Goal: Information Seeking & Learning: Check status

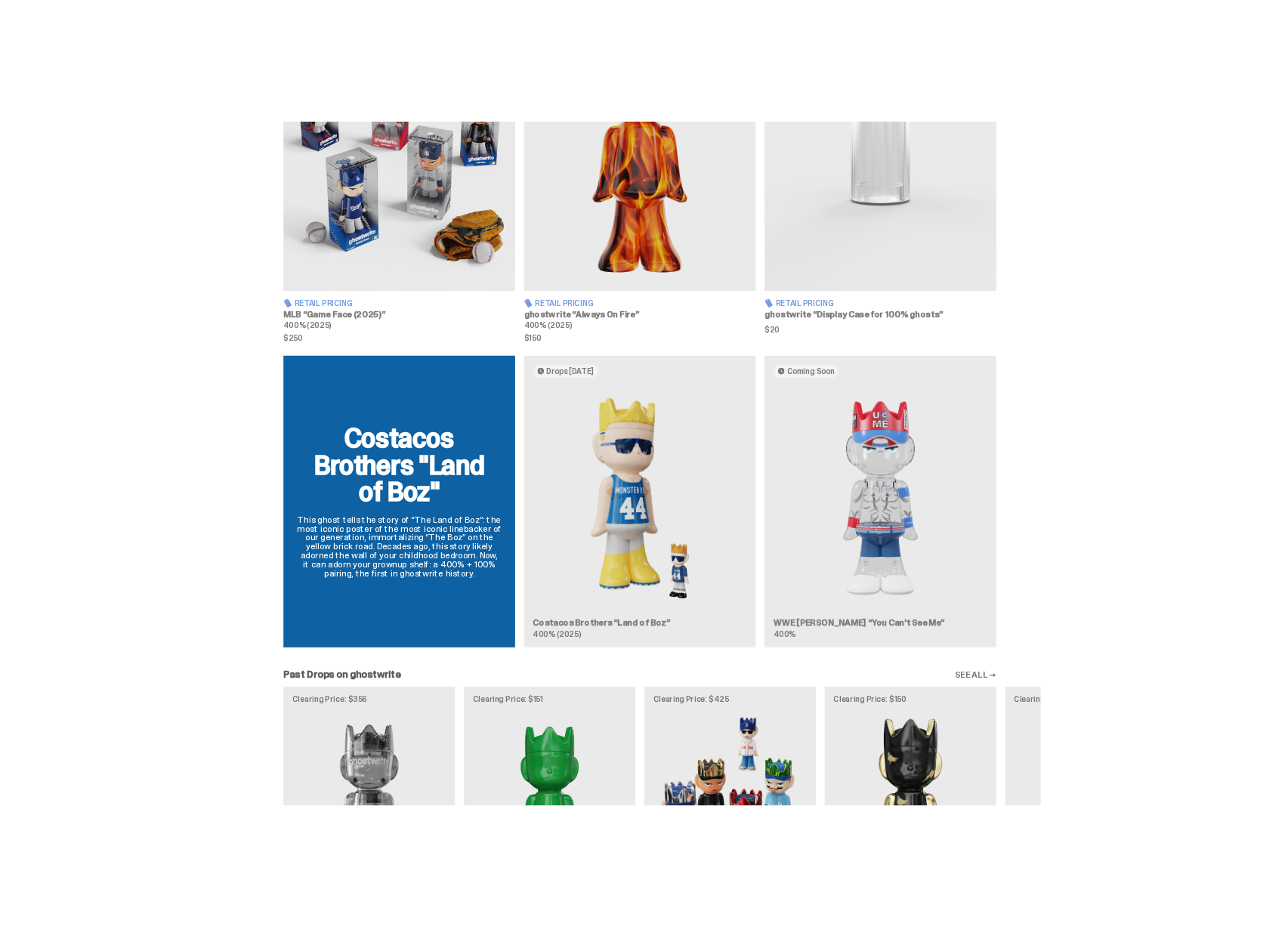
scroll to position [1090, 0]
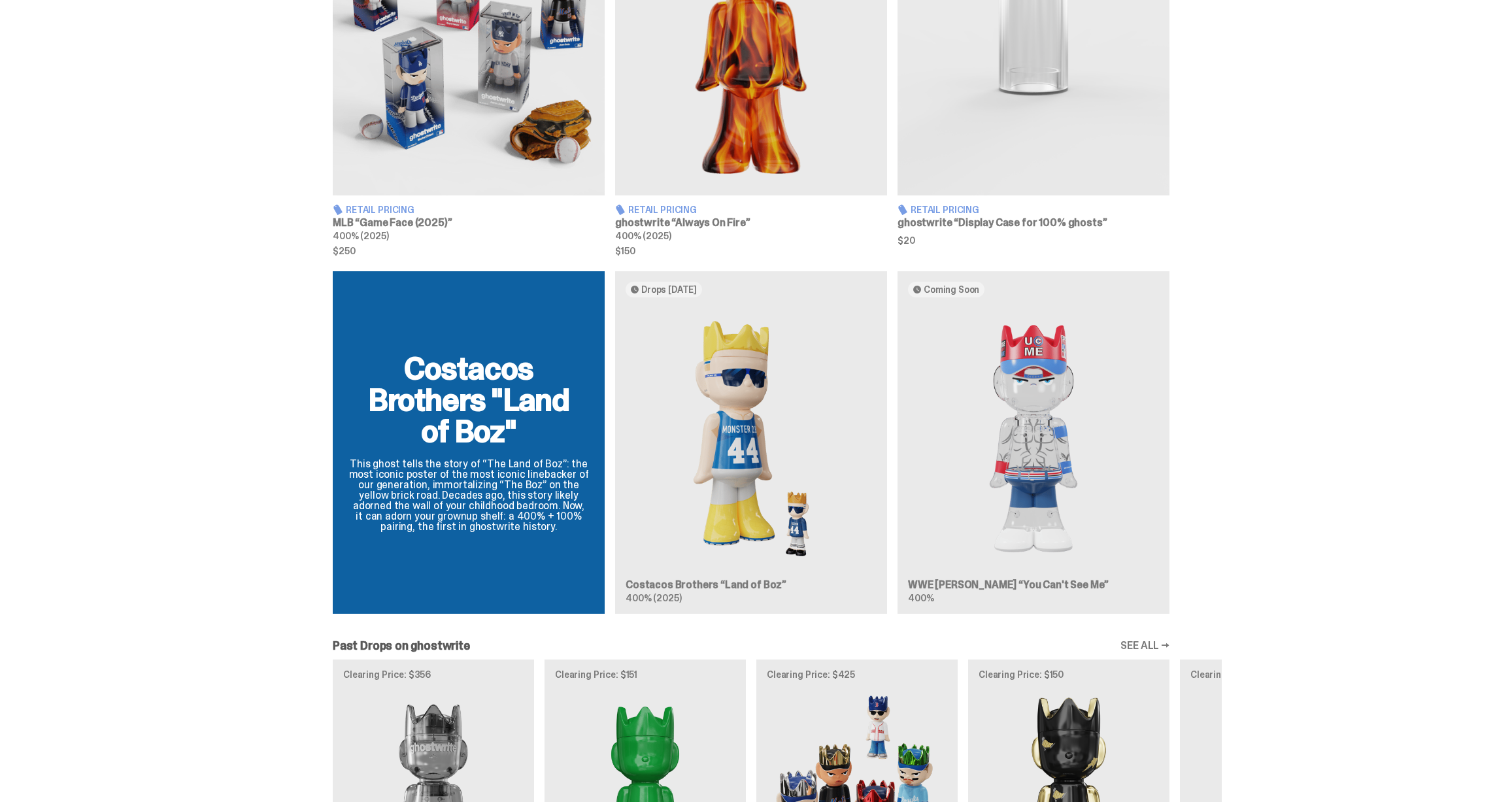
click at [721, 393] on img at bounding box center [751, 438] width 251 height 262
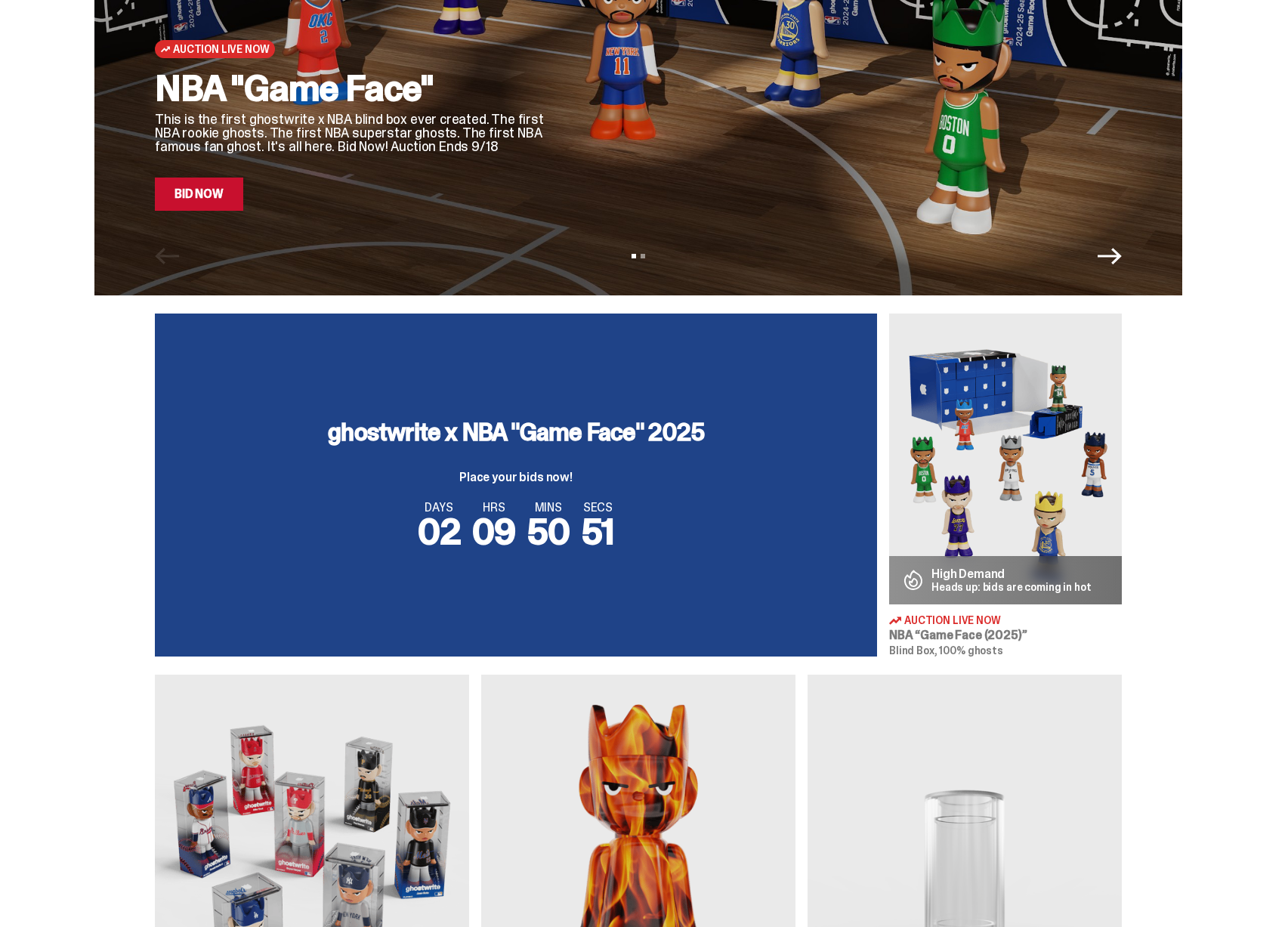
scroll to position [237, 0]
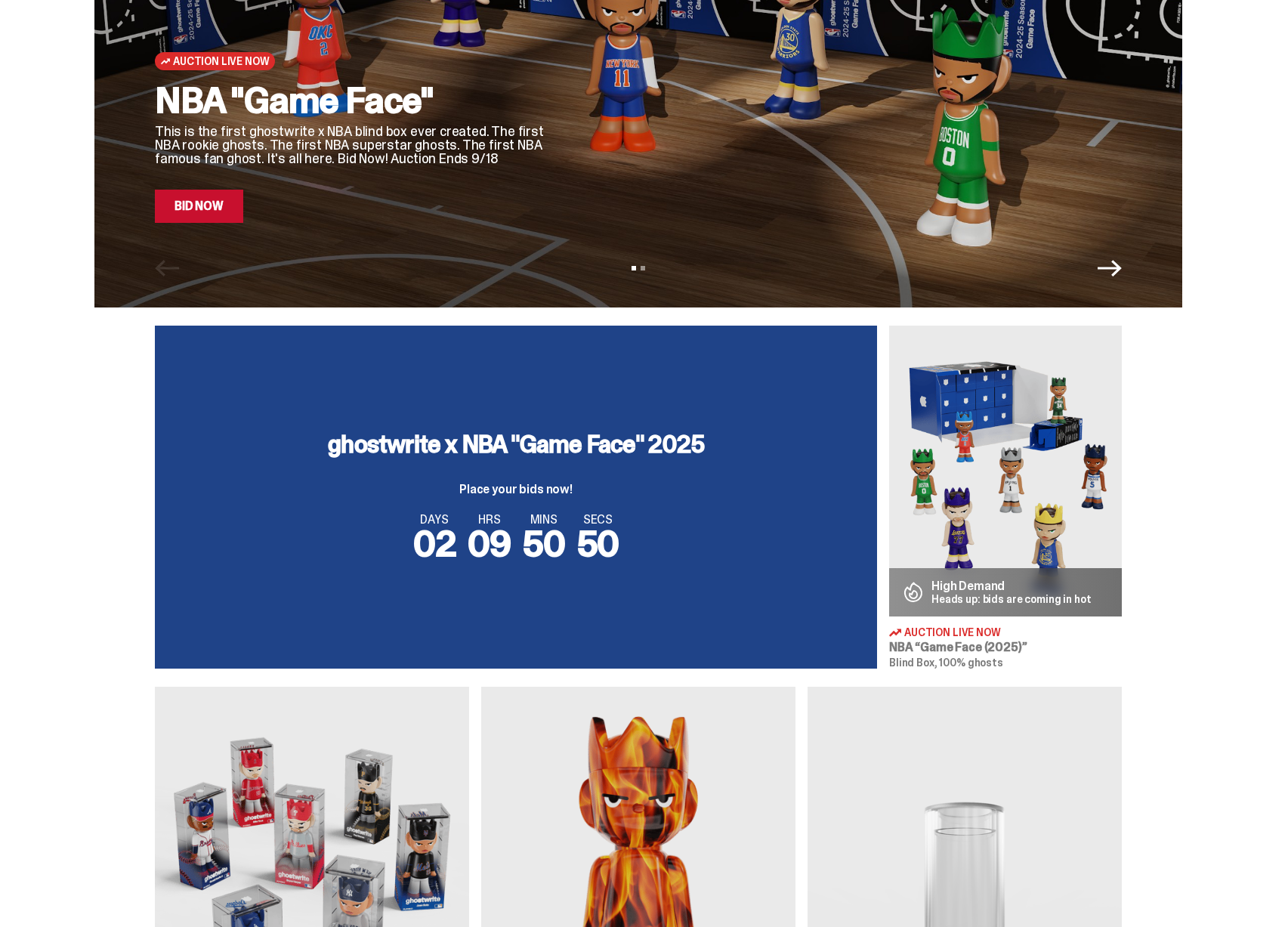
click at [990, 538] on img at bounding box center [1004, 471] width 232 height 291
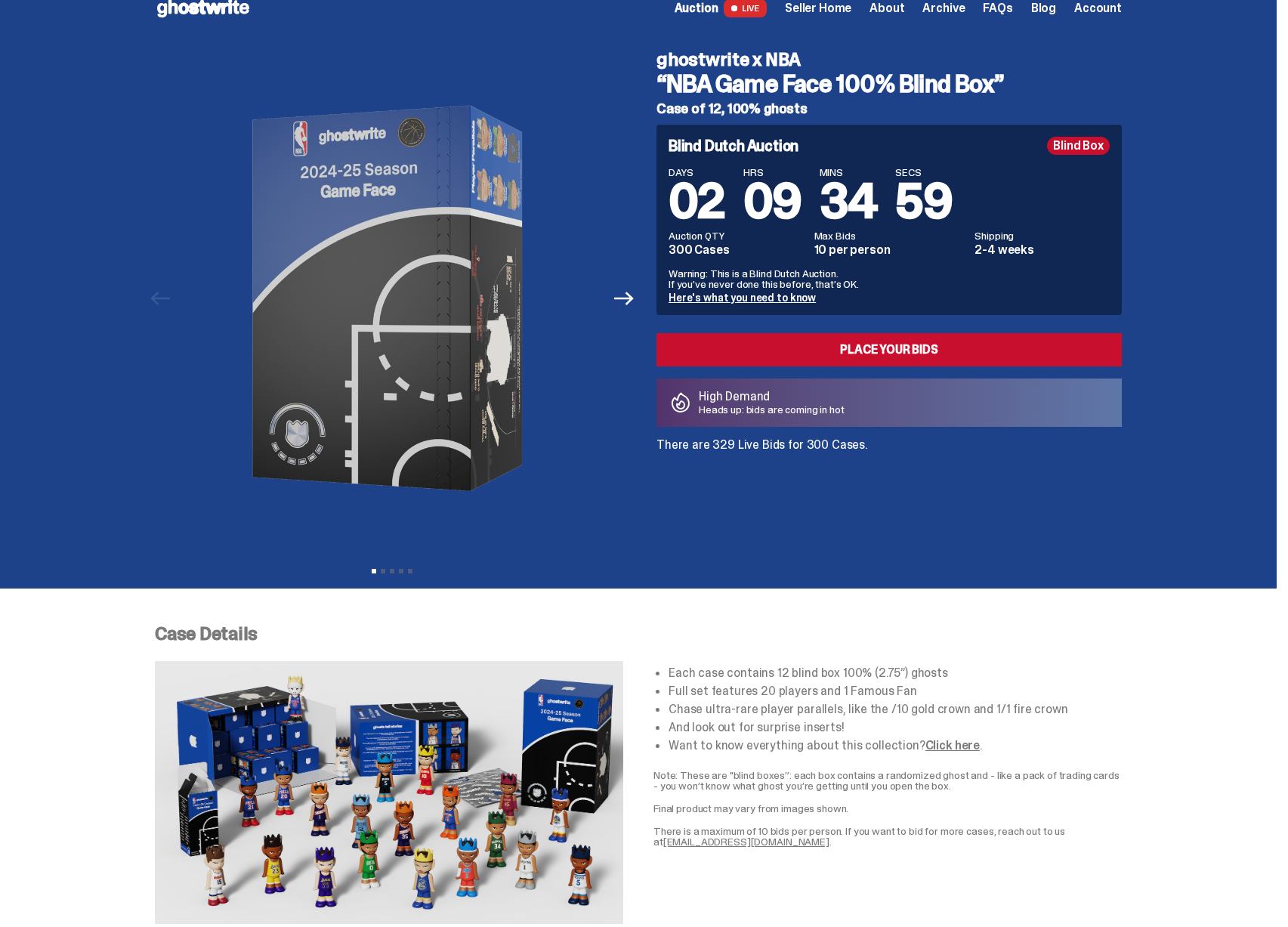
scroll to position [23, 0]
drag, startPoint x: 719, startPoint y: 411, endPoint x: 846, endPoint y: 411, distance: 127.0
click at [845, 411] on p "Heads up: bids are coming in hot" at bounding box center [771, 408] width 145 height 11
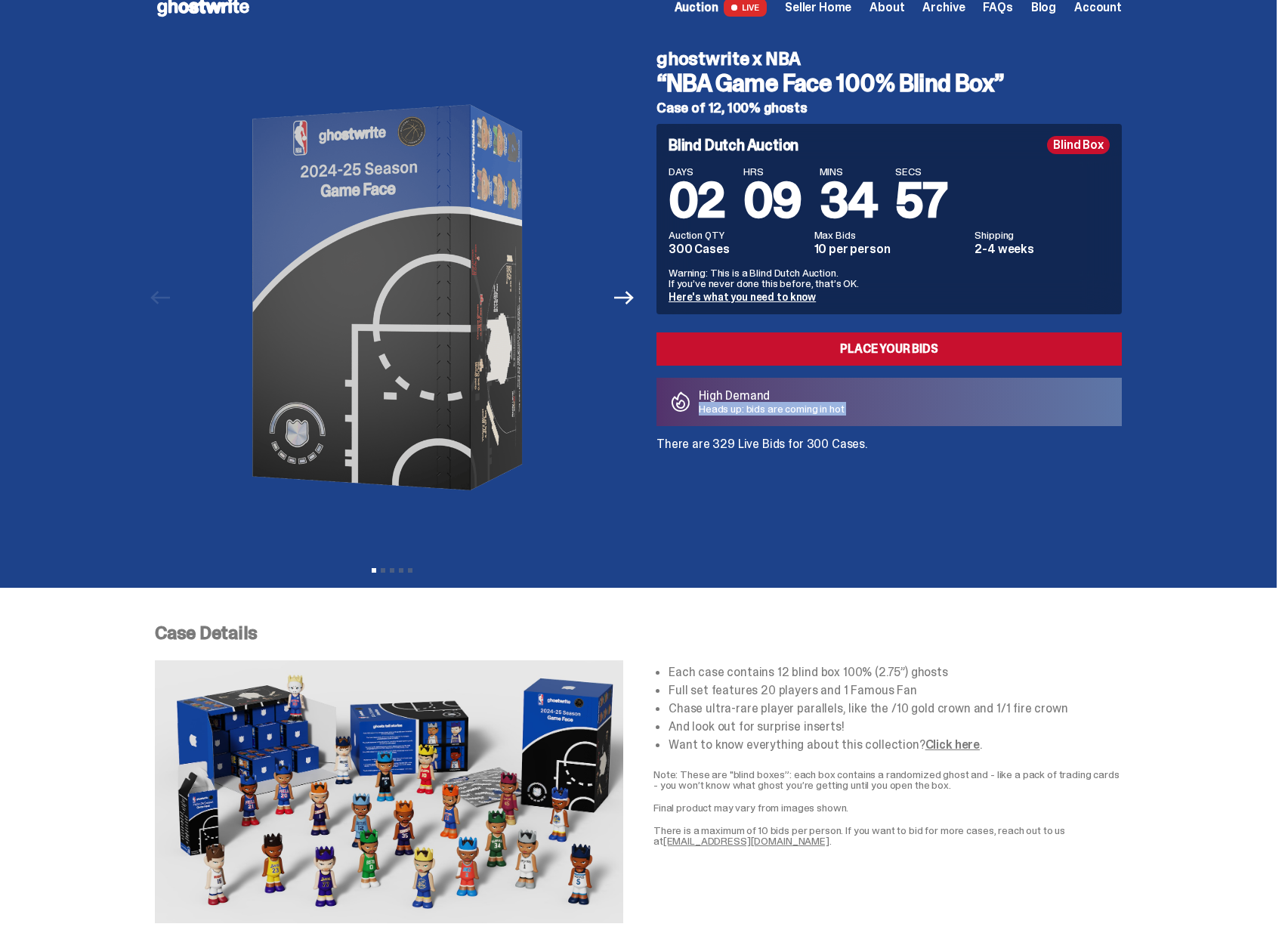
click at [845, 411] on p "Heads up: bids are coming in hot" at bounding box center [771, 408] width 145 height 11
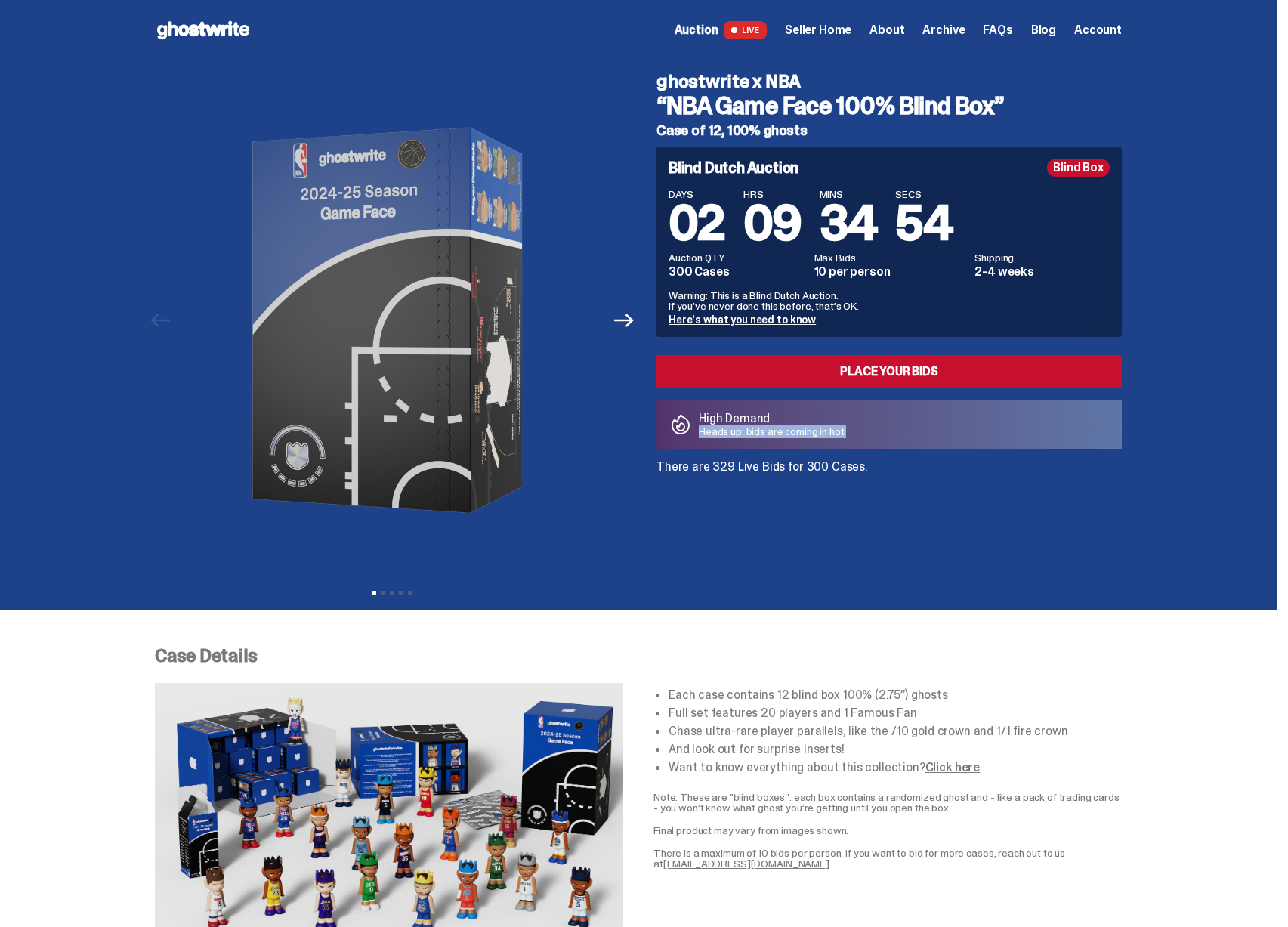
click at [216, 26] on icon at bounding box center [203, 31] width 96 height 25
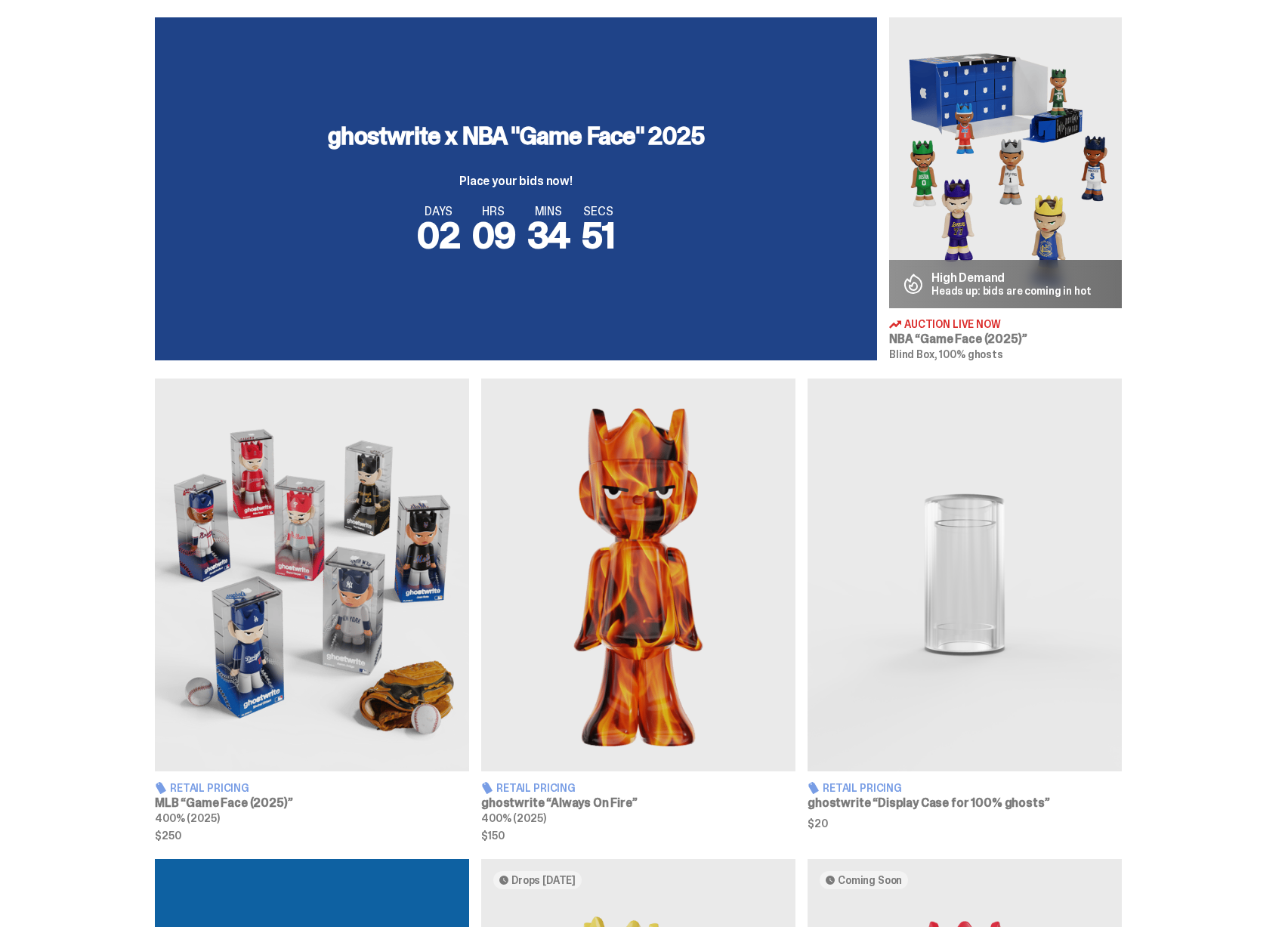
scroll to position [522, 0]
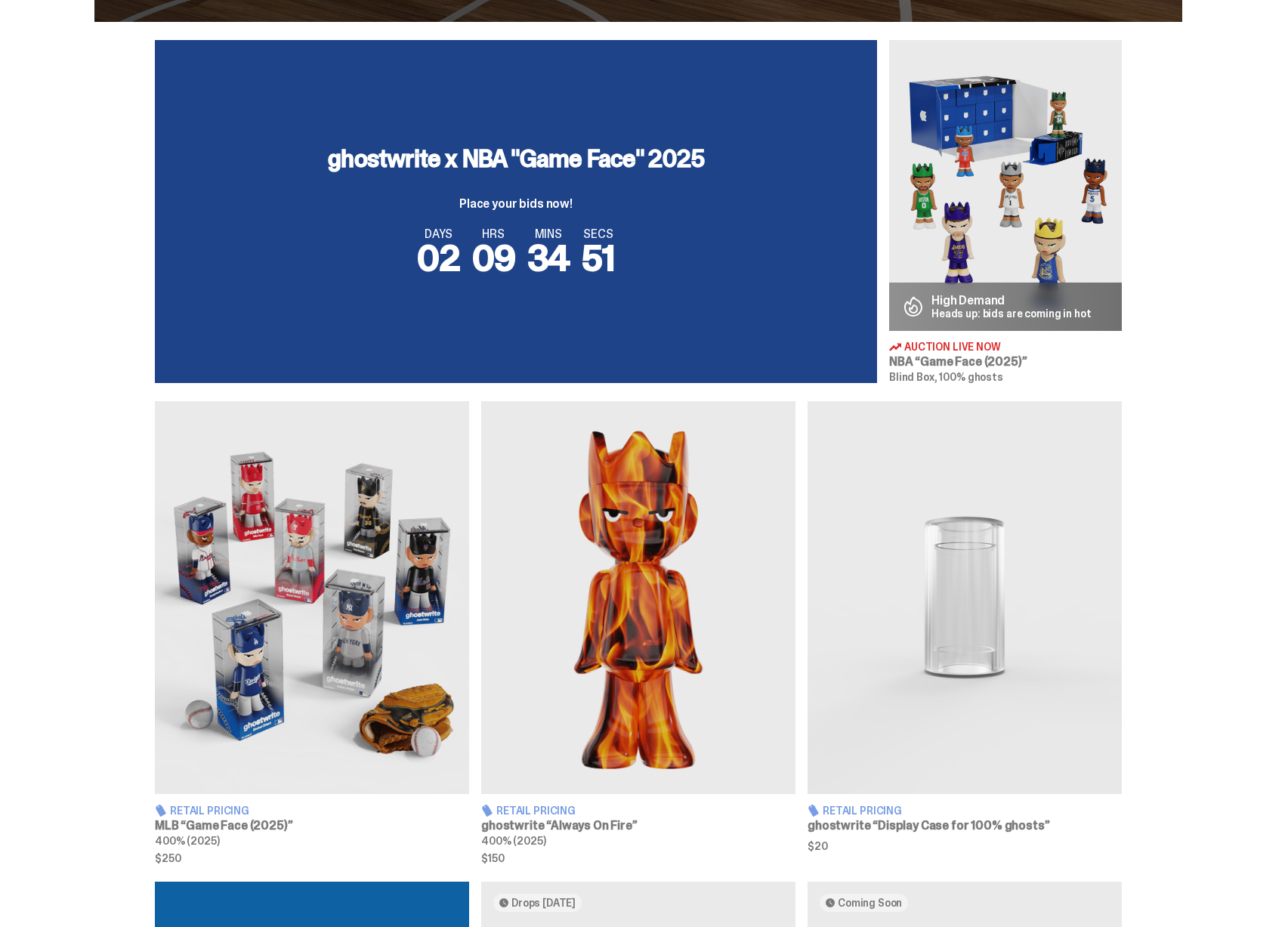
click at [451, 431] on img at bounding box center [312, 598] width 315 height 393
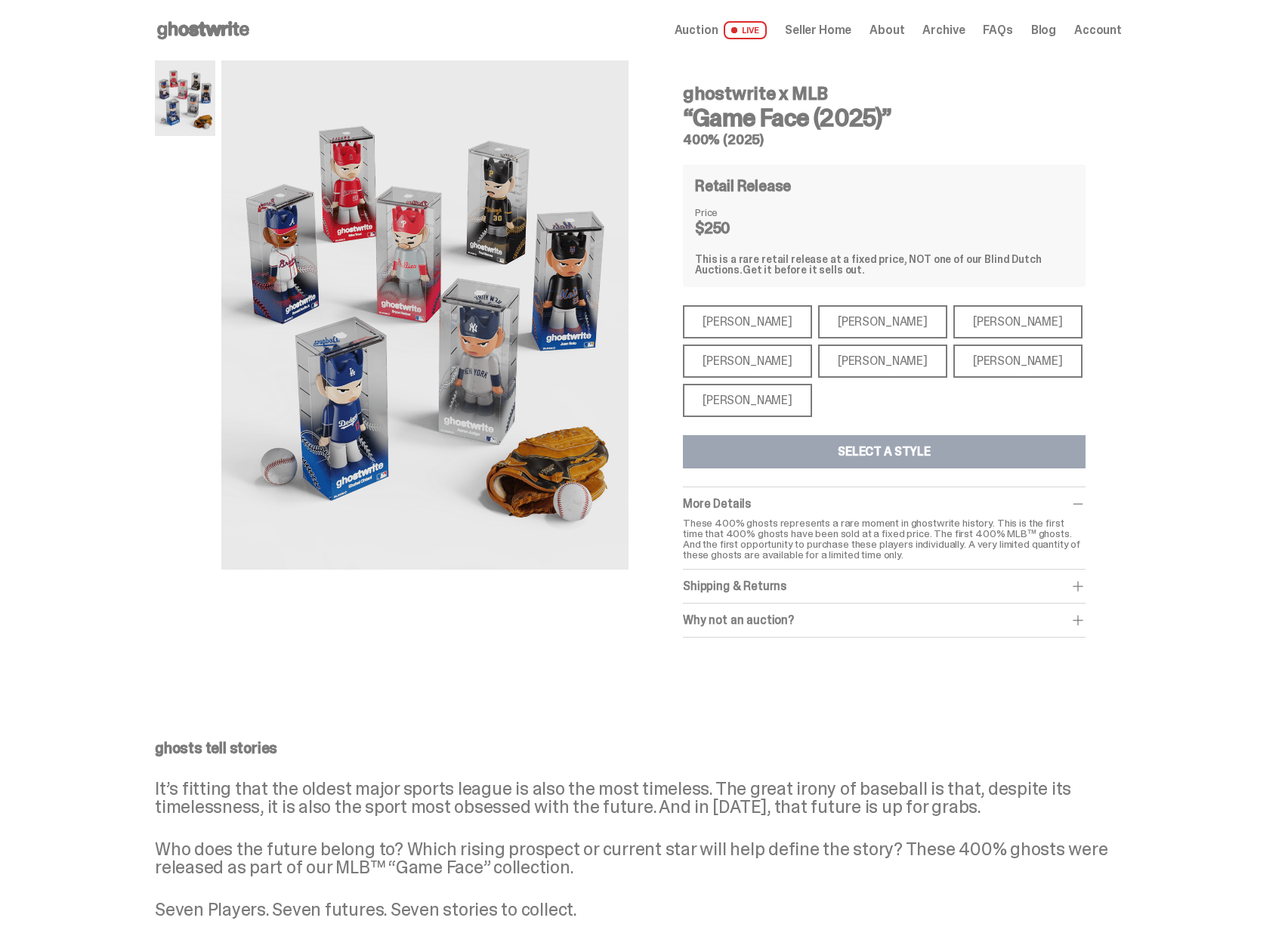
click at [757, 322] on div "Mike Trout" at bounding box center [747, 322] width 129 height 33
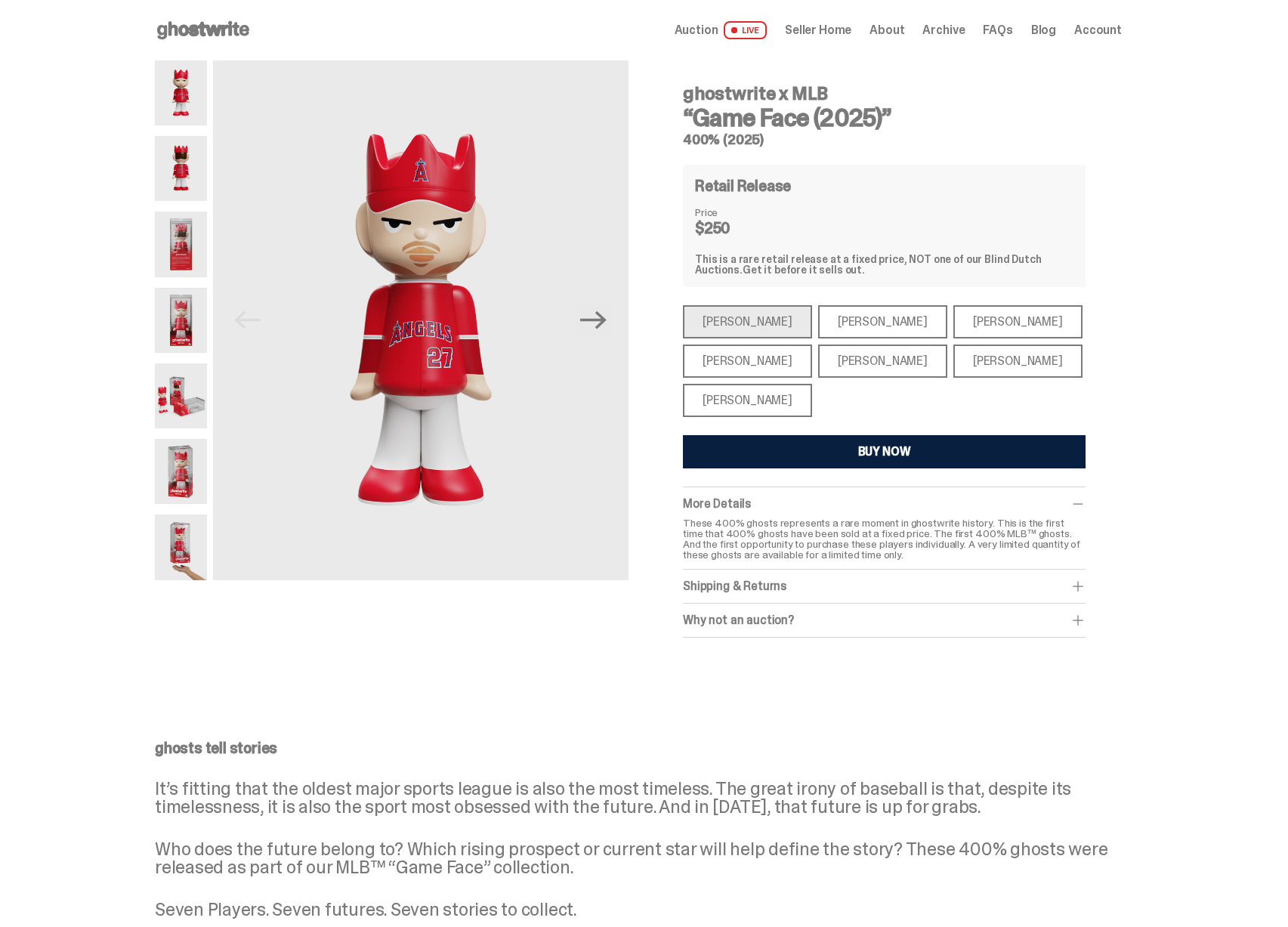
click at [843, 321] on div "Paul Skenes" at bounding box center [881, 322] width 129 height 33
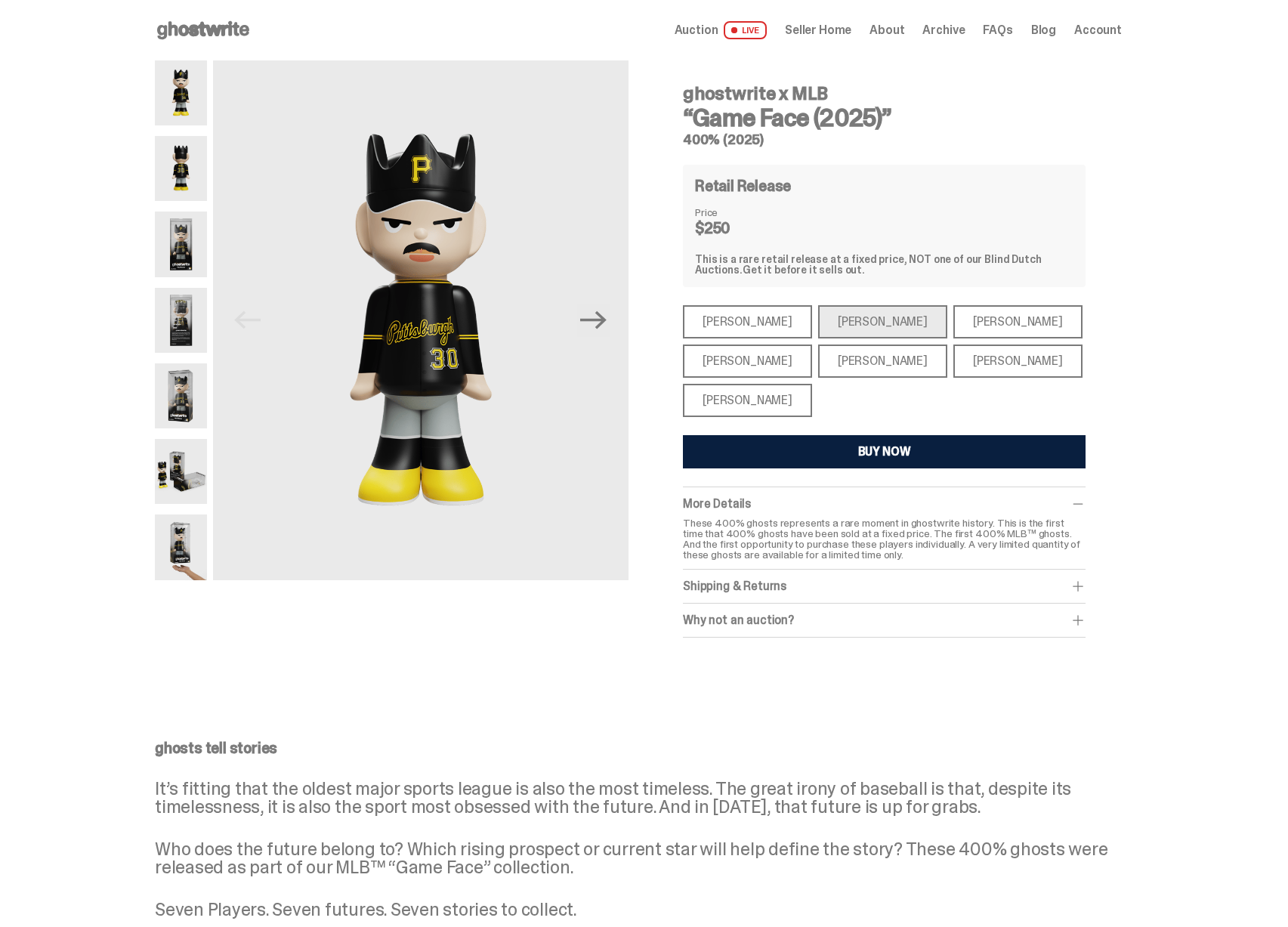
click at [971, 322] on div "Ronald Acuña Jr." at bounding box center [1017, 322] width 129 height 33
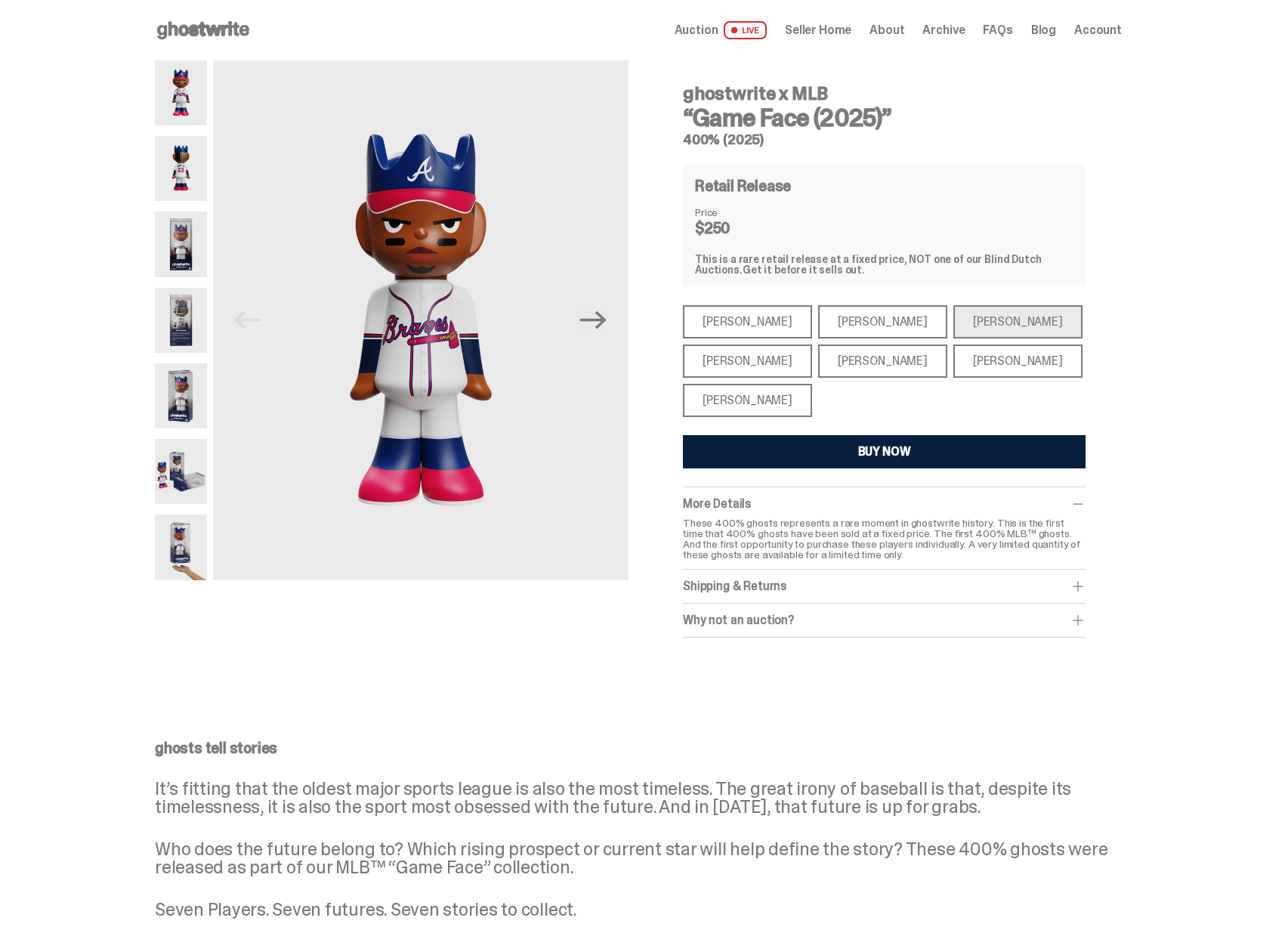
click at [976, 379] on div "Mike Trout Mike Trout Paul Skenes Paul Skenes Ronald Acuña Jr. Ronald Acuña Jr.…" at bounding box center [883, 361] width 402 height 112
click at [971, 373] on div "Juan Soto" at bounding box center [1017, 361] width 129 height 33
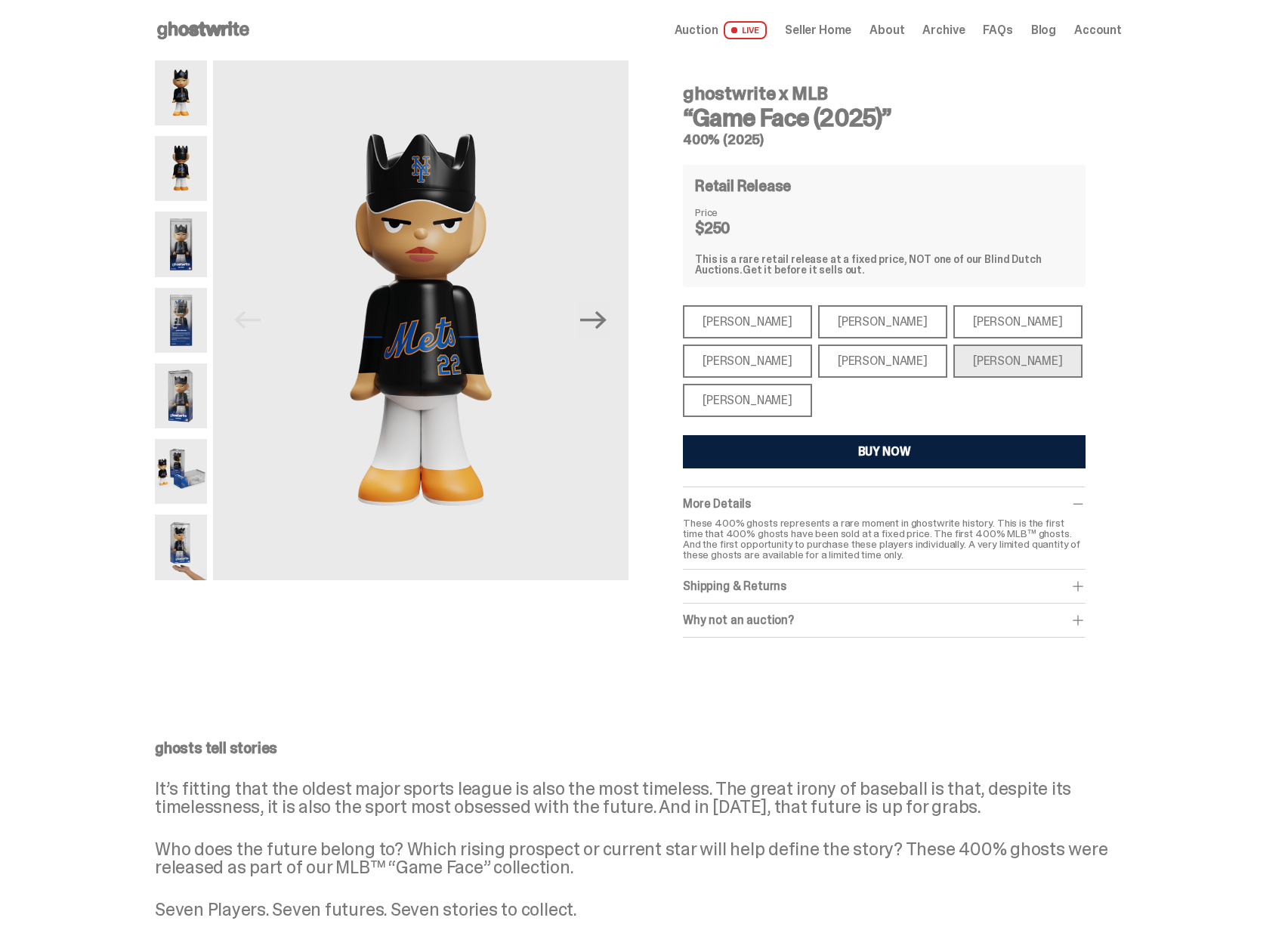
click at [874, 368] on div "Bryce Harper" at bounding box center [881, 361] width 129 height 33
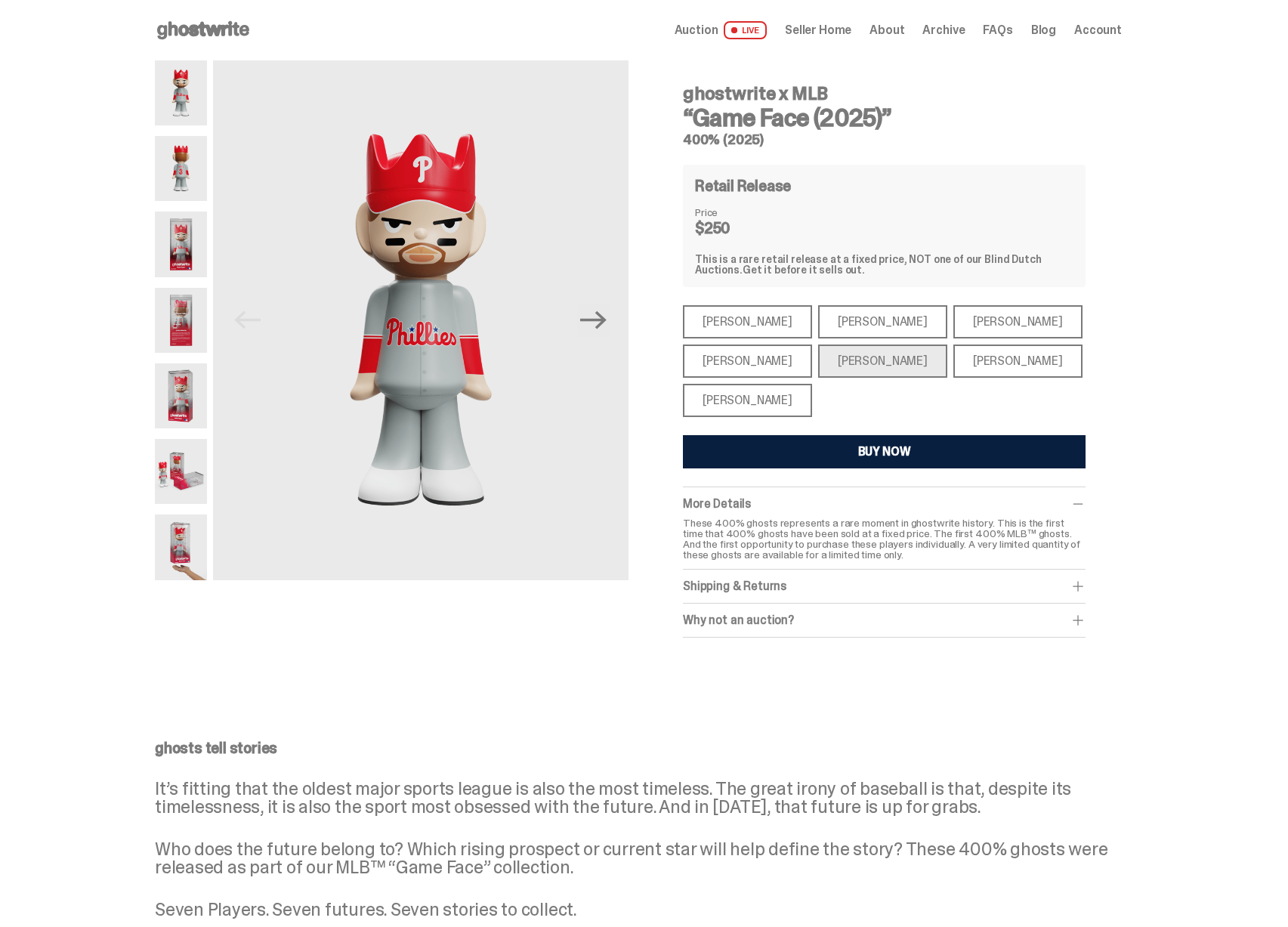
click at [737, 361] on div "Aaron Judge" at bounding box center [747, 361] width 129 height 33
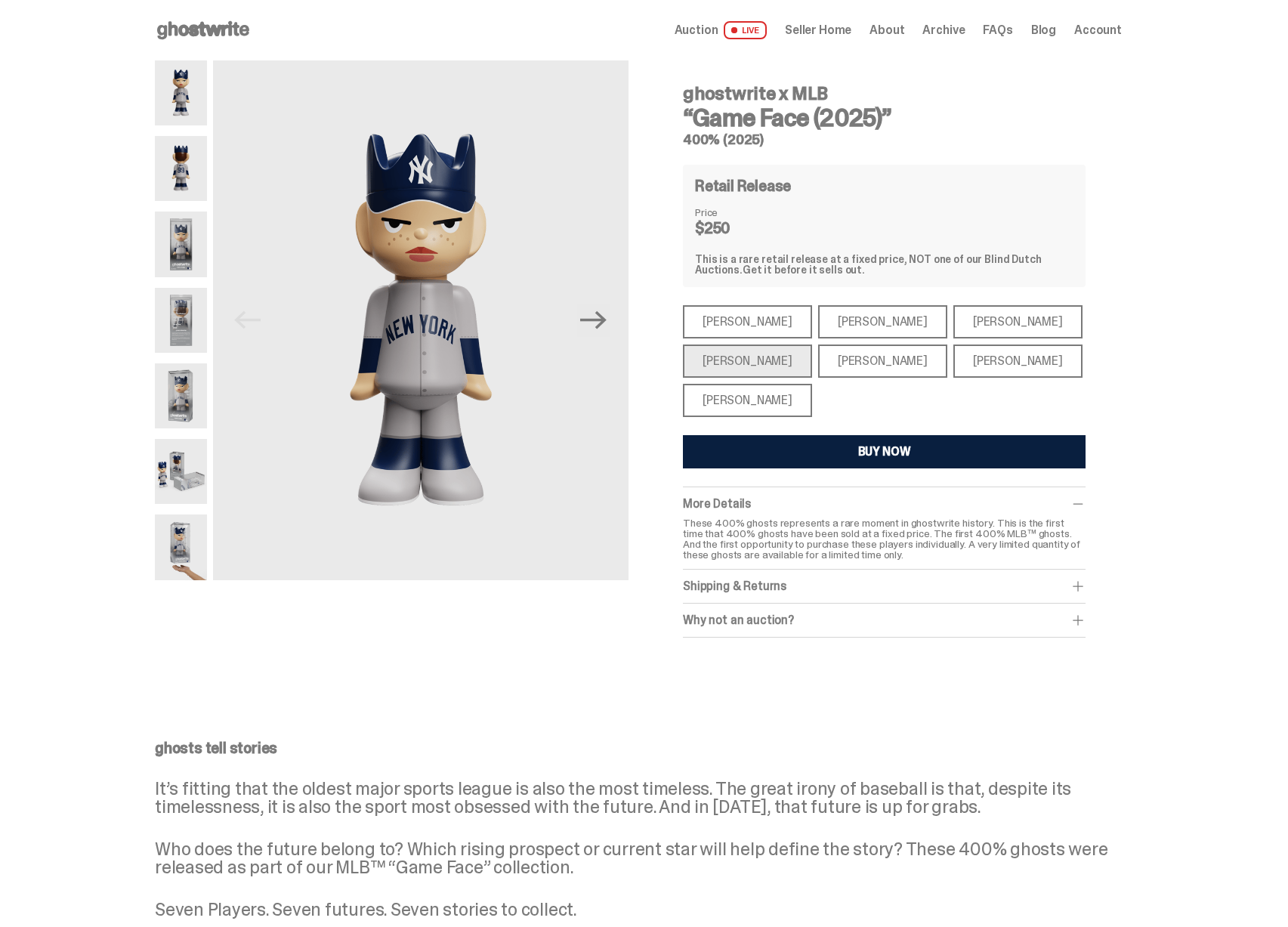
click at [780, 407] on div "Shohei Ohtani" at bounding box center [747, 400] width 129 height 33
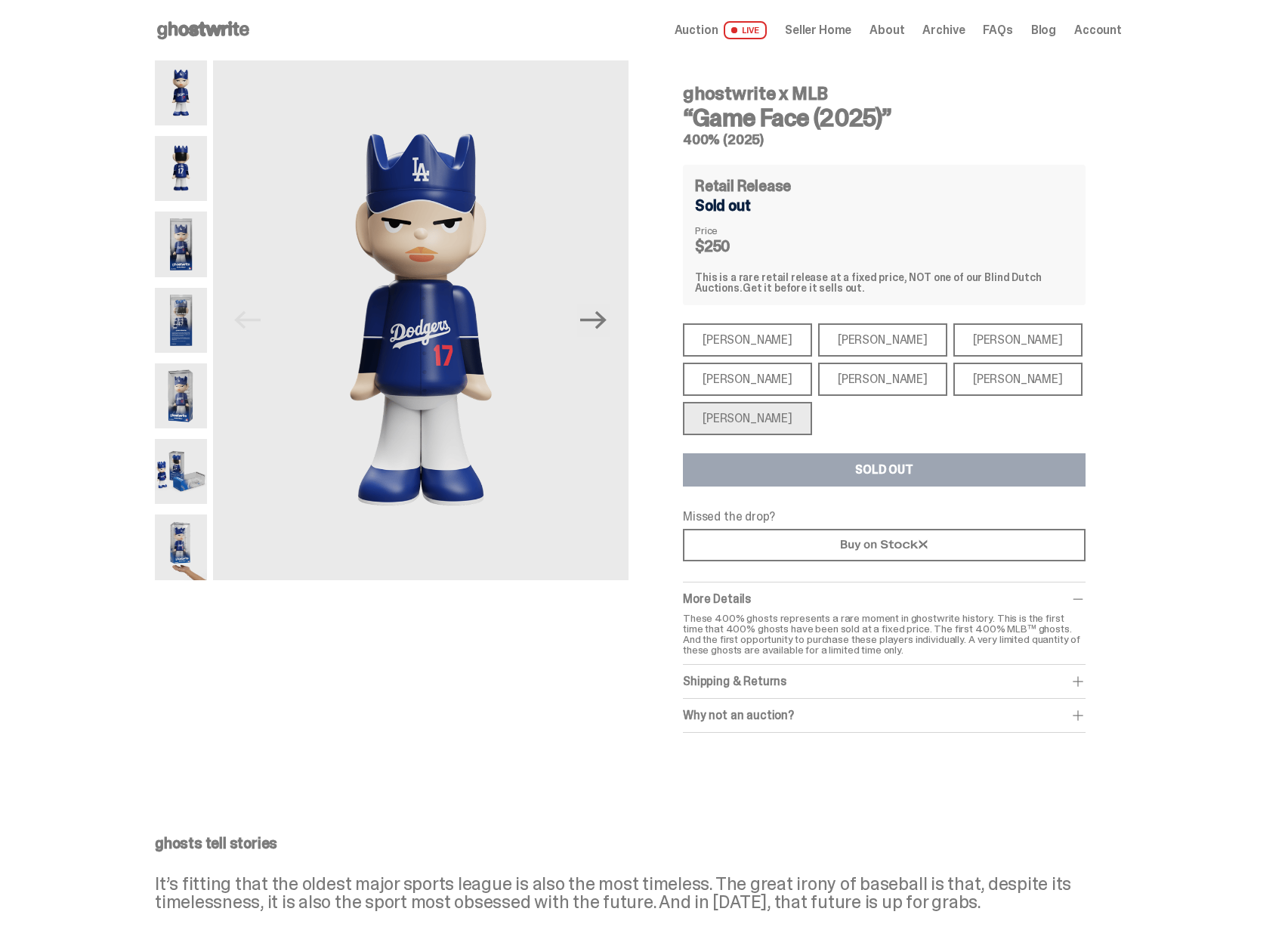
click at [710, 29] on span "Auction" at bounding box center [697, 31] width 44 height 12
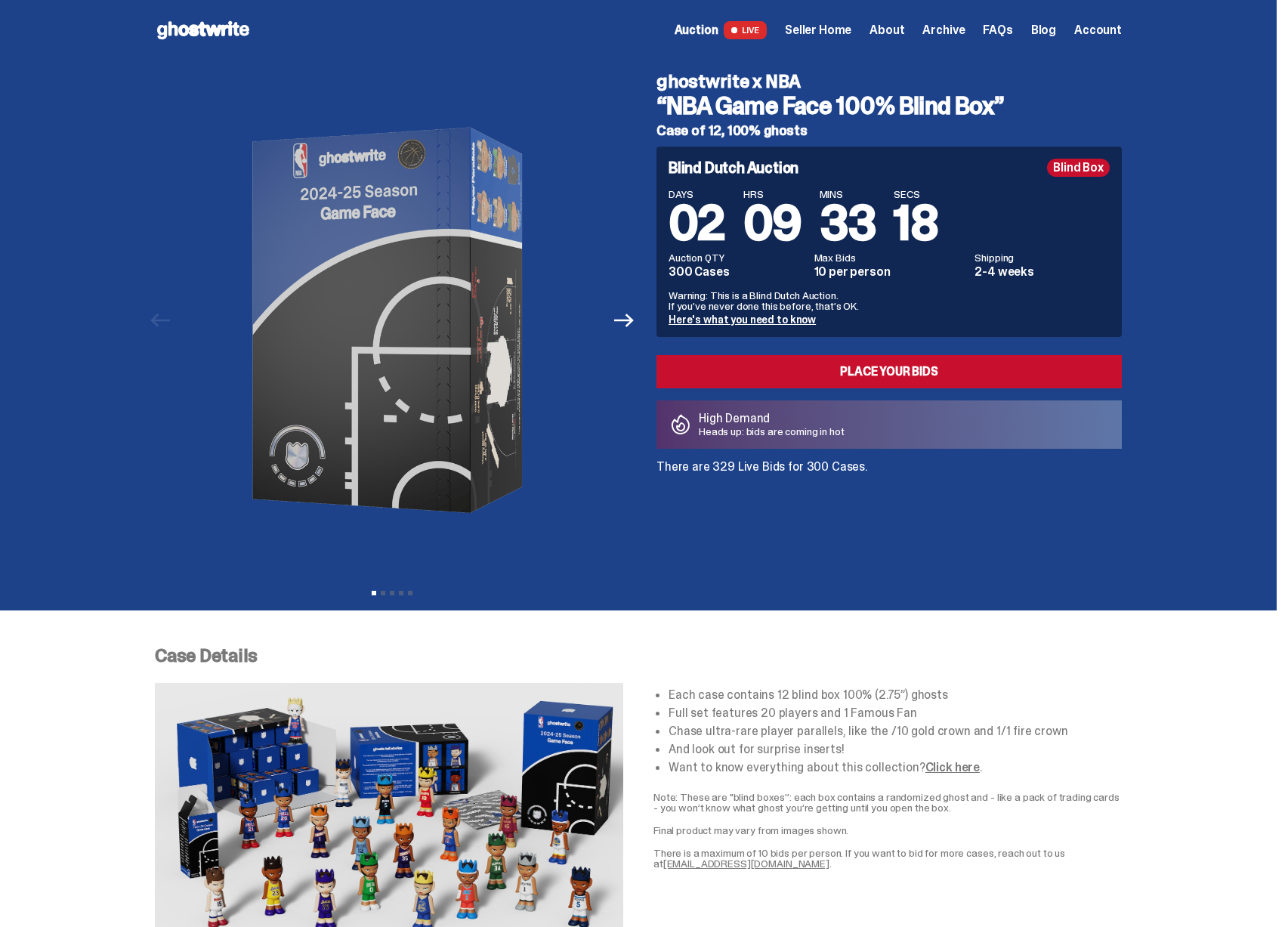
click at [831, 30] on span "Seller Home" at bounding box center [818, 31] width 67 height 12
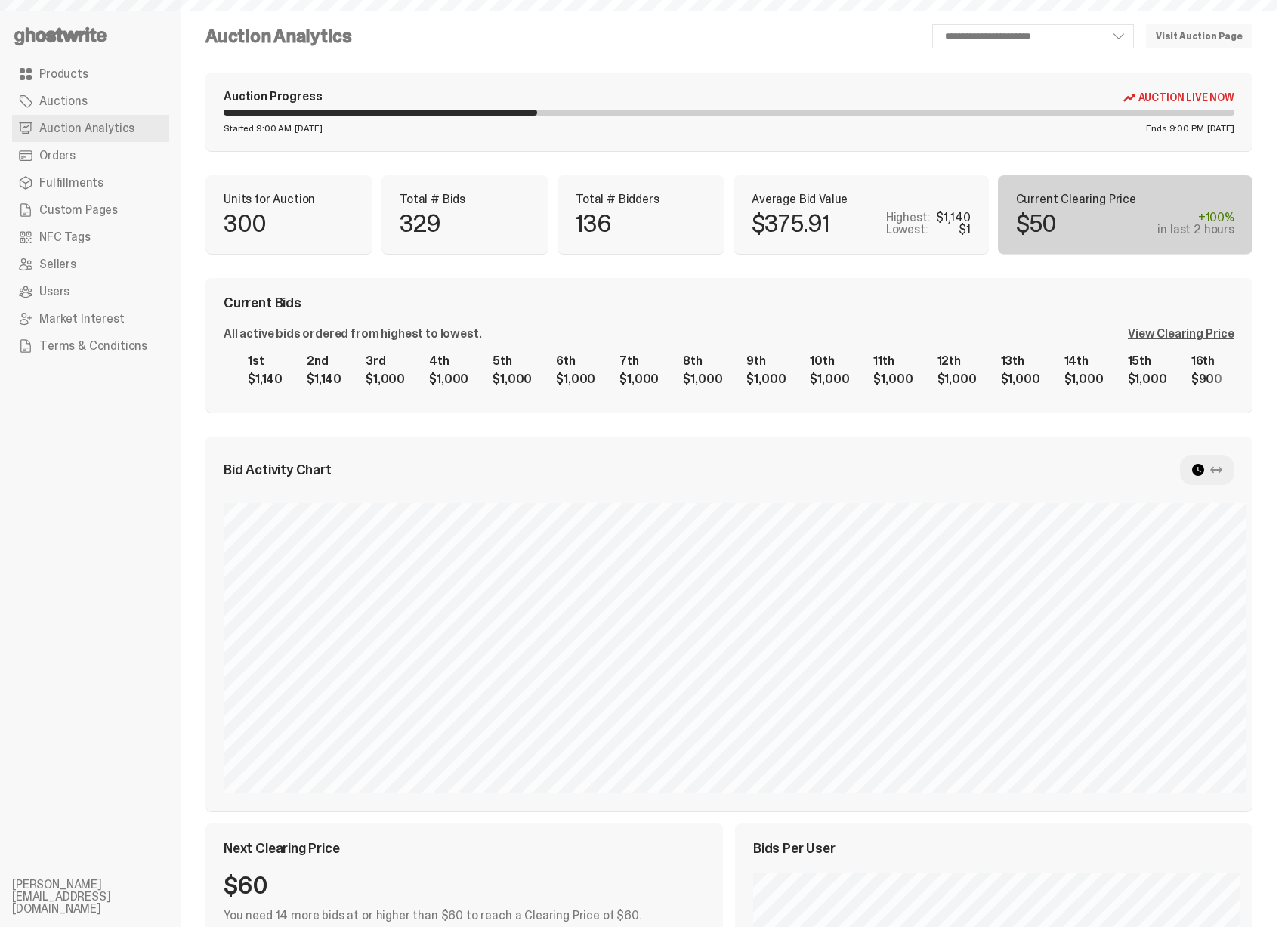
select select "**"
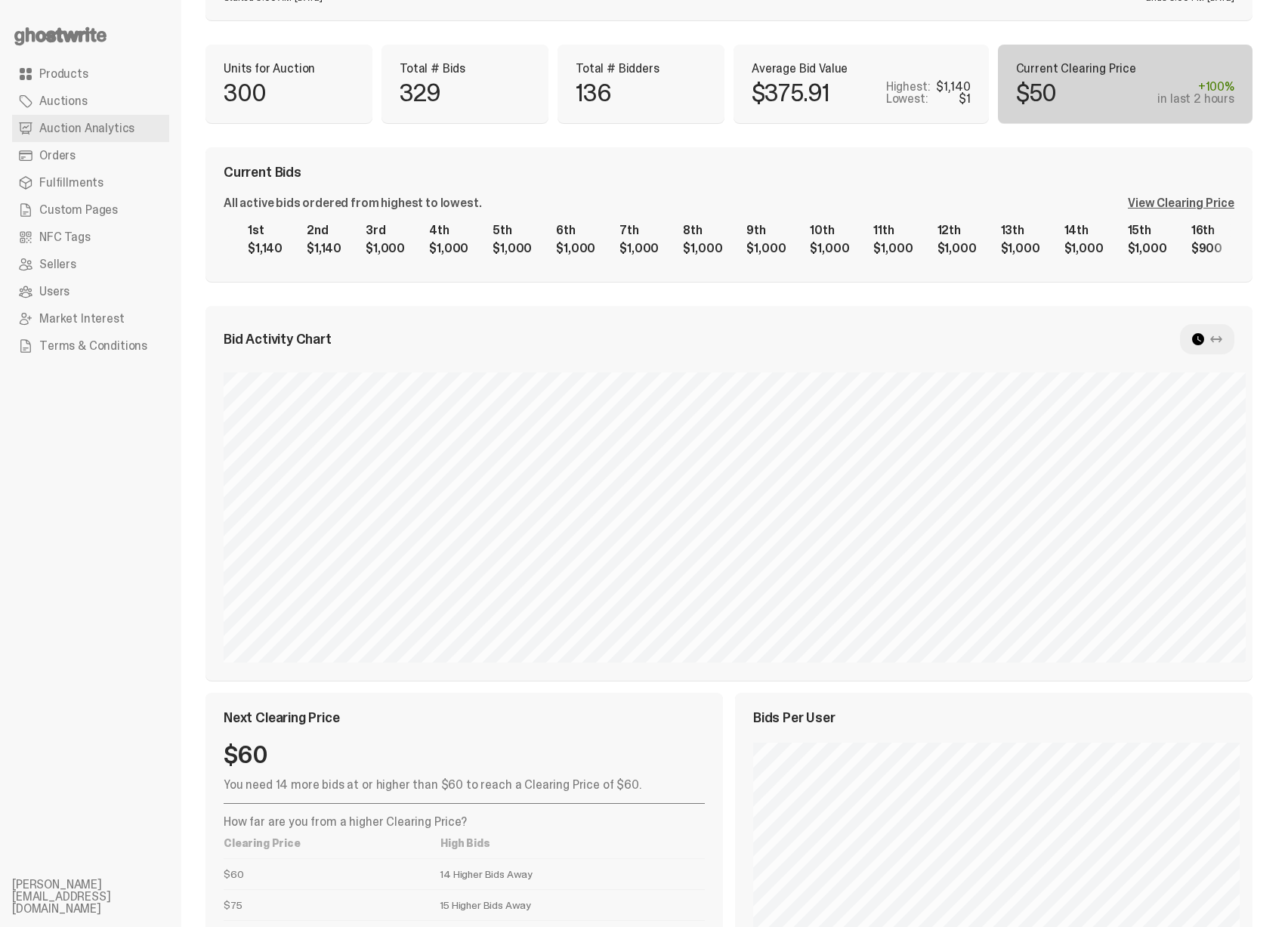
scroll to position [100, 0]
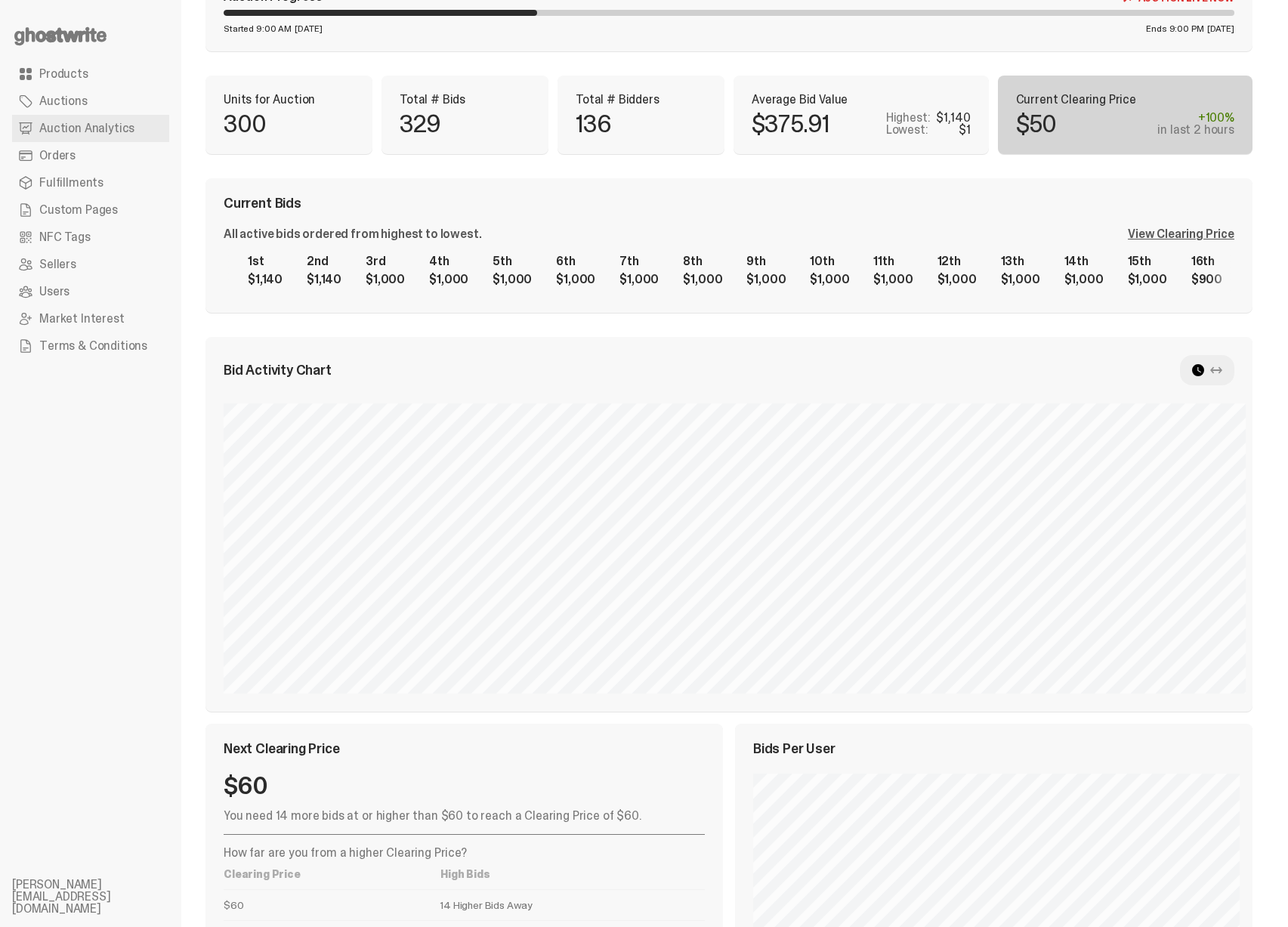
click at [1169, 232] on div "View Clearing Price" at bounding box center [1181, 234] width 107 height 12
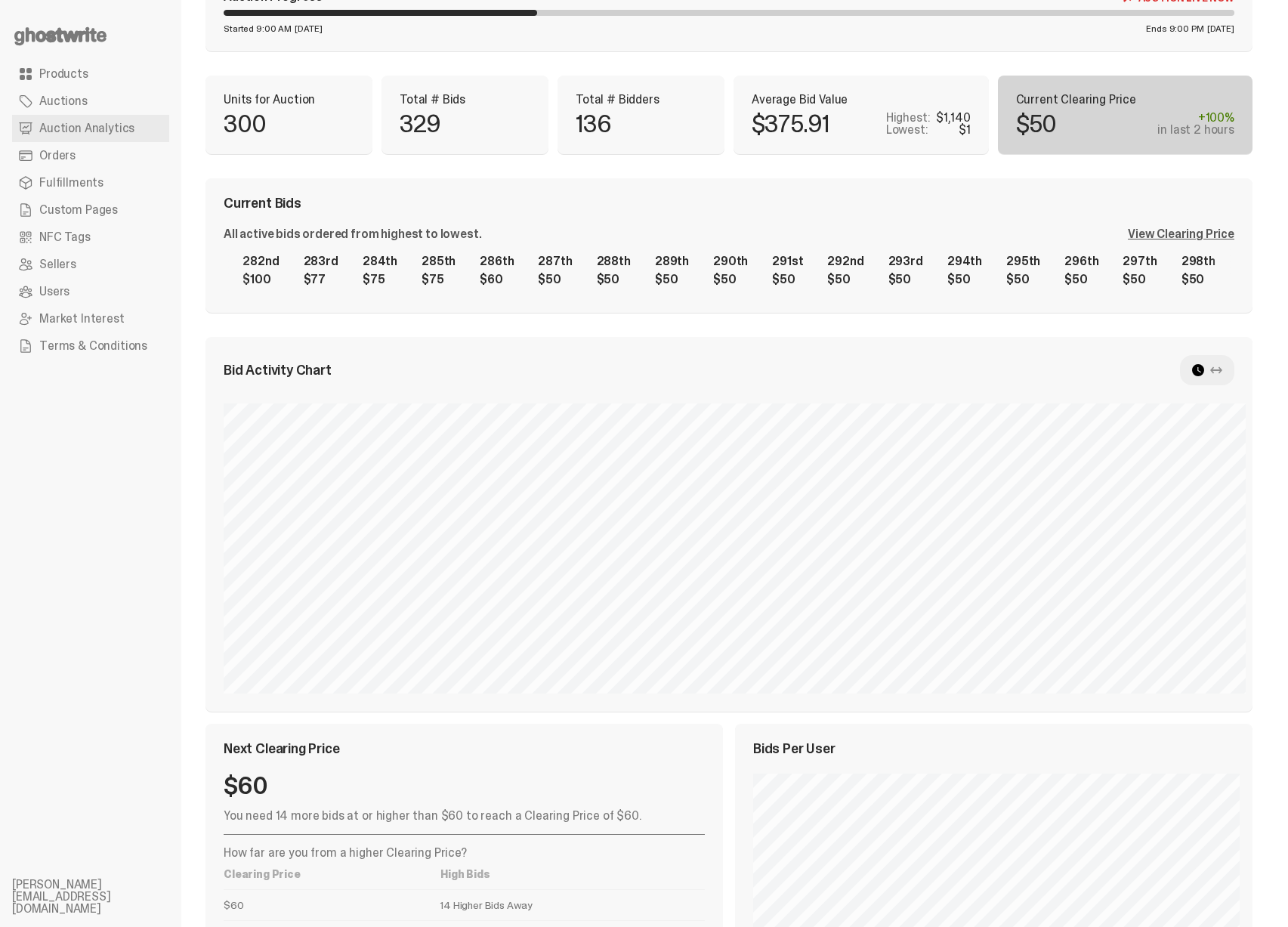
scroll to position [0, 15889]
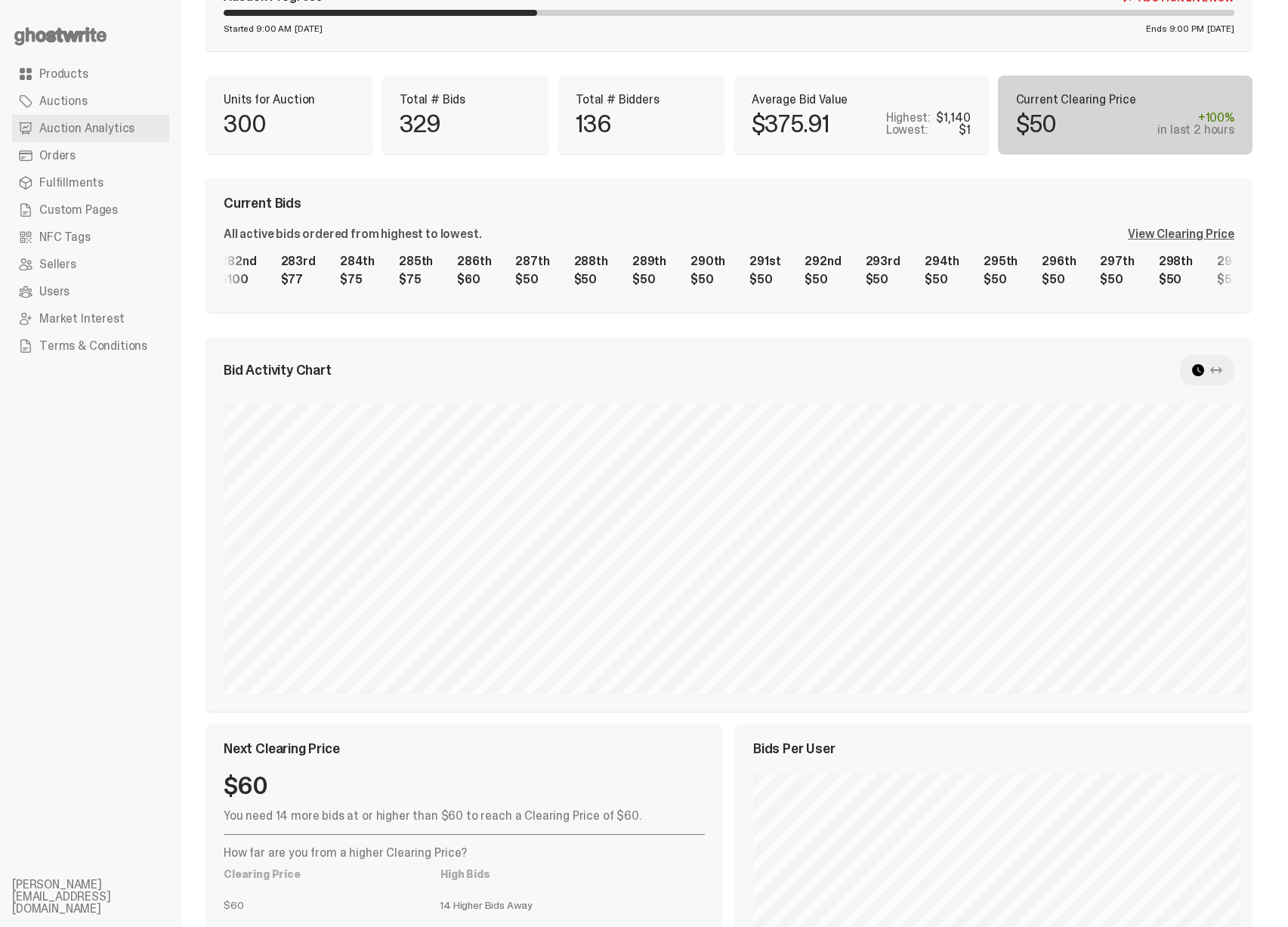
click at [1004, 276] on div "1st $1,140 2nd $1,140 3rd $1,000 4th $1,000 5th $1,000 6th $1,000 7th $1,000 8t…" at bounding box center [728, 270] width 1010 height 48
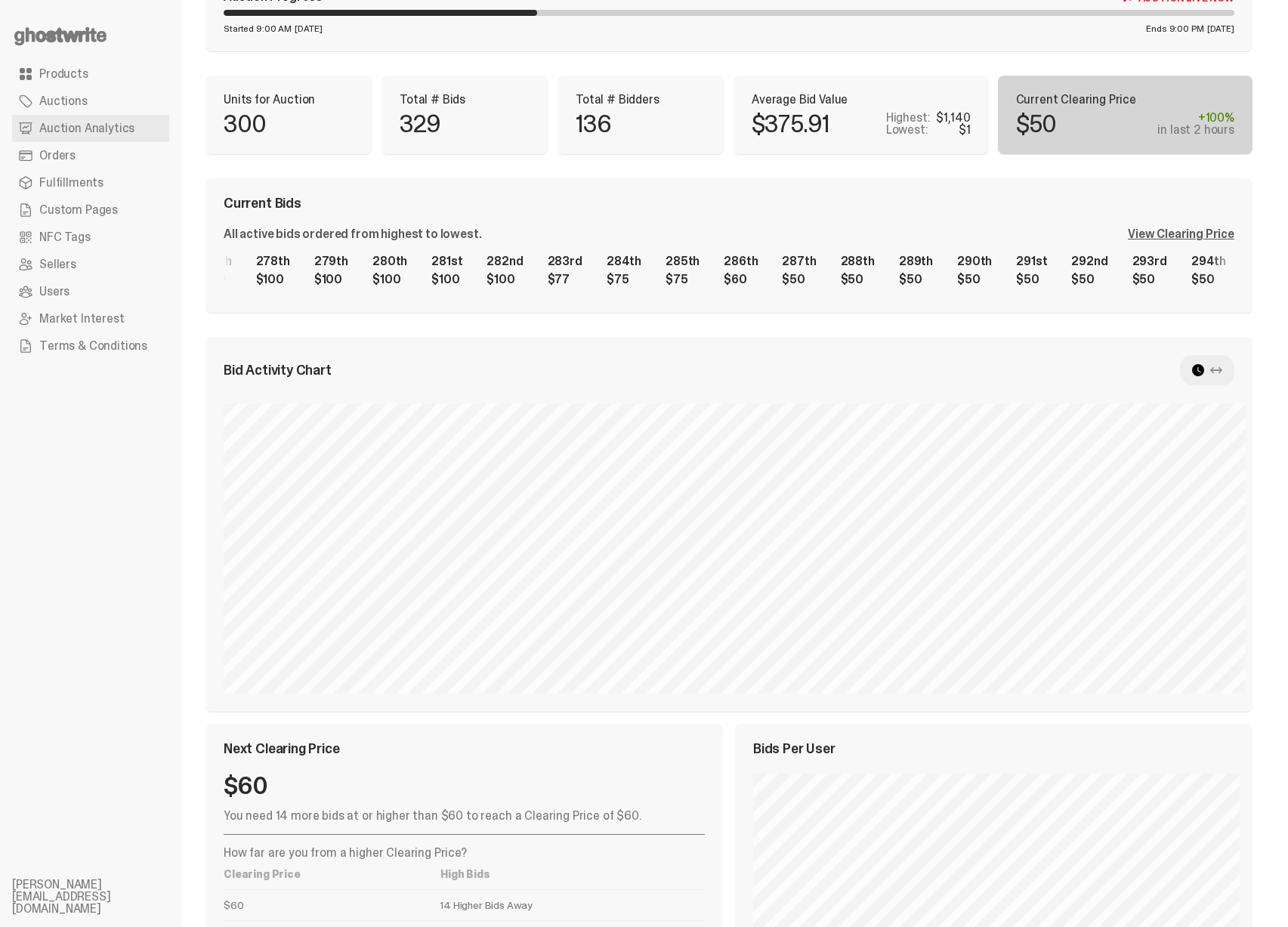
click at [788, 274] on div "1st $1,140 2nd $1,140 3rd $1,000 4th $1,000 5th $1,000 6th $1,000 7th $1,000 8t…" at bounding box center [728, 270] width 1010 height 48
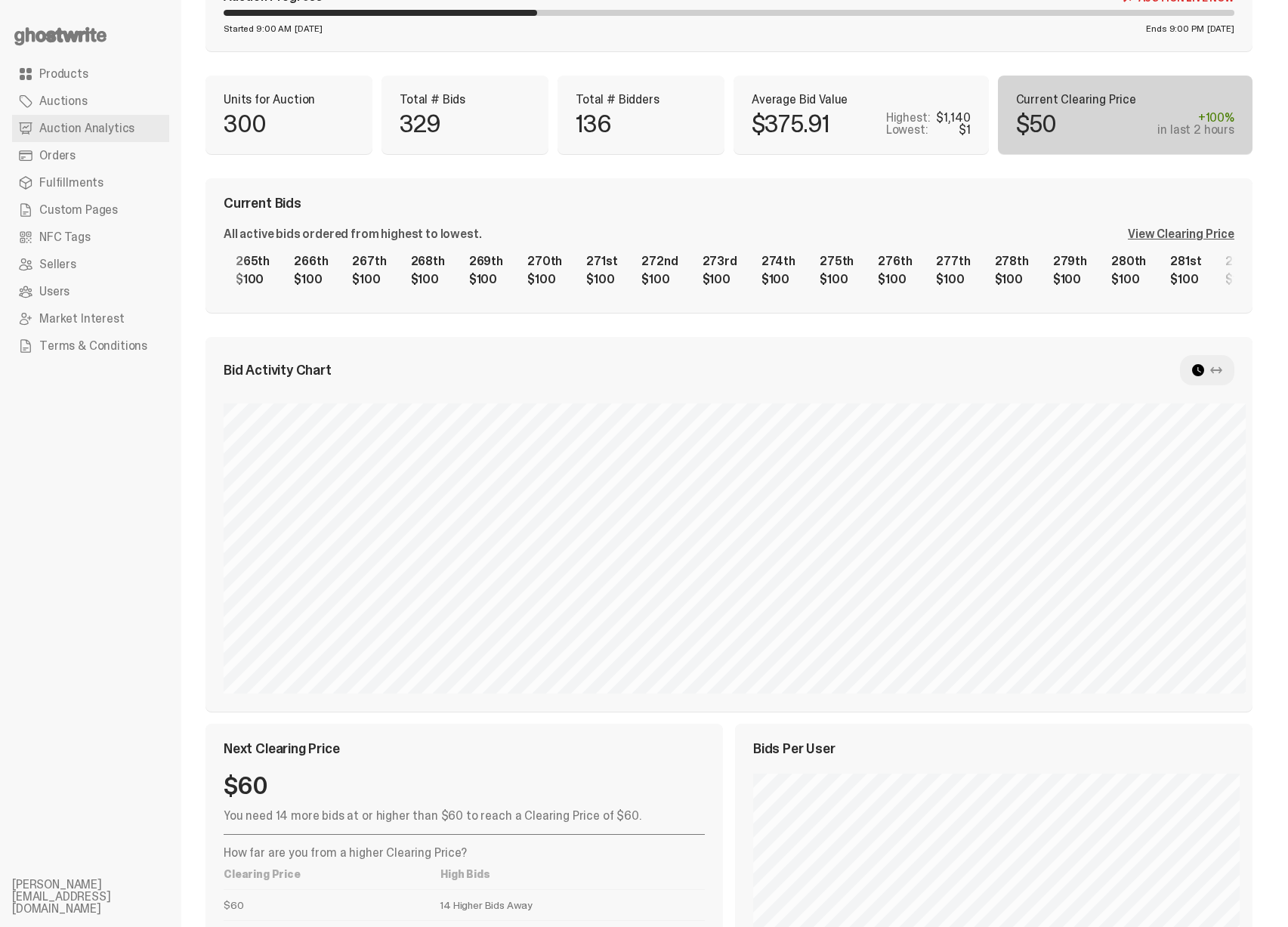
click at [729, 265] on div "1st $1,140 2nd $1,140 3rd $1,000 4th $1,000 5th $1,000 6th $1,000 7th $1,000 8t…" at bounding box center [728, 270] width 1010 height 48
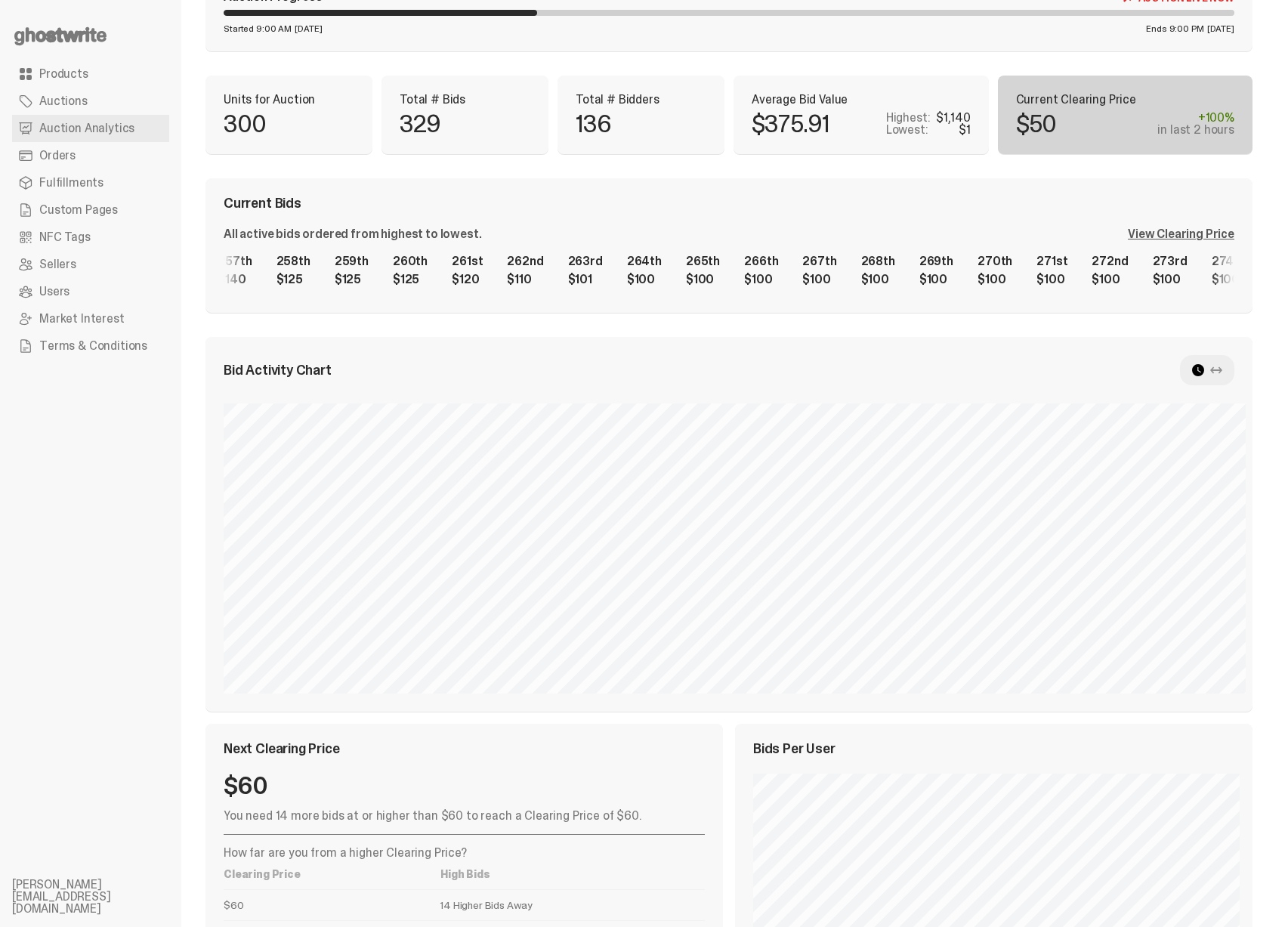
click at [763, 259] on div "1st $1,140 2nd $1,140 3rd $1,000 4th $1,000 5th $1,000 6th $1,000 7th $1,000 8t…" at bounding box center [728, 270] width 1010 height 48
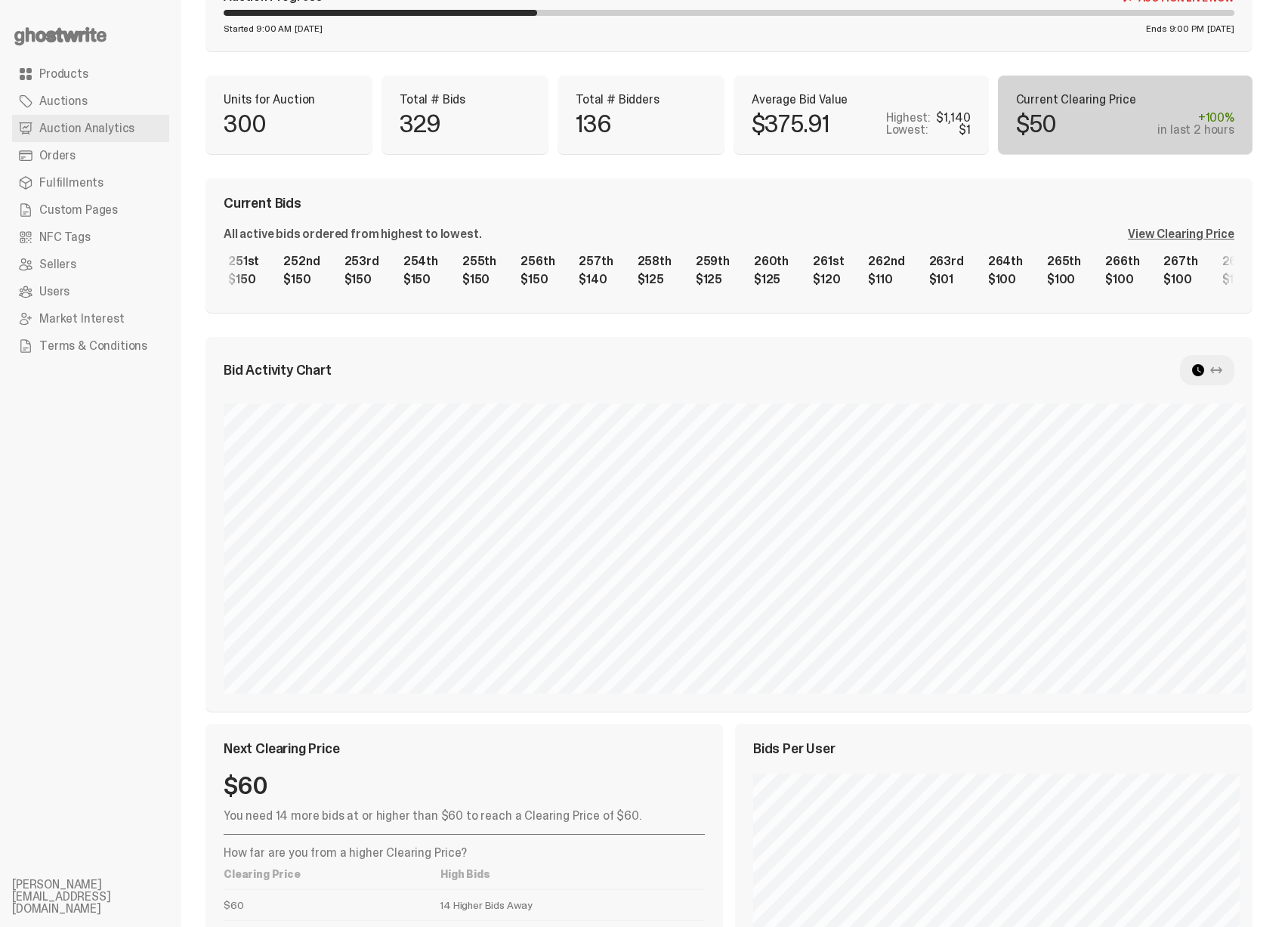
click at [725, 271] on div "1st $1,140 2nd $1,140 3rd $1,000 4th $1,000 5th $1,000 6th $1,000 7th $1,000 8t…" at bounding box center [728, 270] width 1010 height 48
click at [659, 267] on div "1st $1,140 2nd $1,140 3rd $1,000 4th $1,000 5th $1,000 6th $1,000 7th $1,000 8t…" at bounding box center [728, 270] width 1010 height 48
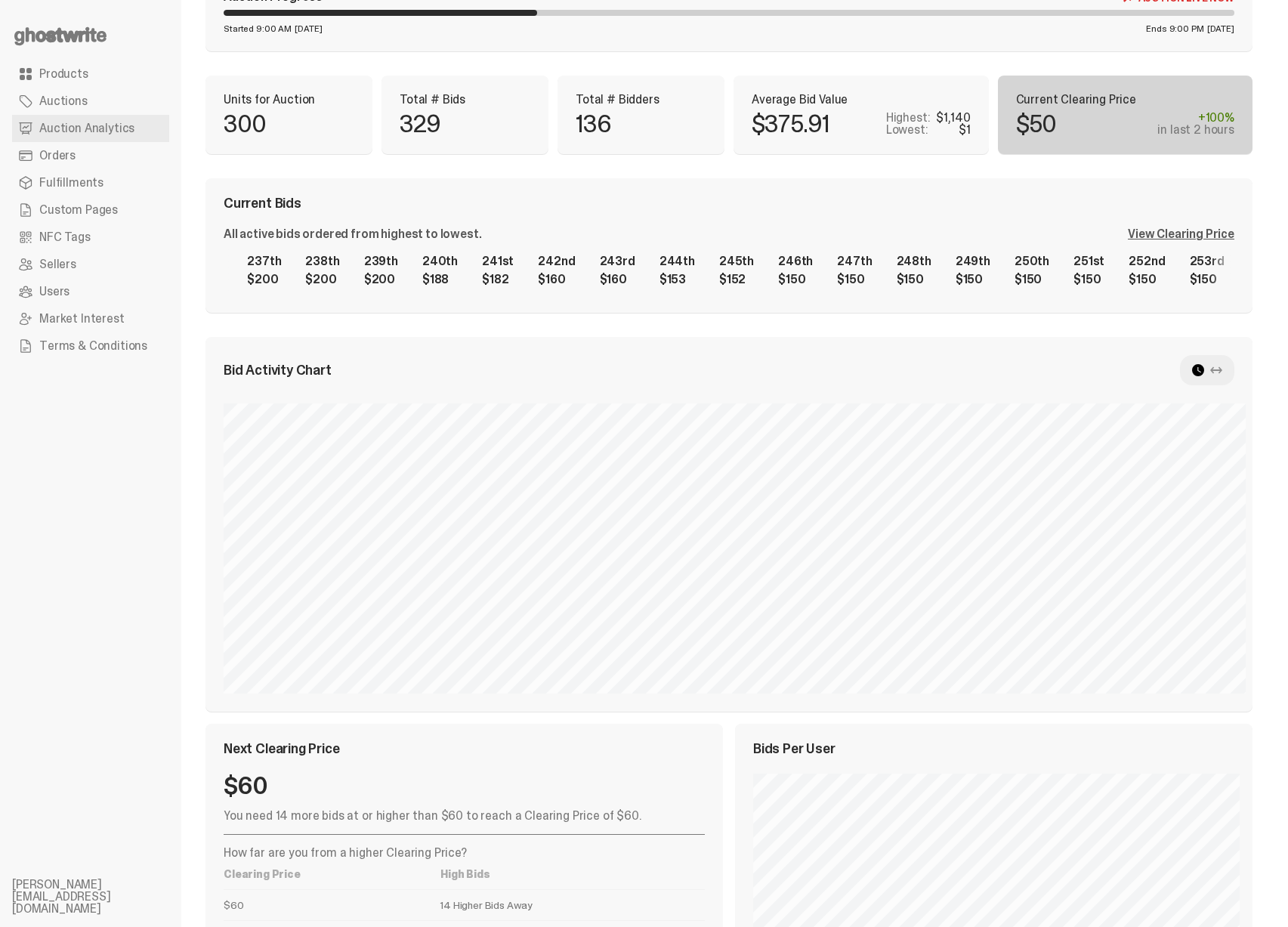
click at [1078, 249] on div "1st $1,140 2nd $1,140 3rd $1,000 4th $1,000 5th $1,000 6th $1,000 7th $1,000 8t…" at bounding box center [728, 270] width 1010 height 48
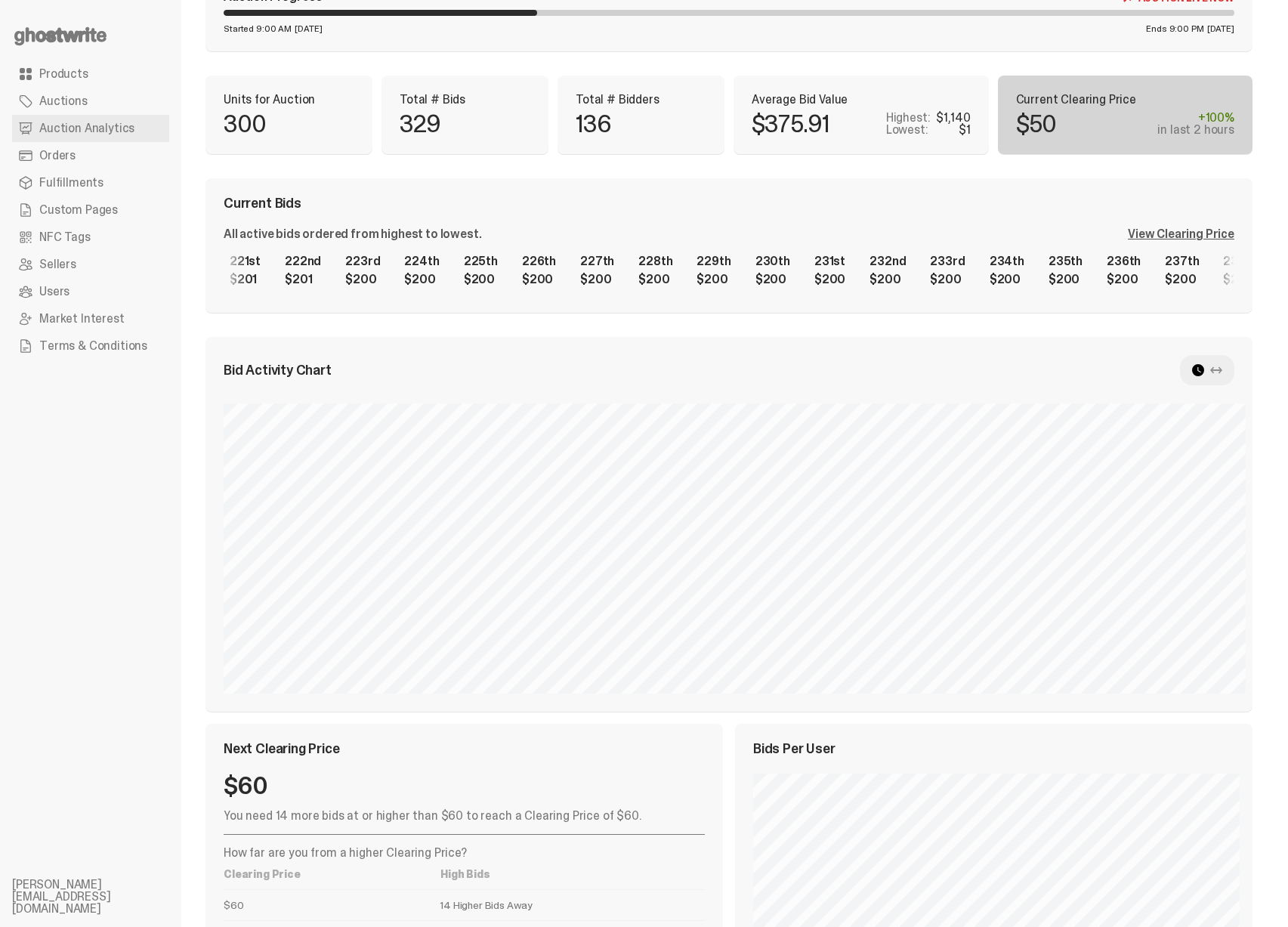
click at [1146, 278] on div "1st $1,140 2nd $1,140 3rd $1,000 4th $1,000 5th $1,000 6th $1,000 7th $1,000 8t…" at bounding box center [728, 270] width 1010 height 48
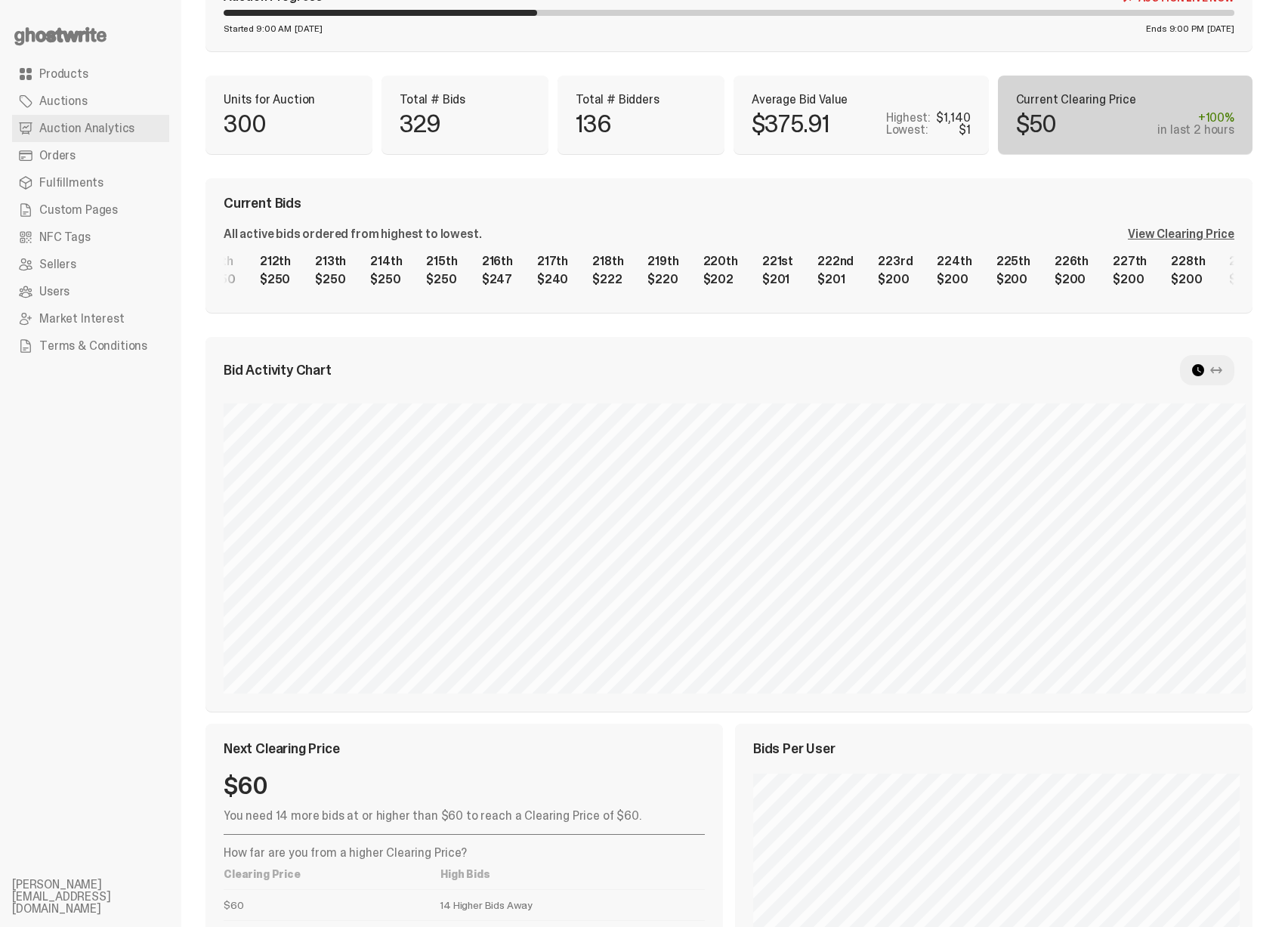
click at [906, 274] on div "1st $1,140 2nd $1,140 3rd $1,000 4th $1,000 5th $1,000 6th $1,000 7th $1,000 8t…" at bounding box center [728, 270] width 1010 height 48
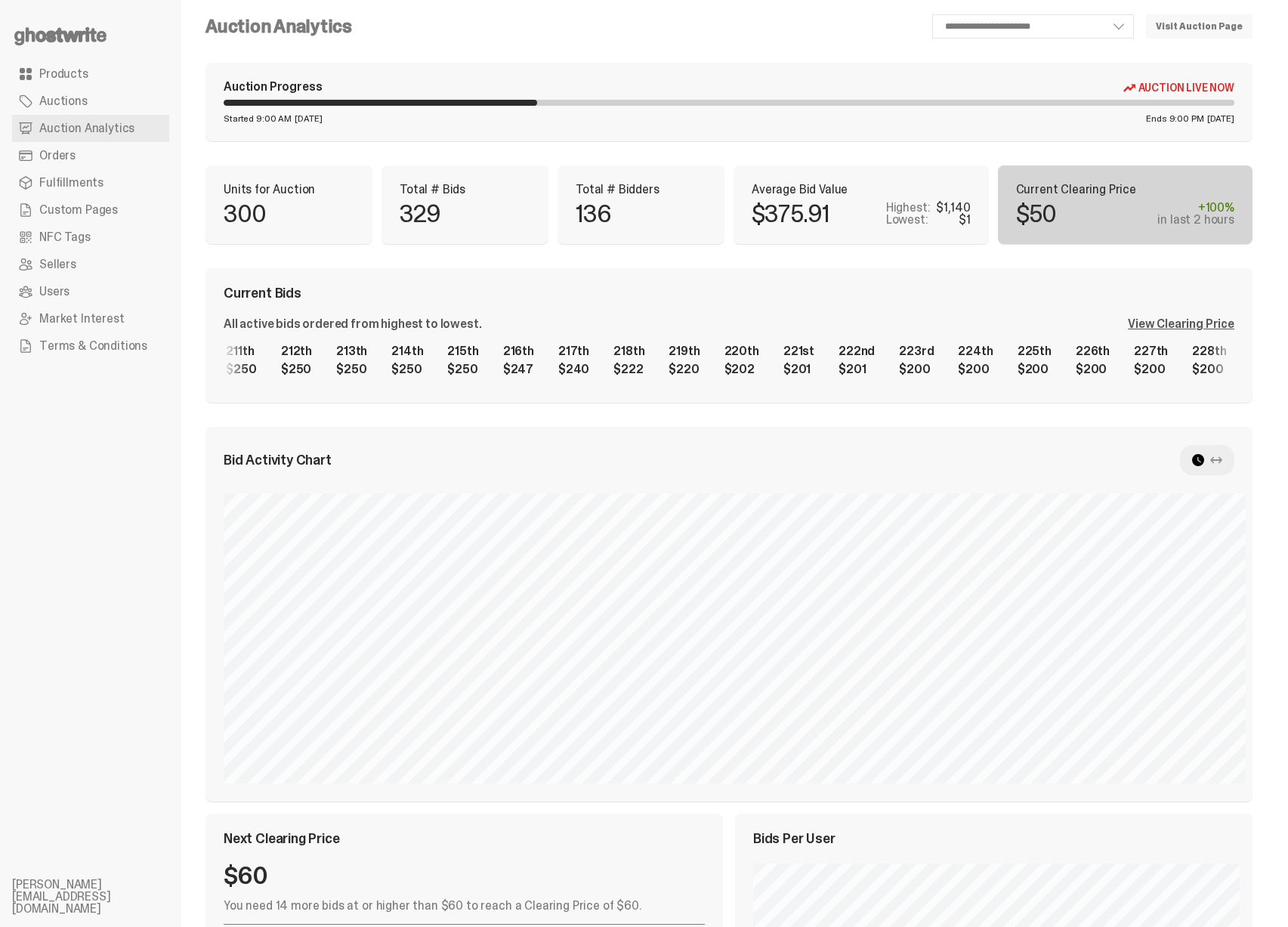
scroll to position [0, 0]
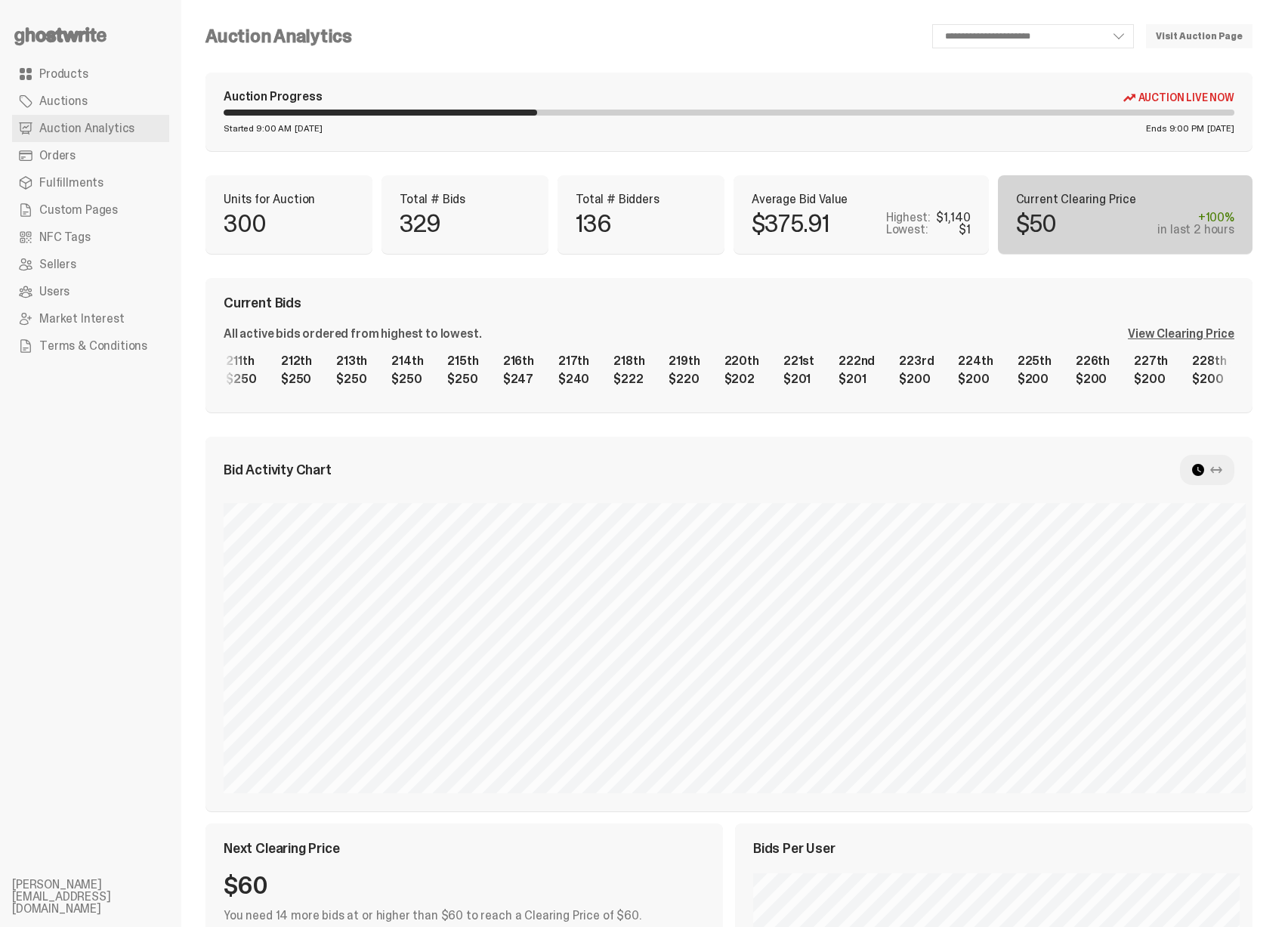
click at [790, 230] on p "$375.91" at bounding box center [790, 223] width 78 height 25
click at [790, 197] on p "Average Bid Value" at bounding box center [861, 200] width 219 height 12
click at [808, 202] on p "Average Bid Value" at bounding box center [861, 200] width 219 height 12
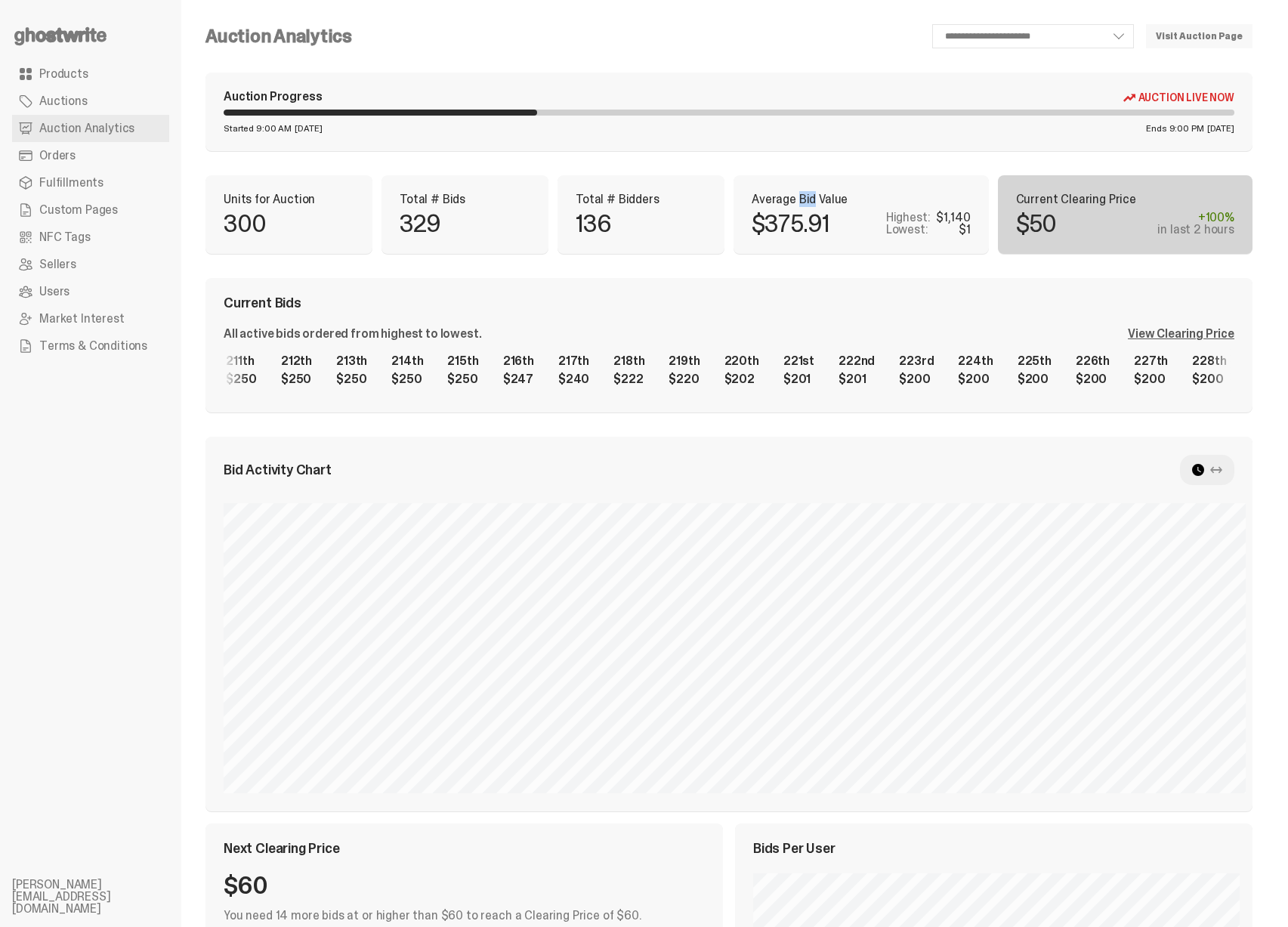
click at [808, 202] on p "Average Bid Value" at bounding box center [861, 200] width 219 height 12
click at [591, 223] on p "136" at bounding box center [593, 223] width 36 height 25
click at [410, 213] on p "329" at bounding box center [420, 223] width 41 height 25
click at [407, 213] on p "329" at bounding box center [420, 223] width 41 height 25
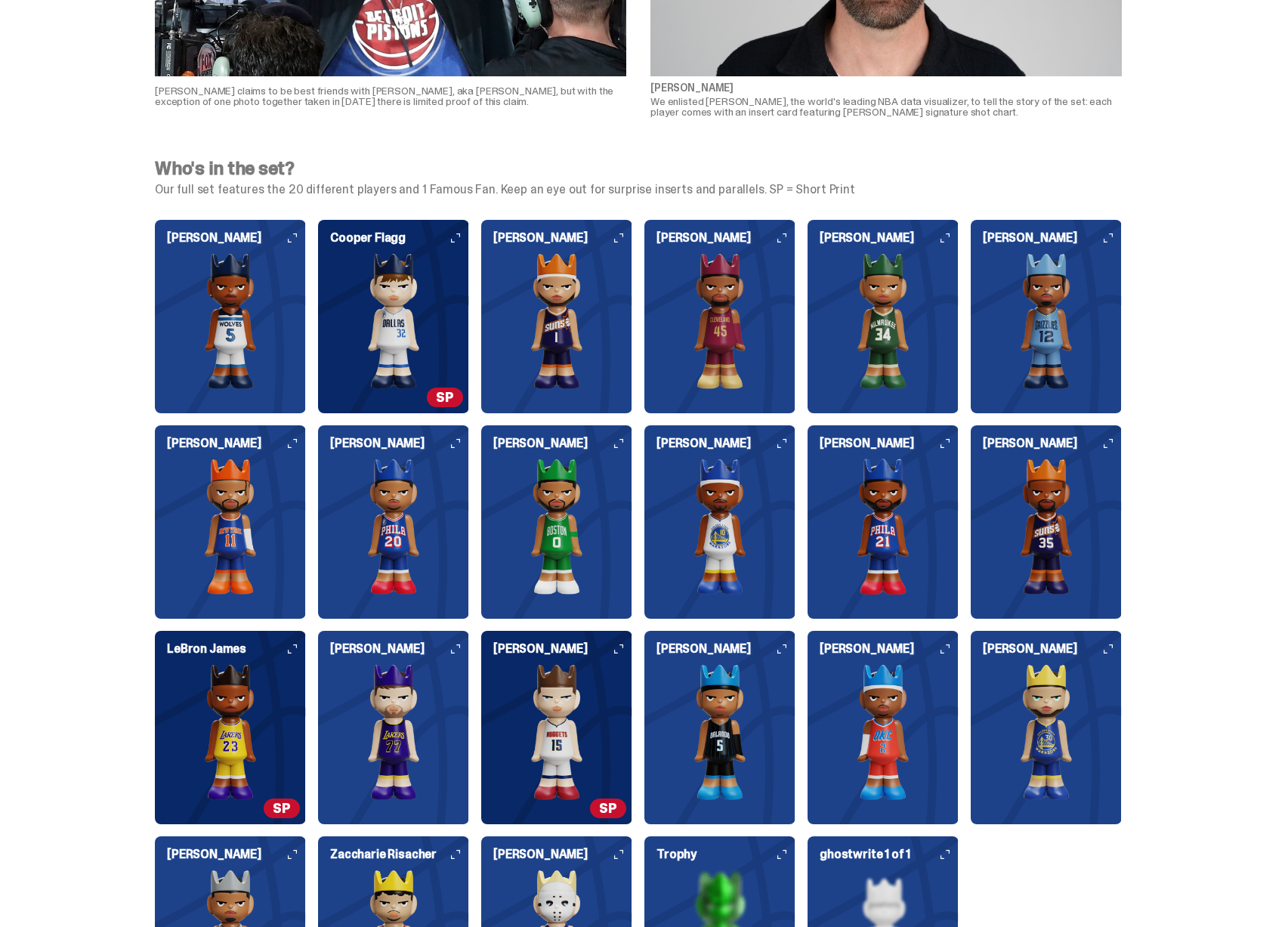
scroll to position [1463, 0]
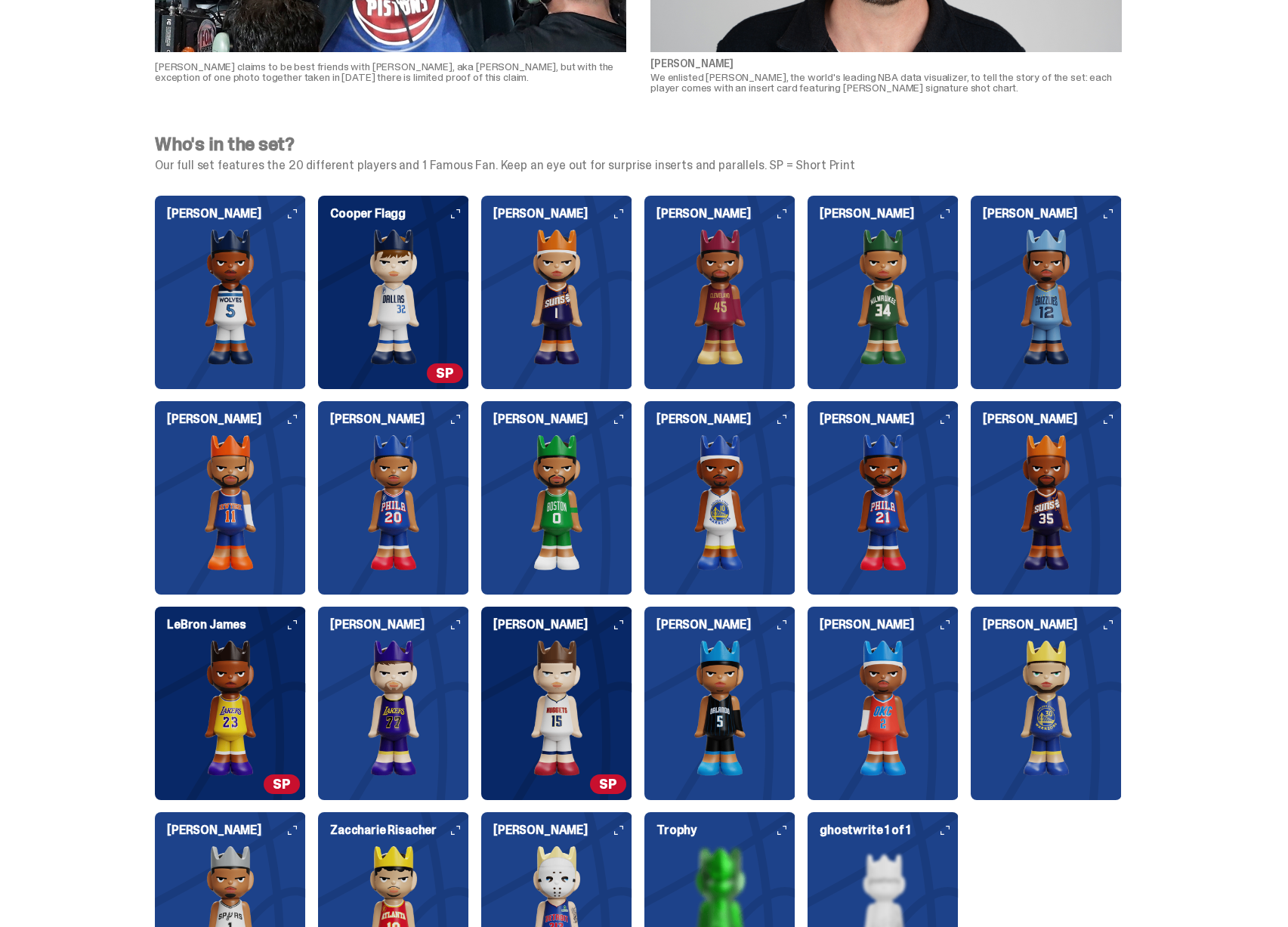
click at [422, 240] on img at bounding box center [393, 296] width 151 height 136
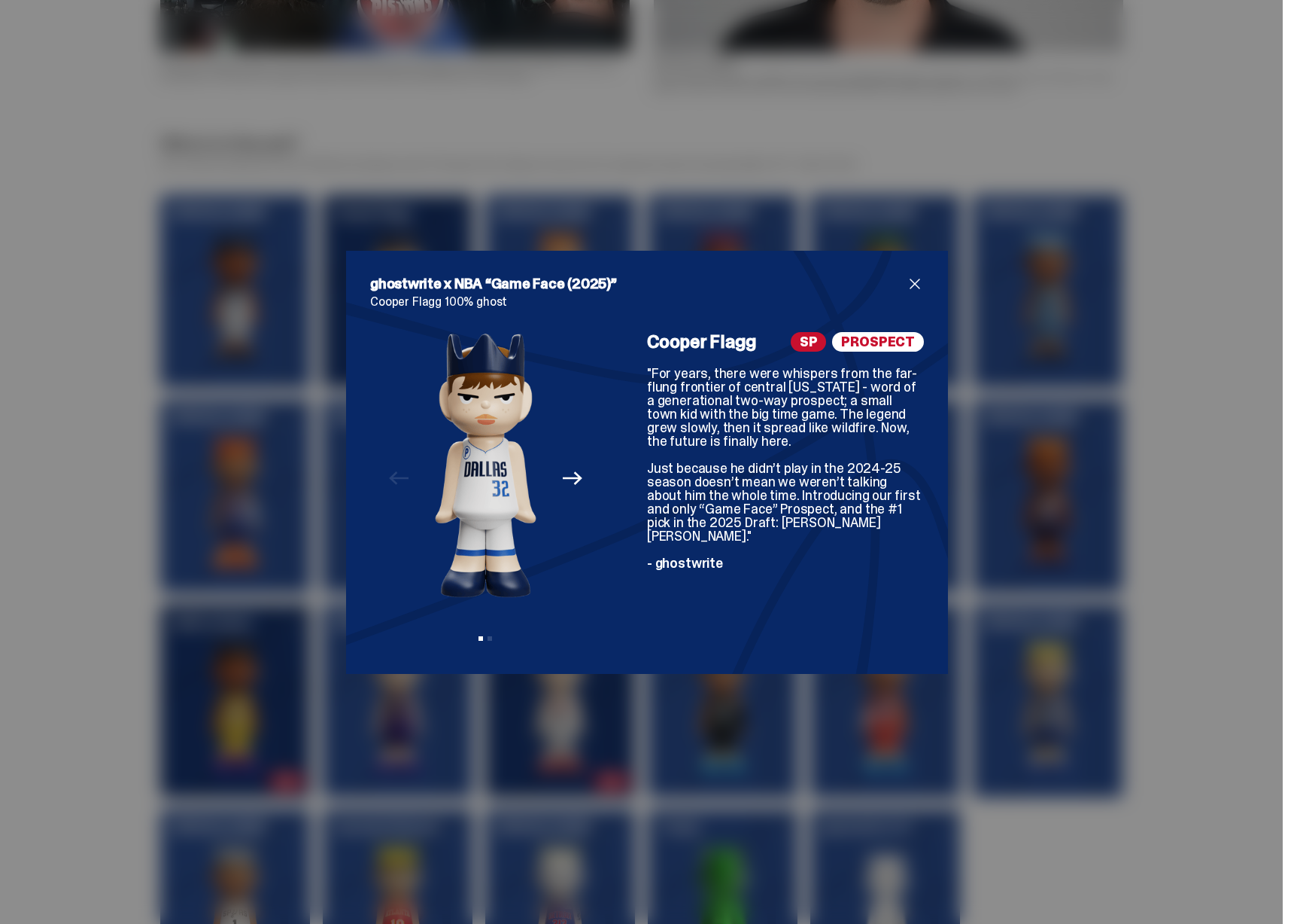
click at [658, 200] on div "ghostwrite x NBA “Game Face (2025)” Cooper Flagg 100% ghost Previous Next View …" at bounding box center [647, 462] width 1294 height 924
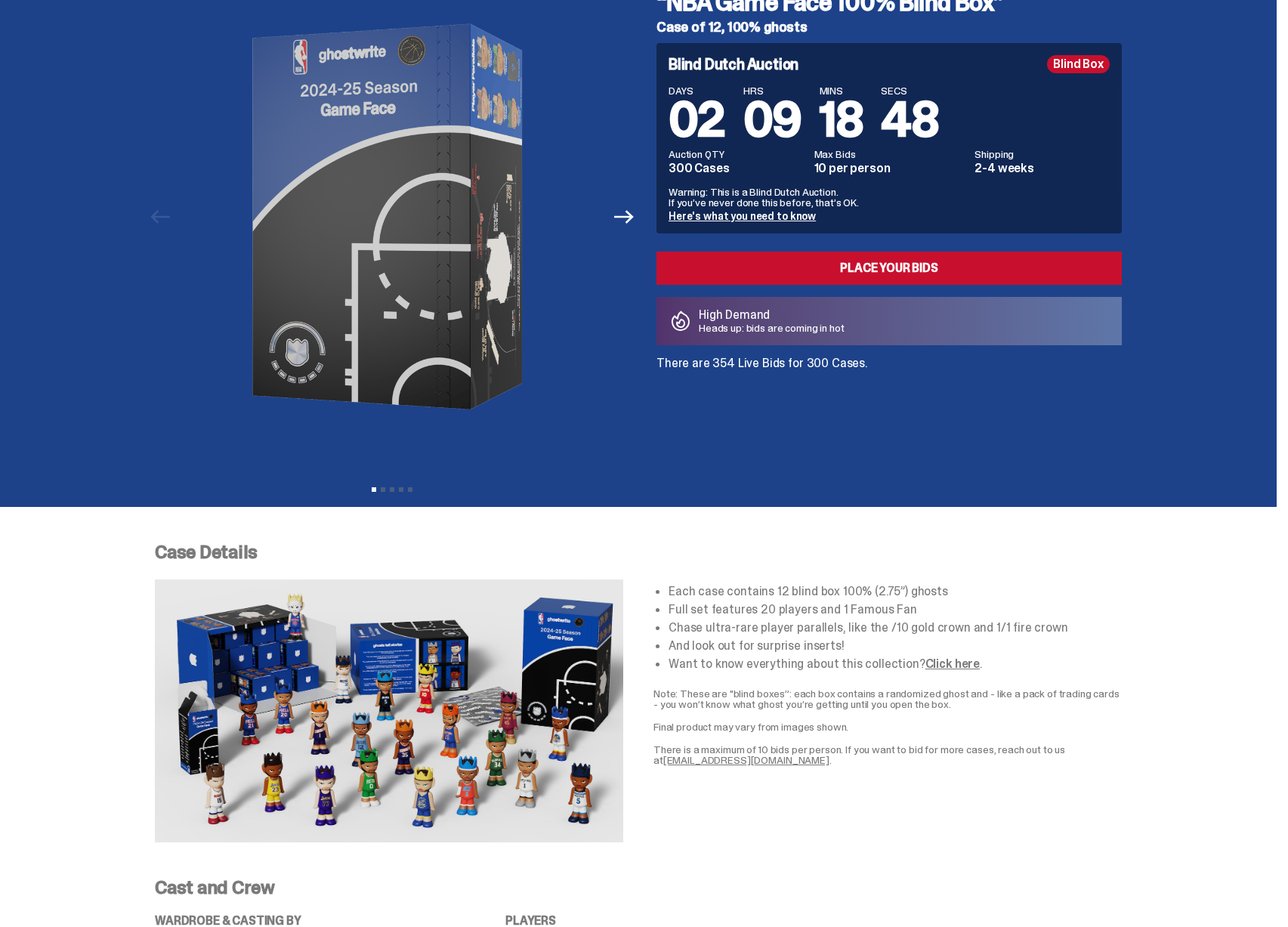
scroll to position [0, 0]
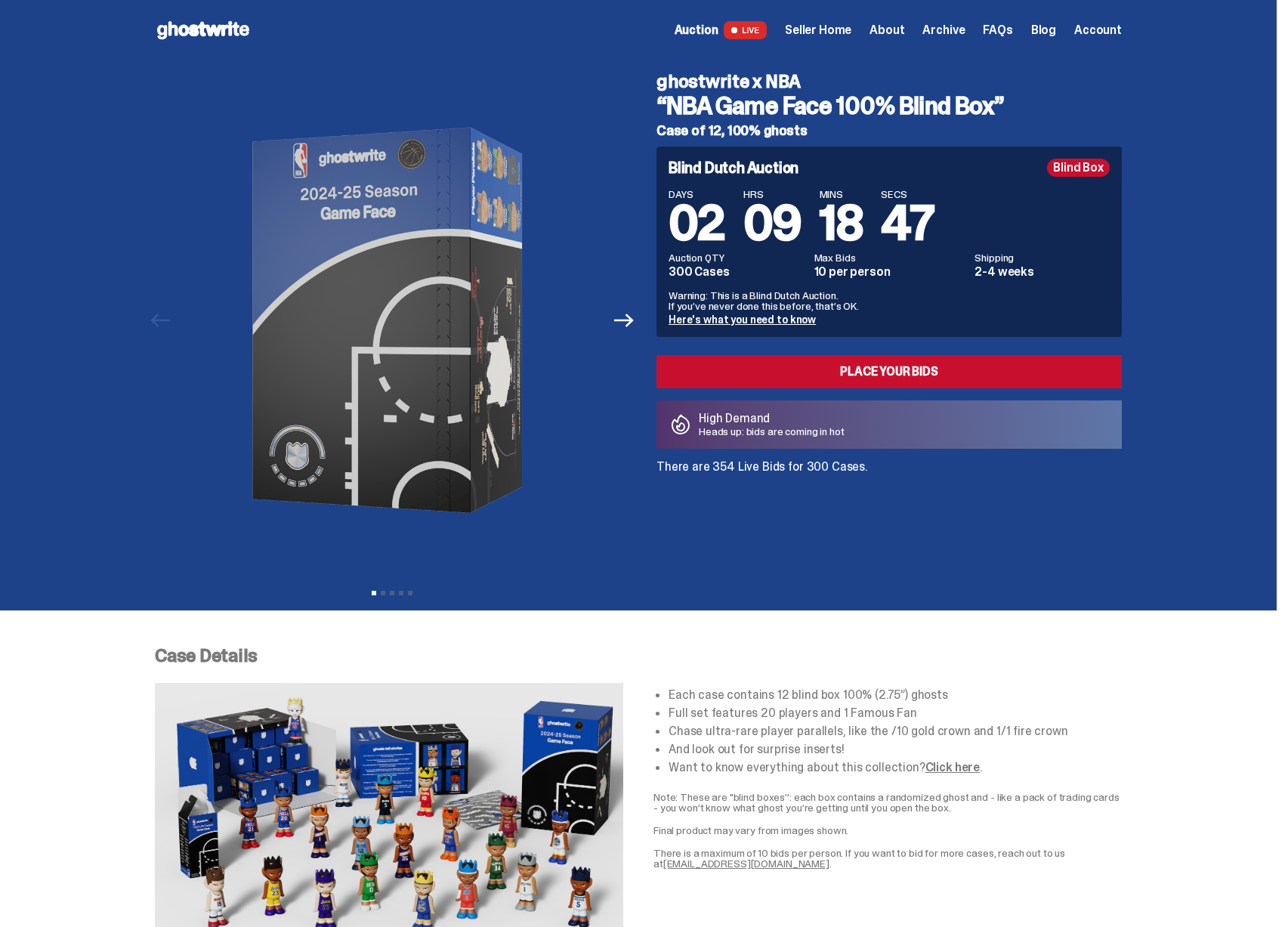
drag, startPoint x: 777, startPoint y: 431, endPoint x: 805, endPoint y: 432, distance: 28.0
click at [803, 432] on div "High Demand Heads up: bids are coming in hot" at bounding box center [888, 424] width 465 height 48
click at [805, 432] on p "Heads up: bids are coming in hot" at bounding box center [771, 431] width 145 height 11
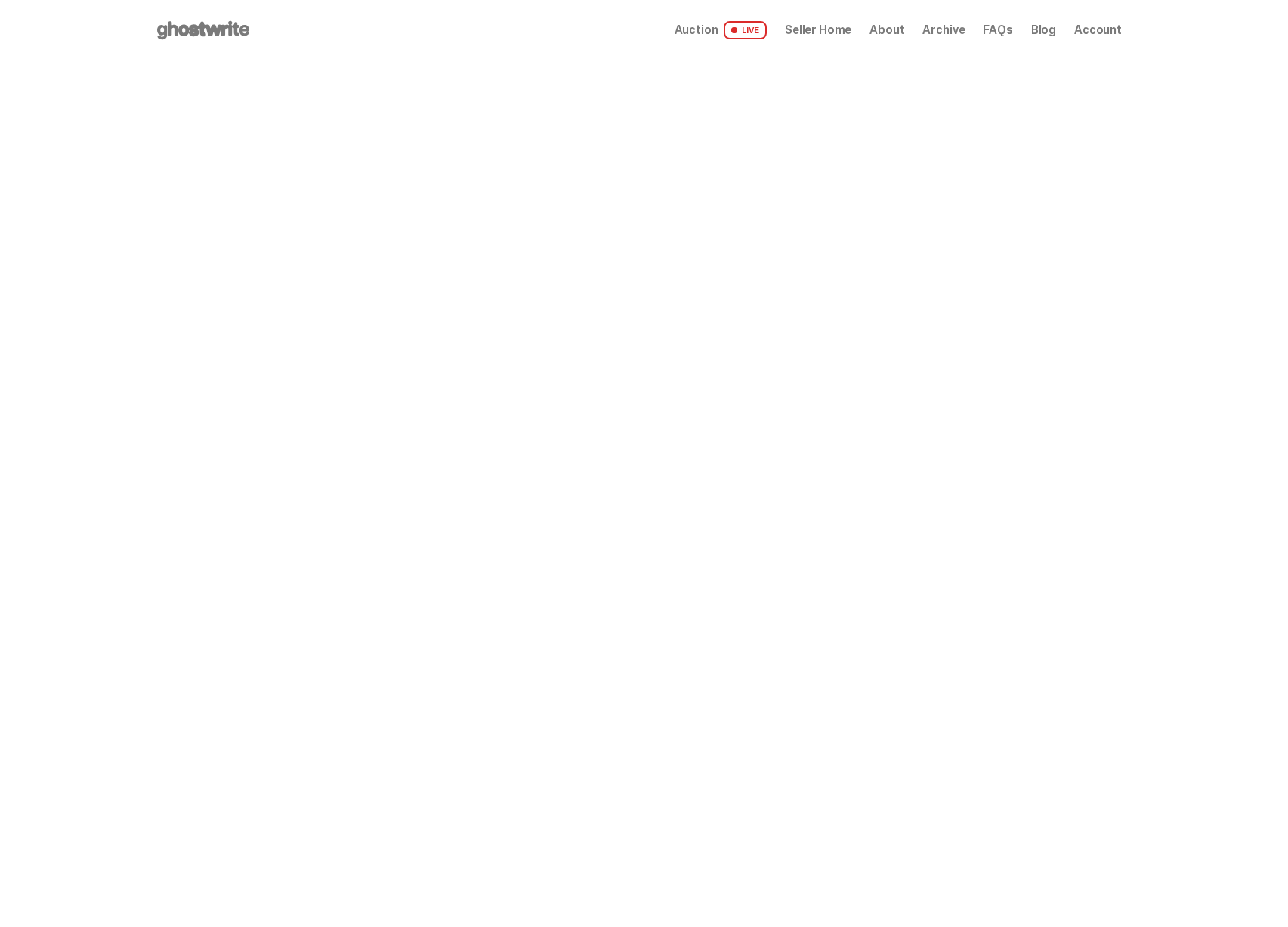
click at [832, 25] on span "Seller Home" at bounding box center [818, 31] width 67 height 12
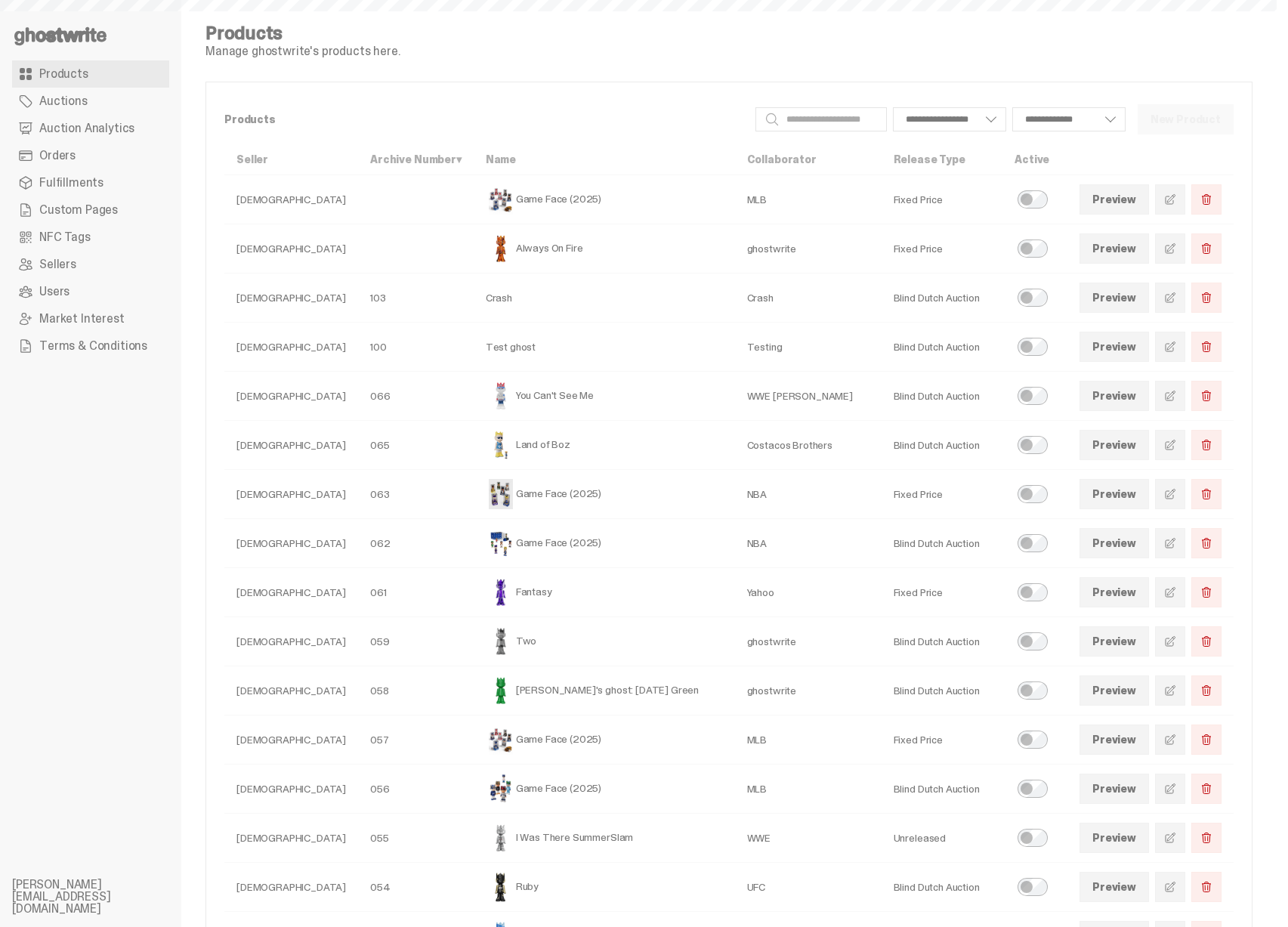
click at [129, 125] on link "Auction Analytics" at bounding box center [90, 128] width 157 height 27
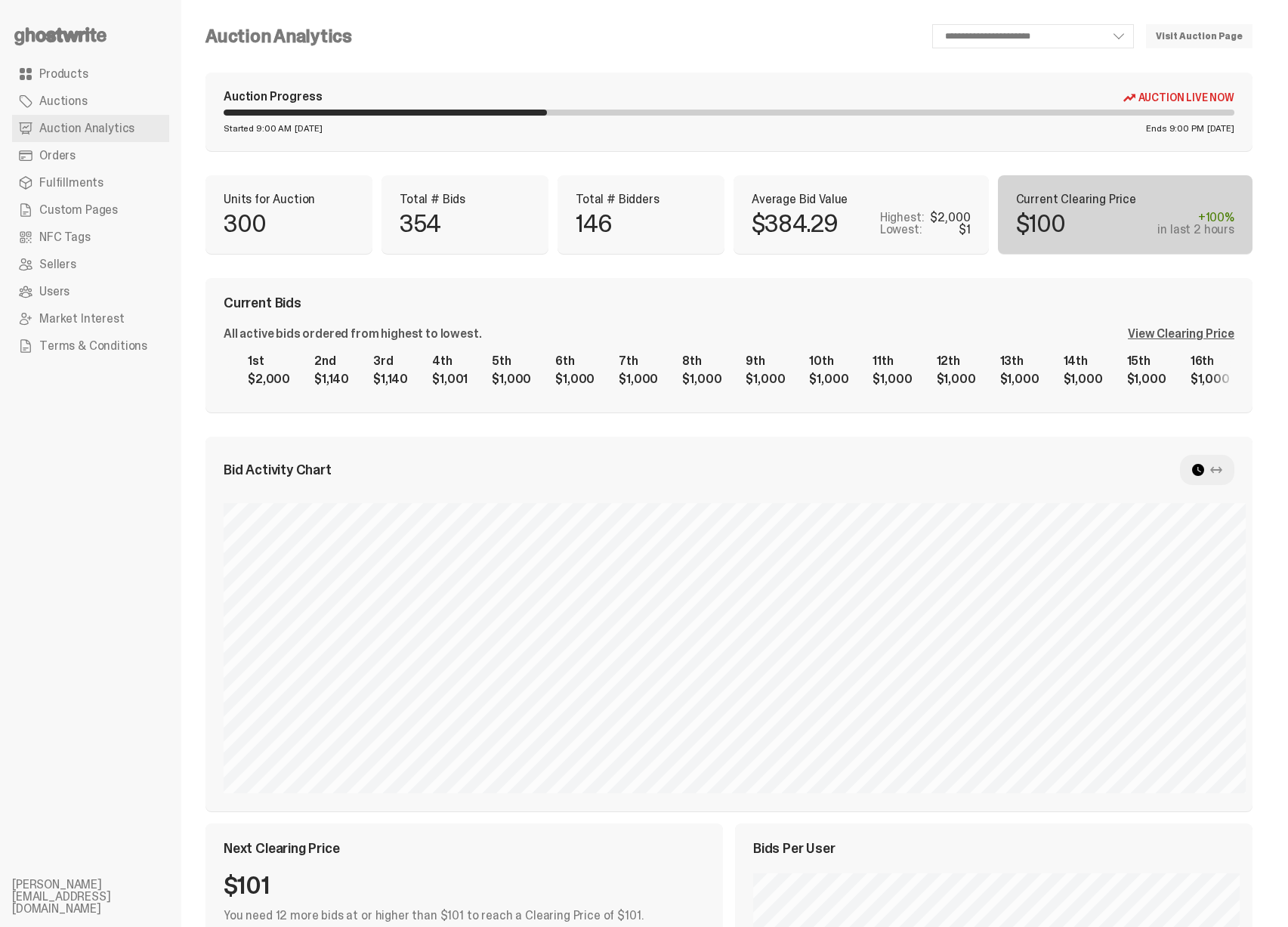
scroll to position [279, 0]
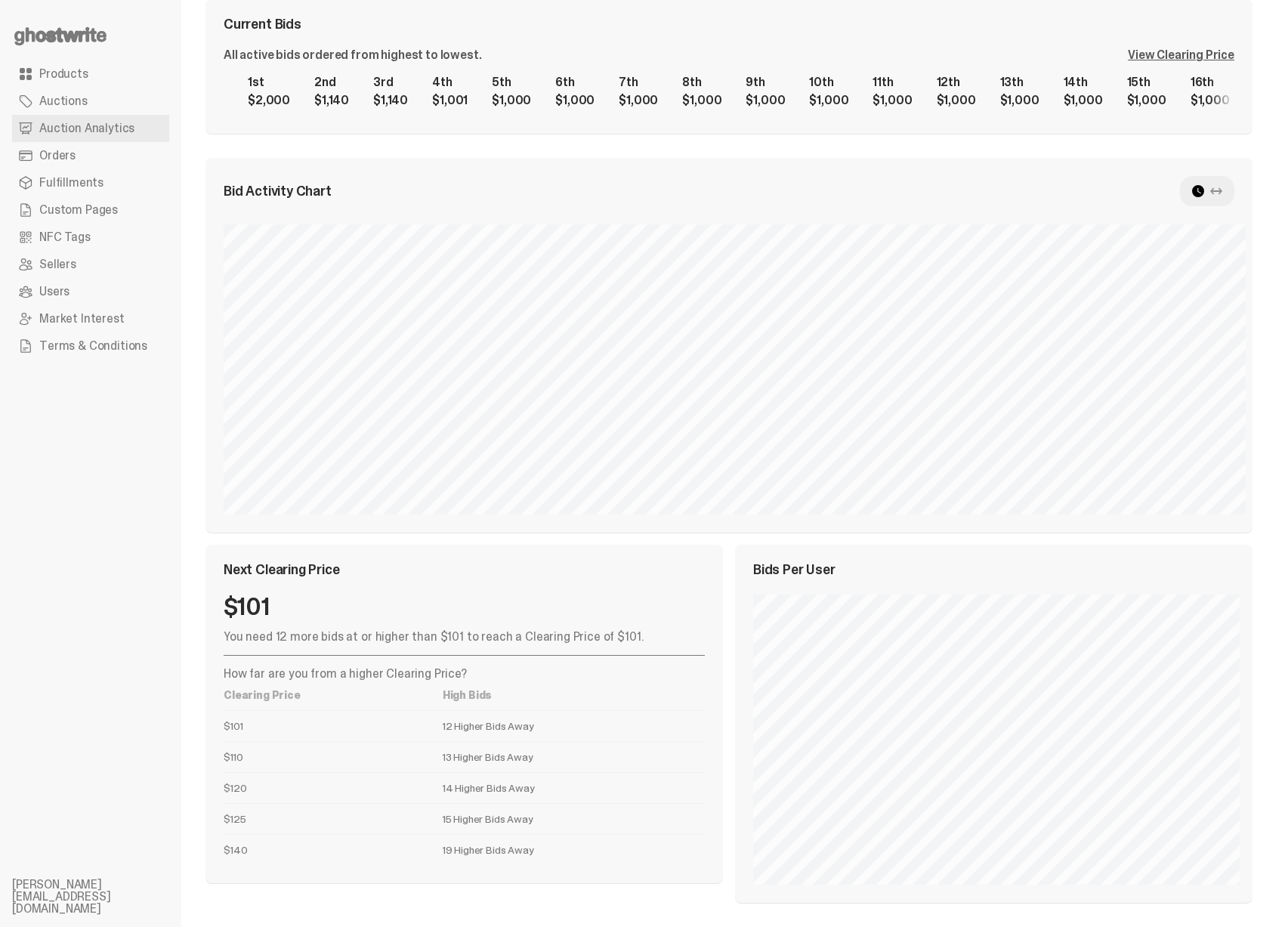
click at [462, 639] on p "You need 12 more bids at or higher than $101 to reach a Clearing Price of $101." at bounding box center [464, 637] width 481 height 12
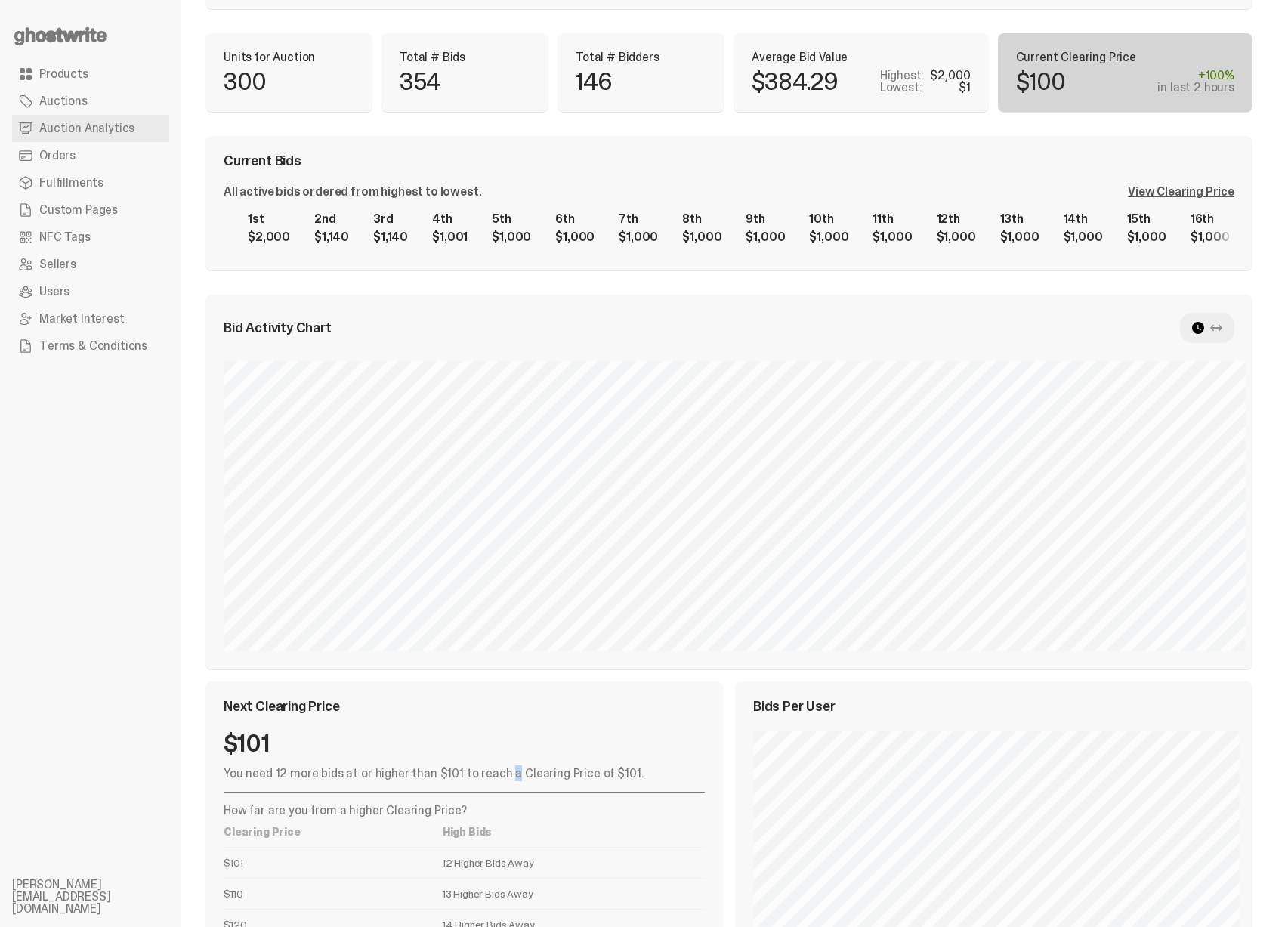
scroll to position [0, 0]
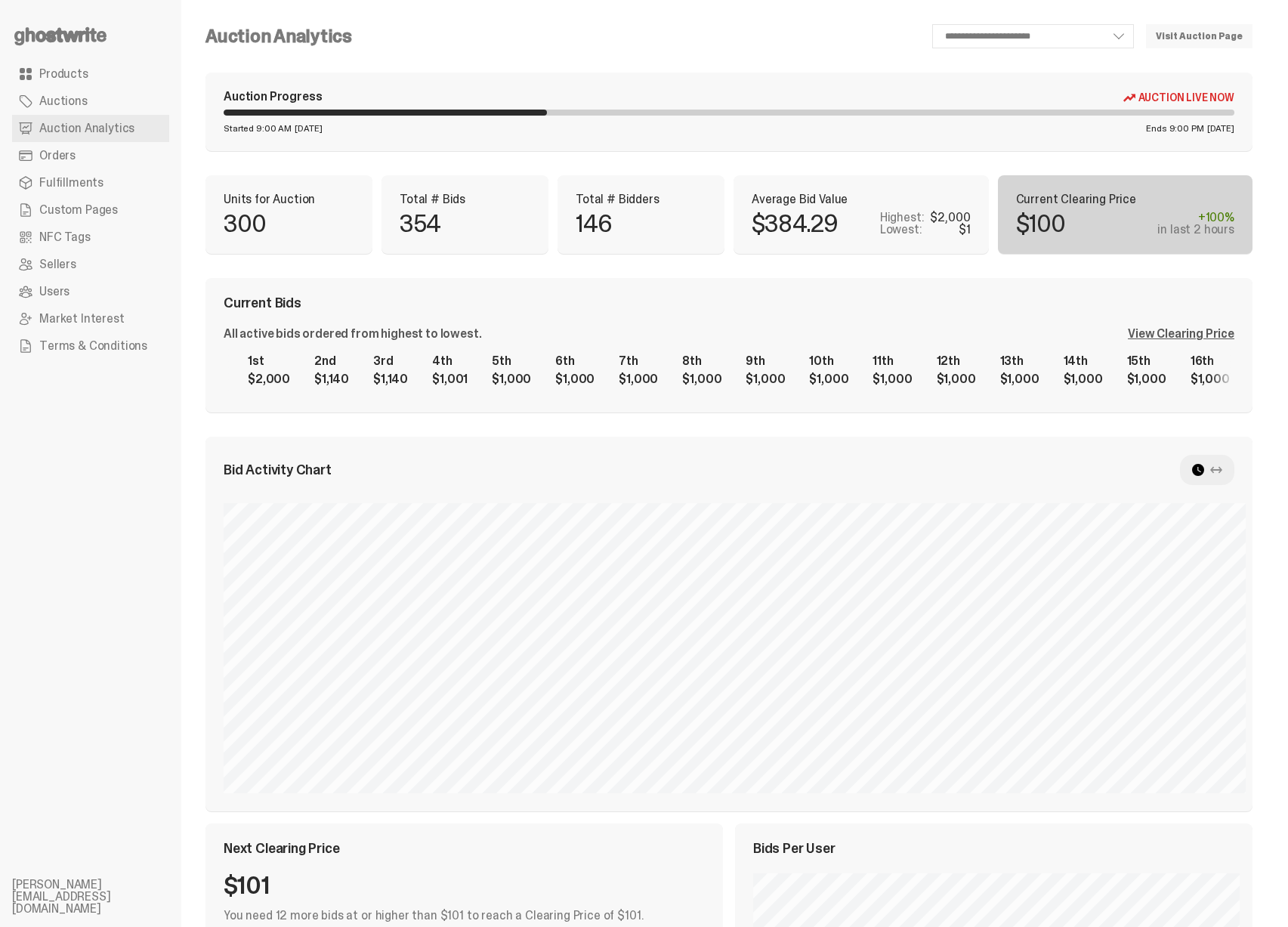
click at [1181, 331] on div "View Clearing Price" at bounding box center [1181, 334] width 107 height 12
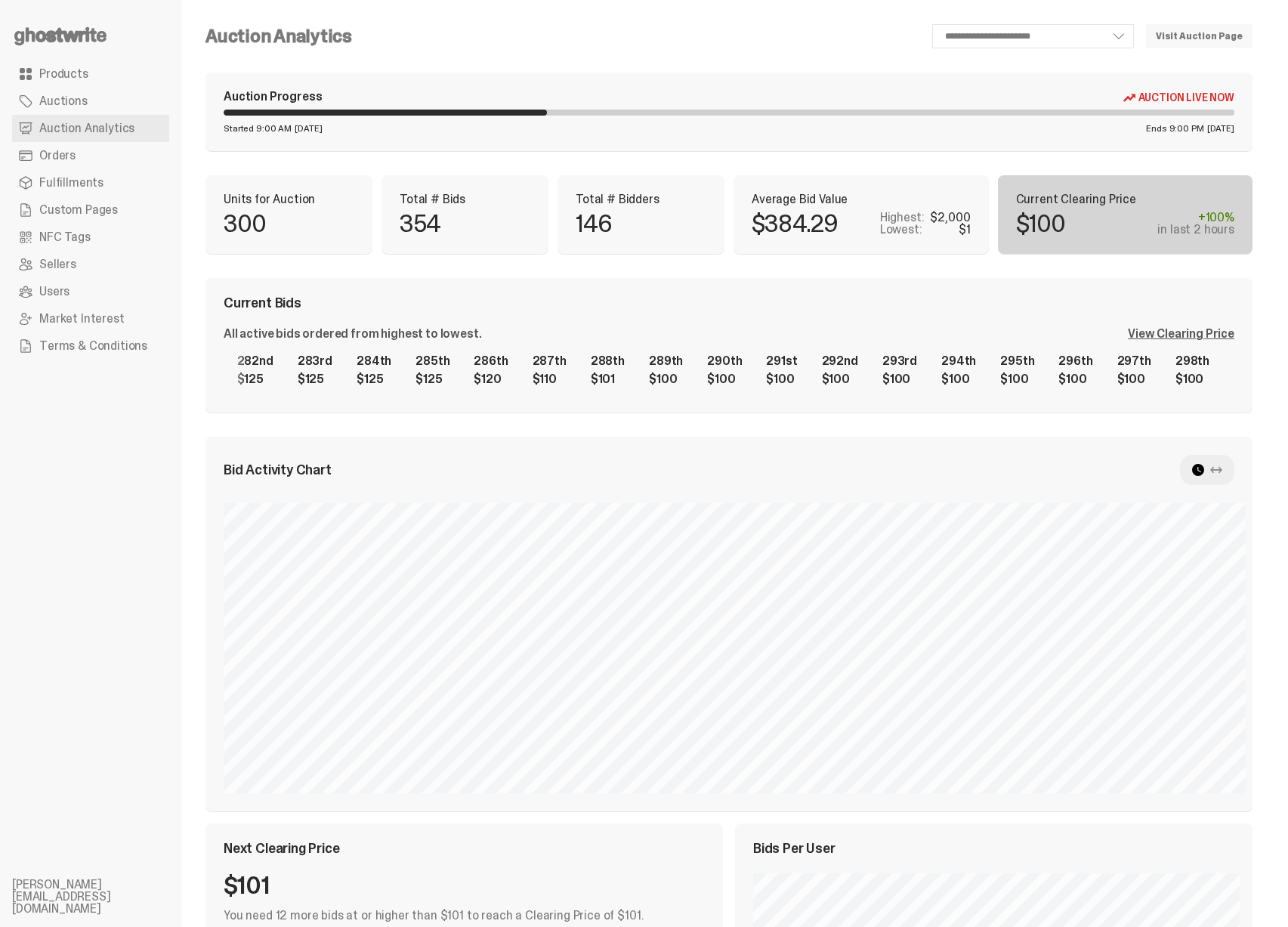
click at [828, 222] on p "$384.29" at bounding box center [795, 223] width 86 height 25
click at [947, 217] on div "$2,000" at bounding box center [950, 217] width 40 height 12
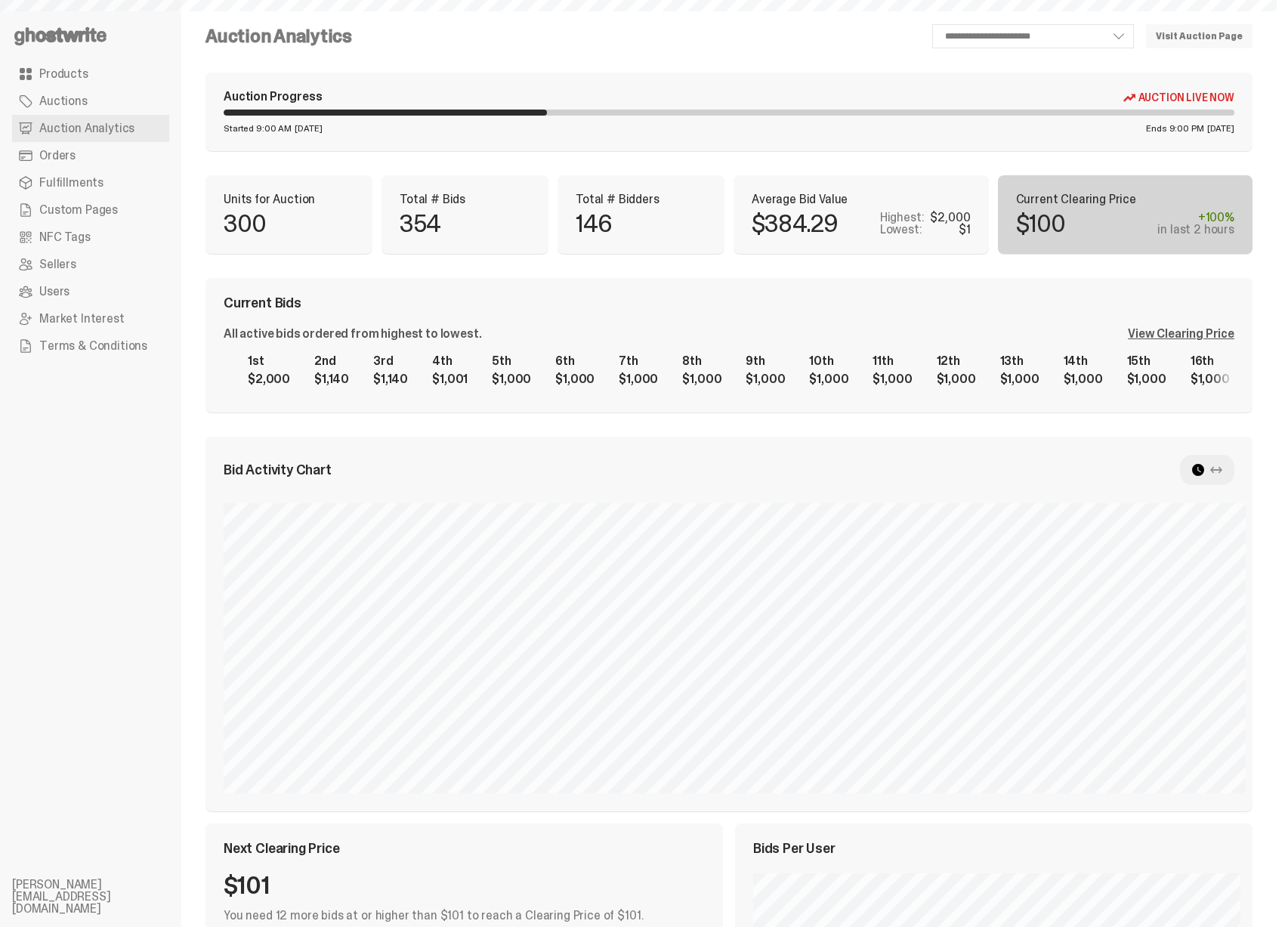
select select "**"
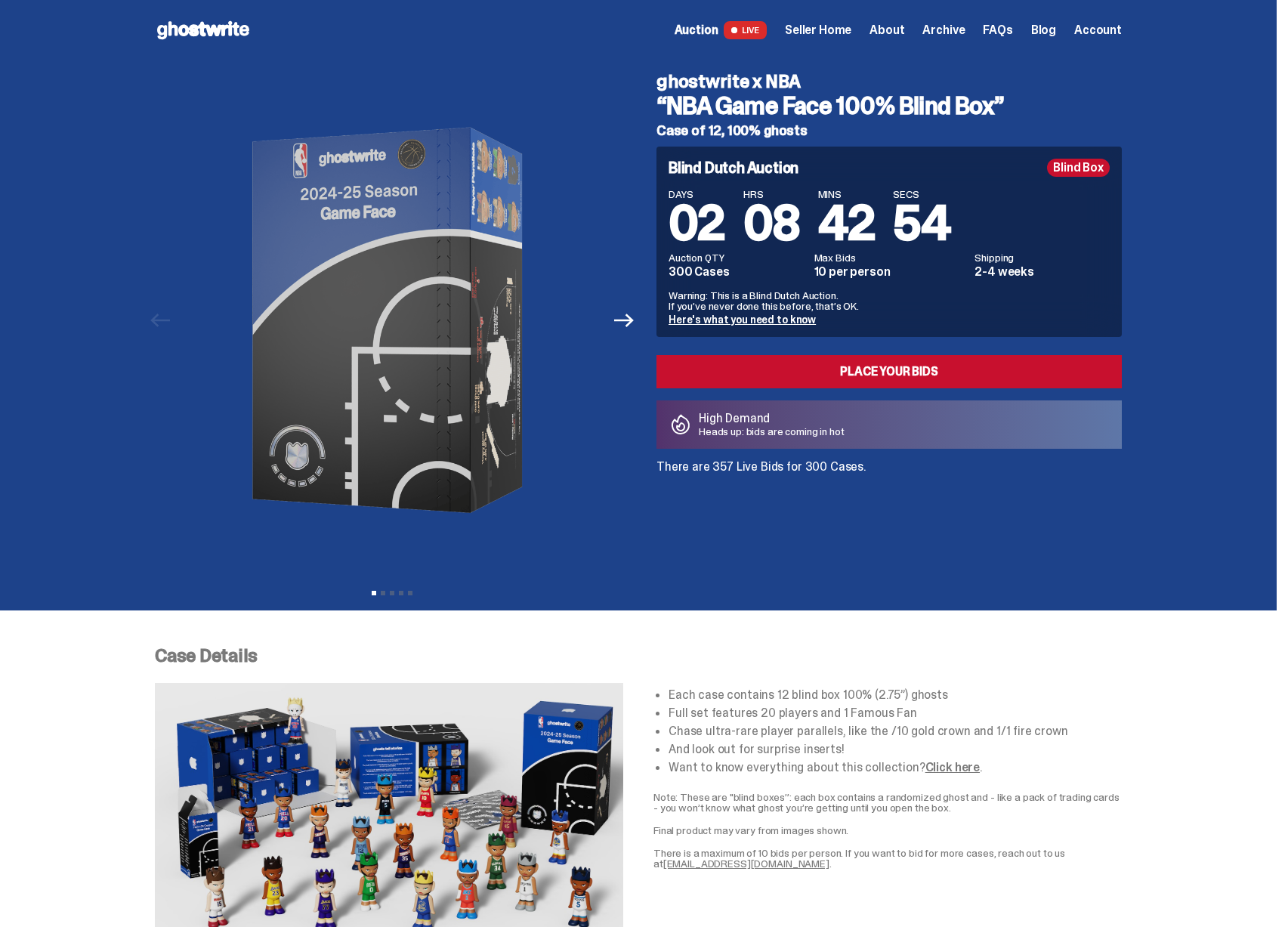
click at [732, 426] on p "Heads up: bids are coming in hot" at bounding box center [771, 431] width 145 height 11
click at [749, 416] on p "High Demand" at bounding box center [771, 419] width 145 height 12
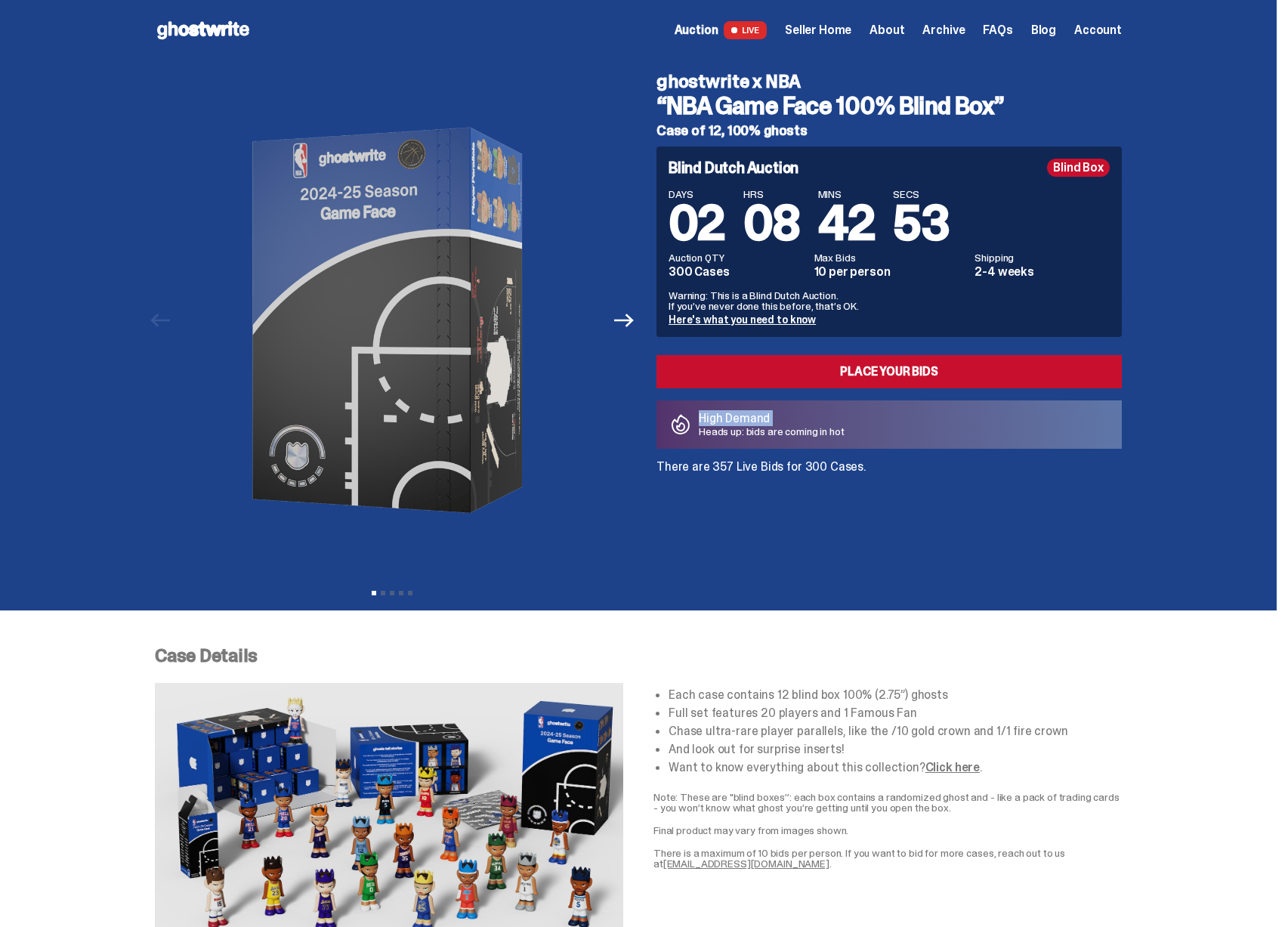
click at [749, 416] on p "High Demand" at bounding box center [771, 419] width 145 height 12
click at [725, 428] on p "Heads up: bids are coming in hot" at bounding box center [771, 431] width 145 height 11
click at [959, 30] on span "Archive" at bounding box center [943, 31] width 42 height 12
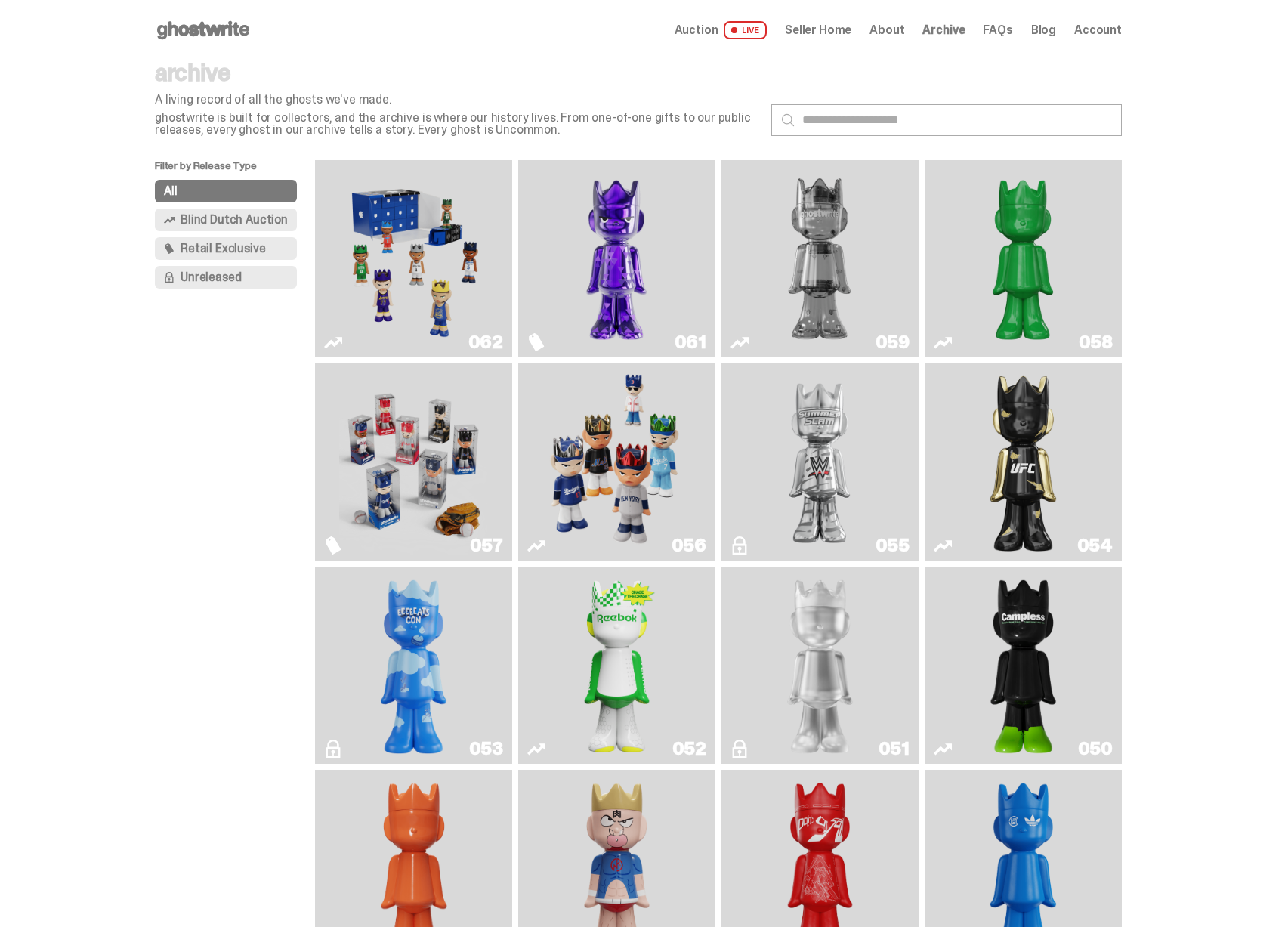
click at [446, 249] on img "Game Face (2025)" at bounding box center [413, 258] width 148 height 185
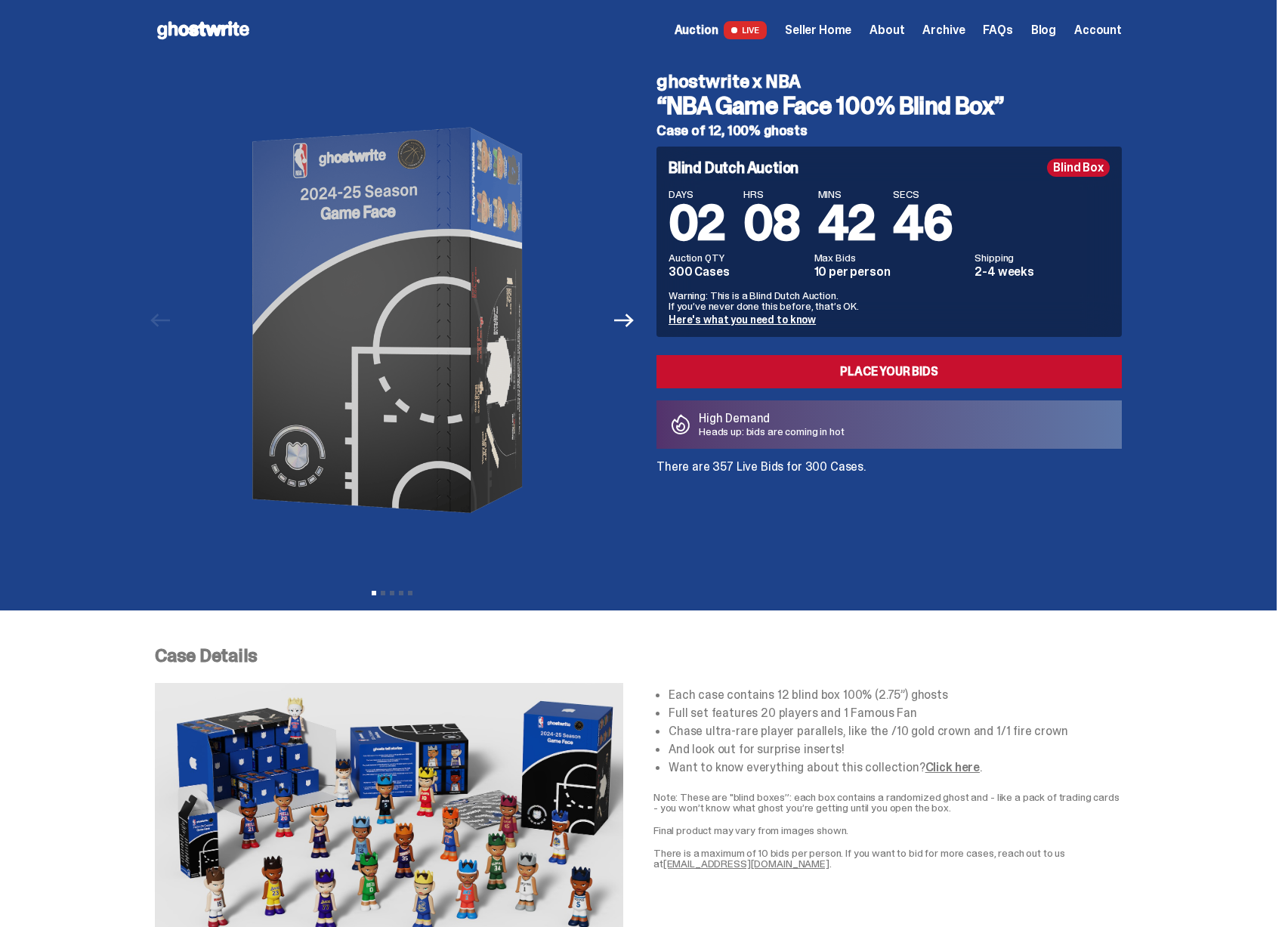
click at [953, 31] on span "Archive" at bounding box center [943, 31] width 42 height 12
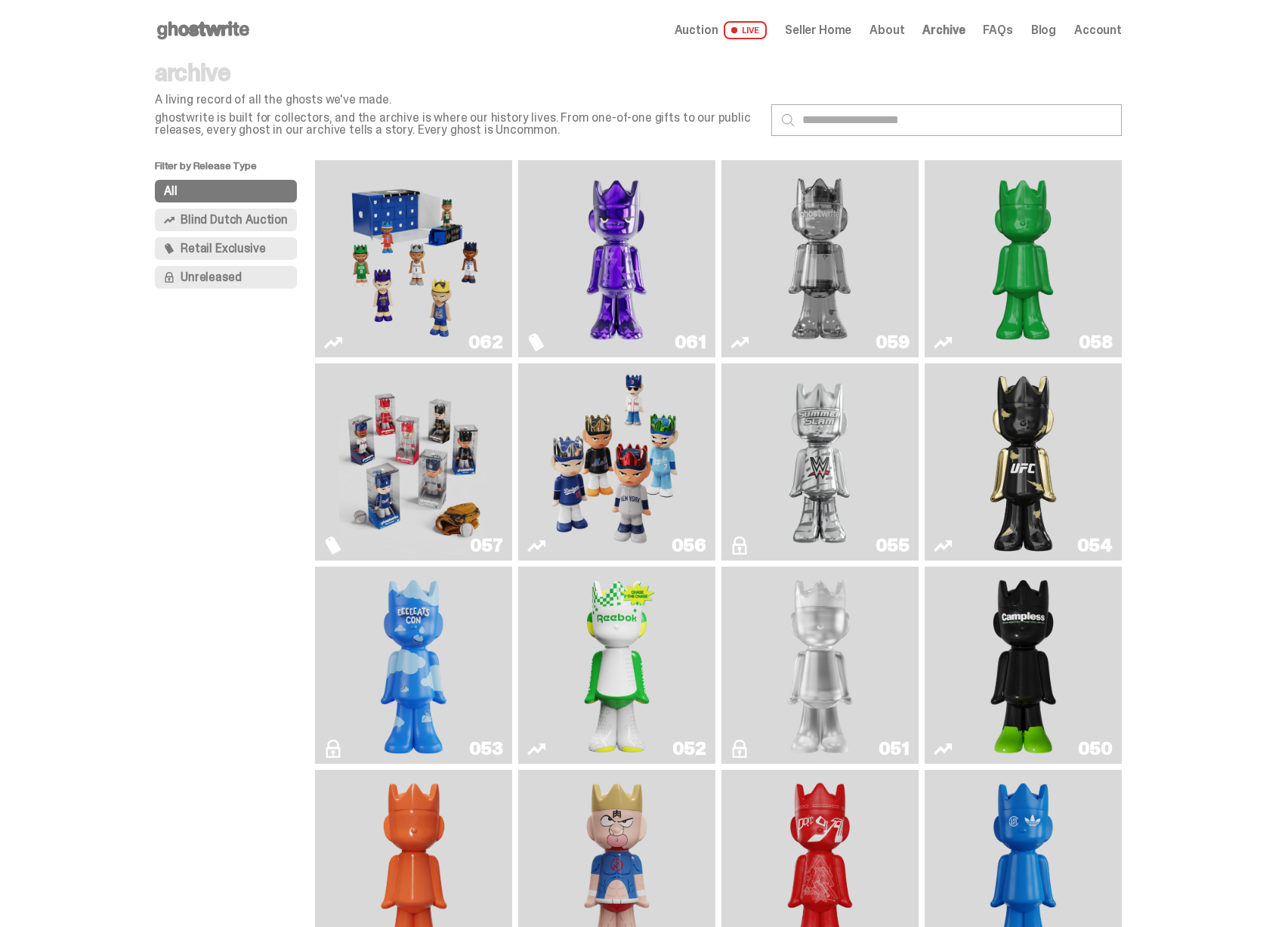
click at [611, 270] on img "Fantasy" at bounding box center [616, 258] width 148 height 185
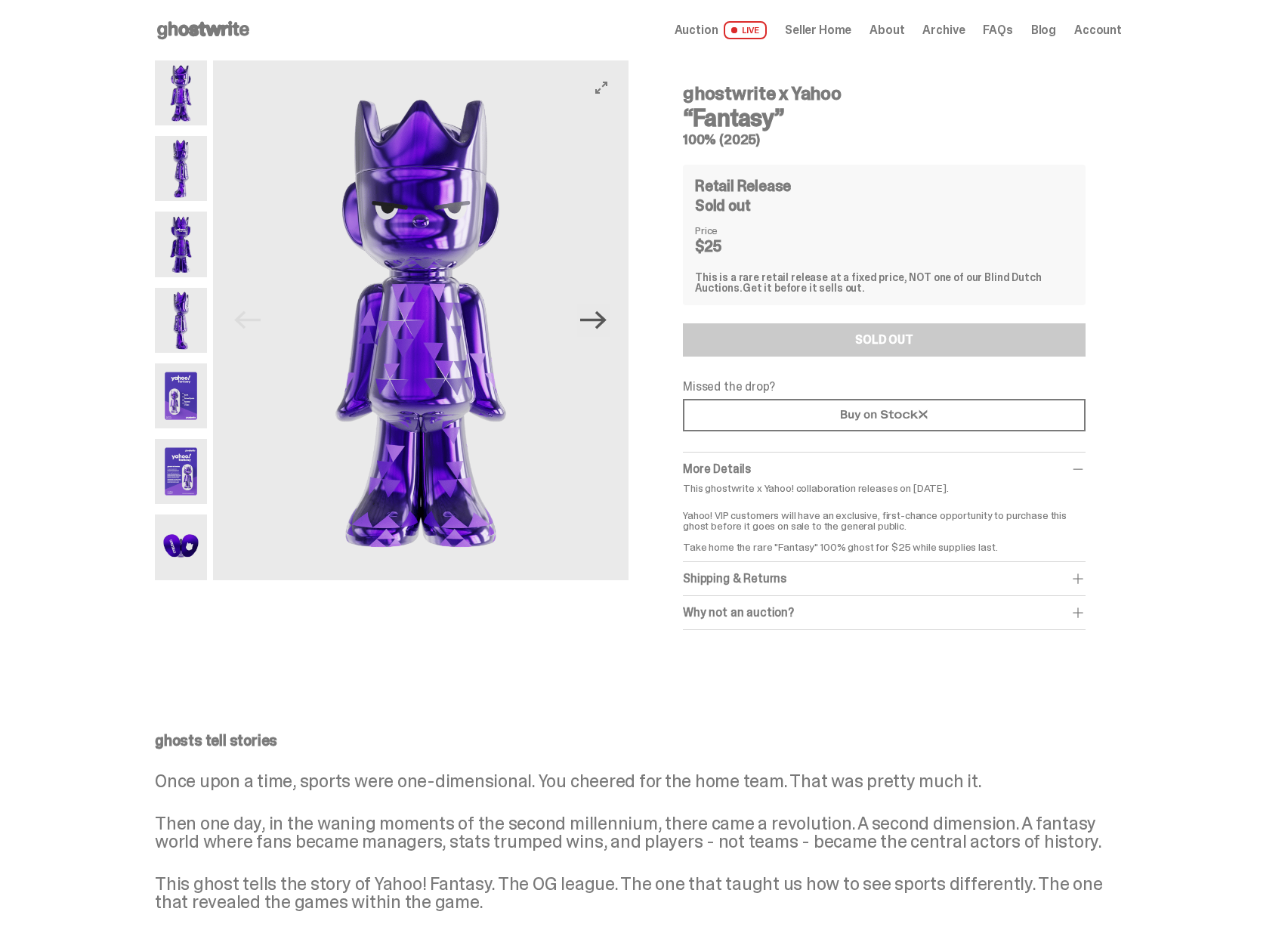
click at [605, 324] on icon "Next" at bounding box center [593, 320] width 26 height 18
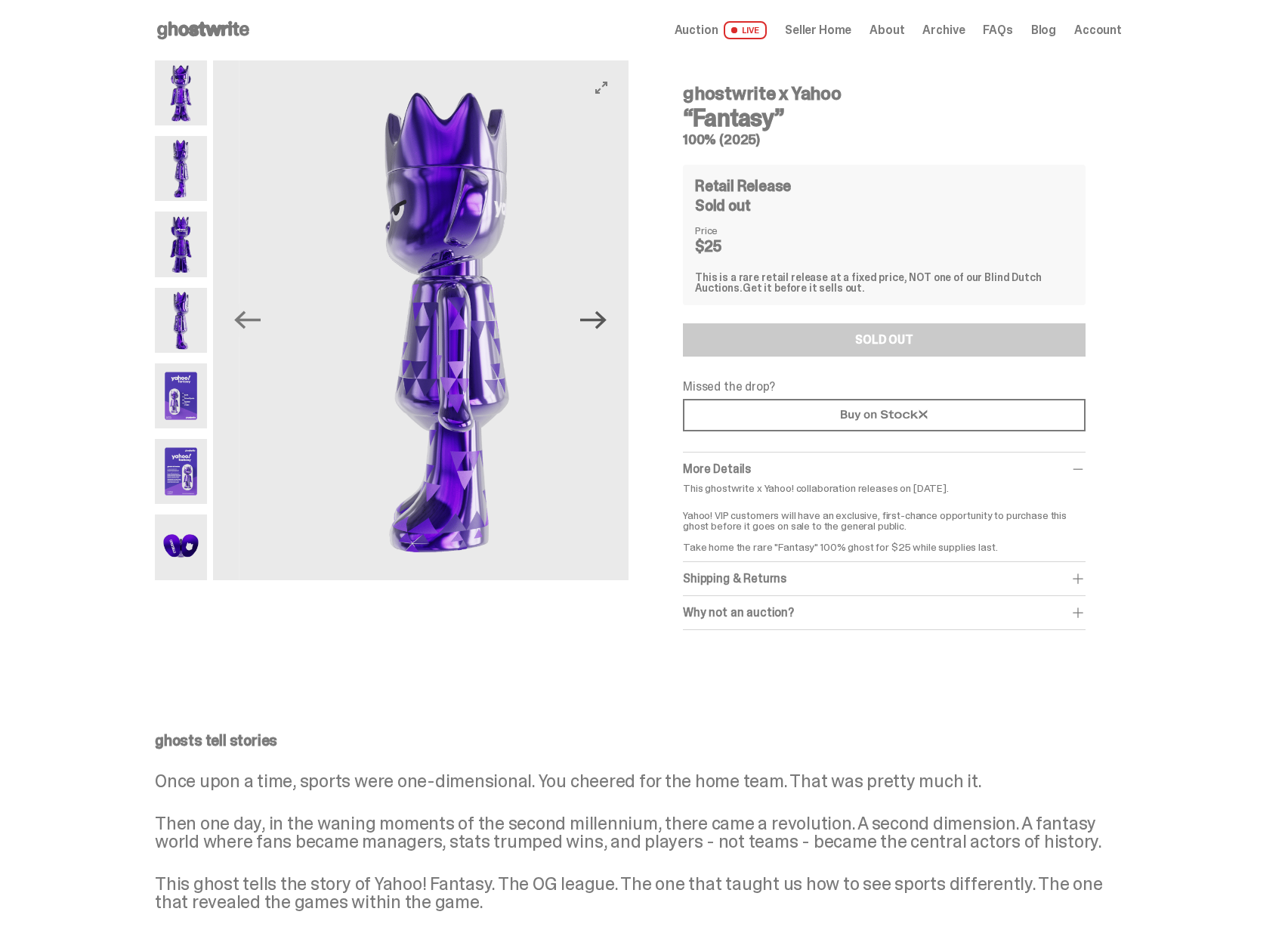
click at [605, 323] on icon "Next" at bounding box center [593, 320] width 26 height 18
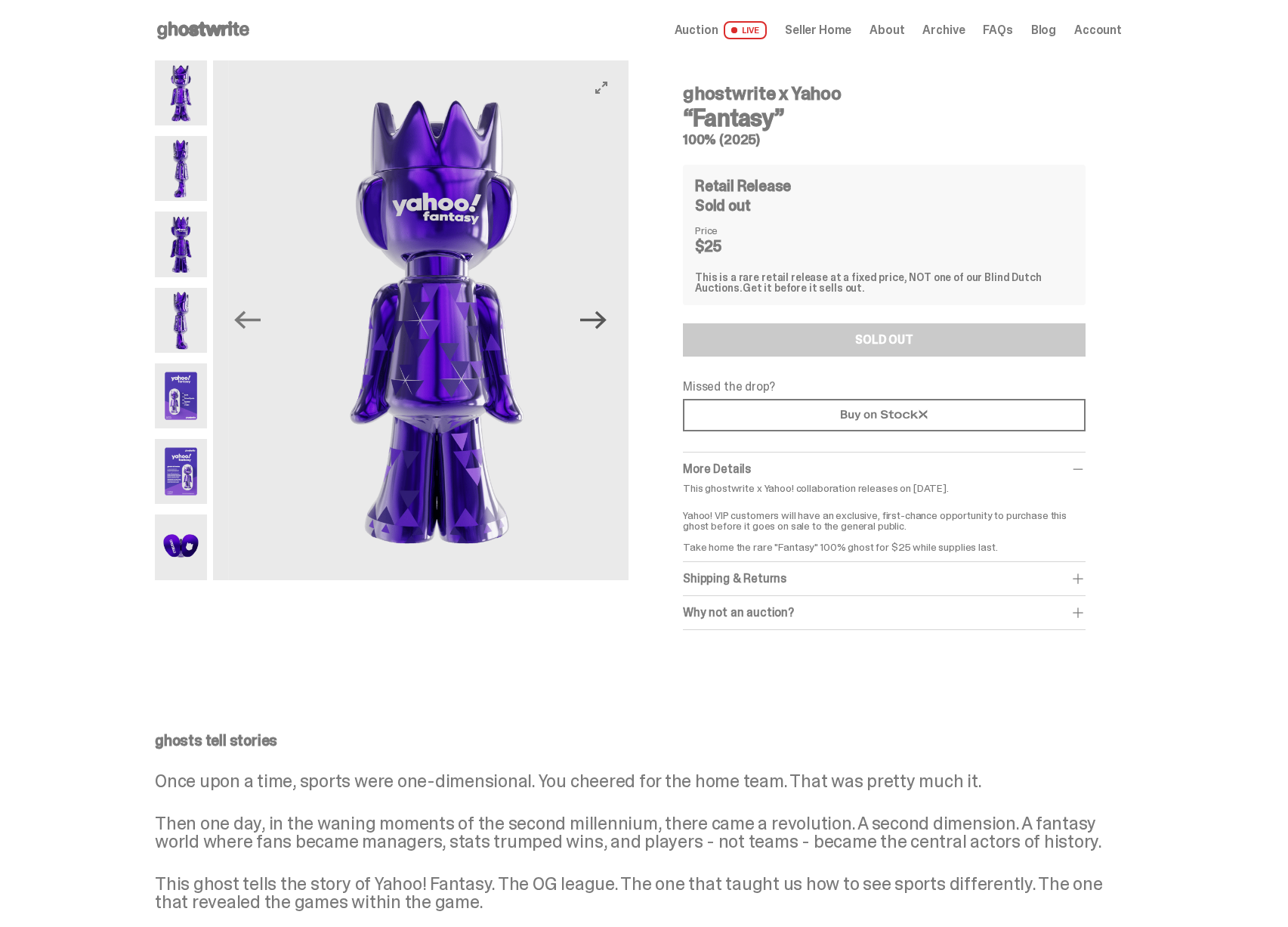
click at [605, 323] on icon "Next" at bounding box center [593, 320] width 26 height 18
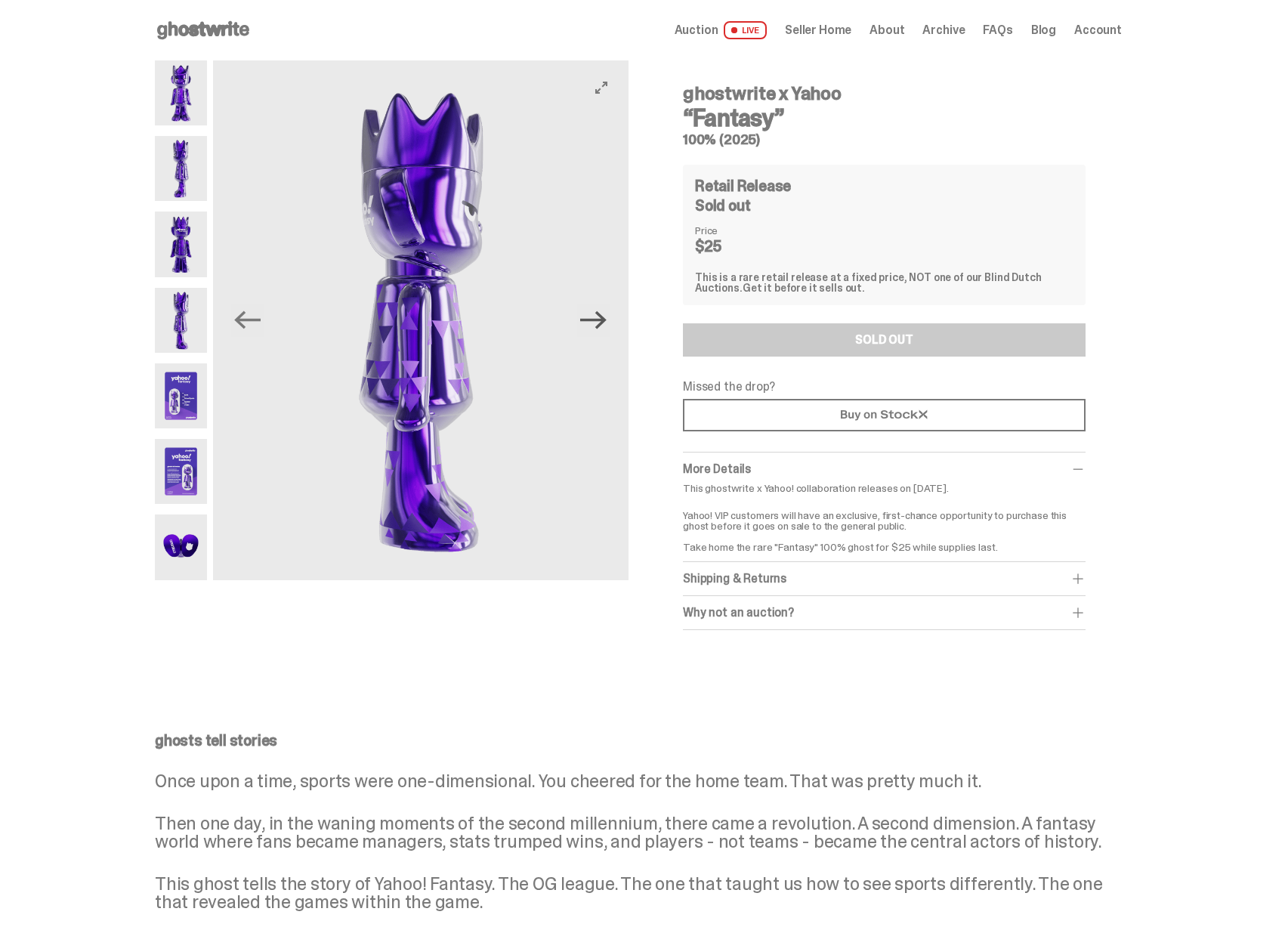
click at [605, 323] on icon "Next" at bounding box center [593, 320] width 26 height 18
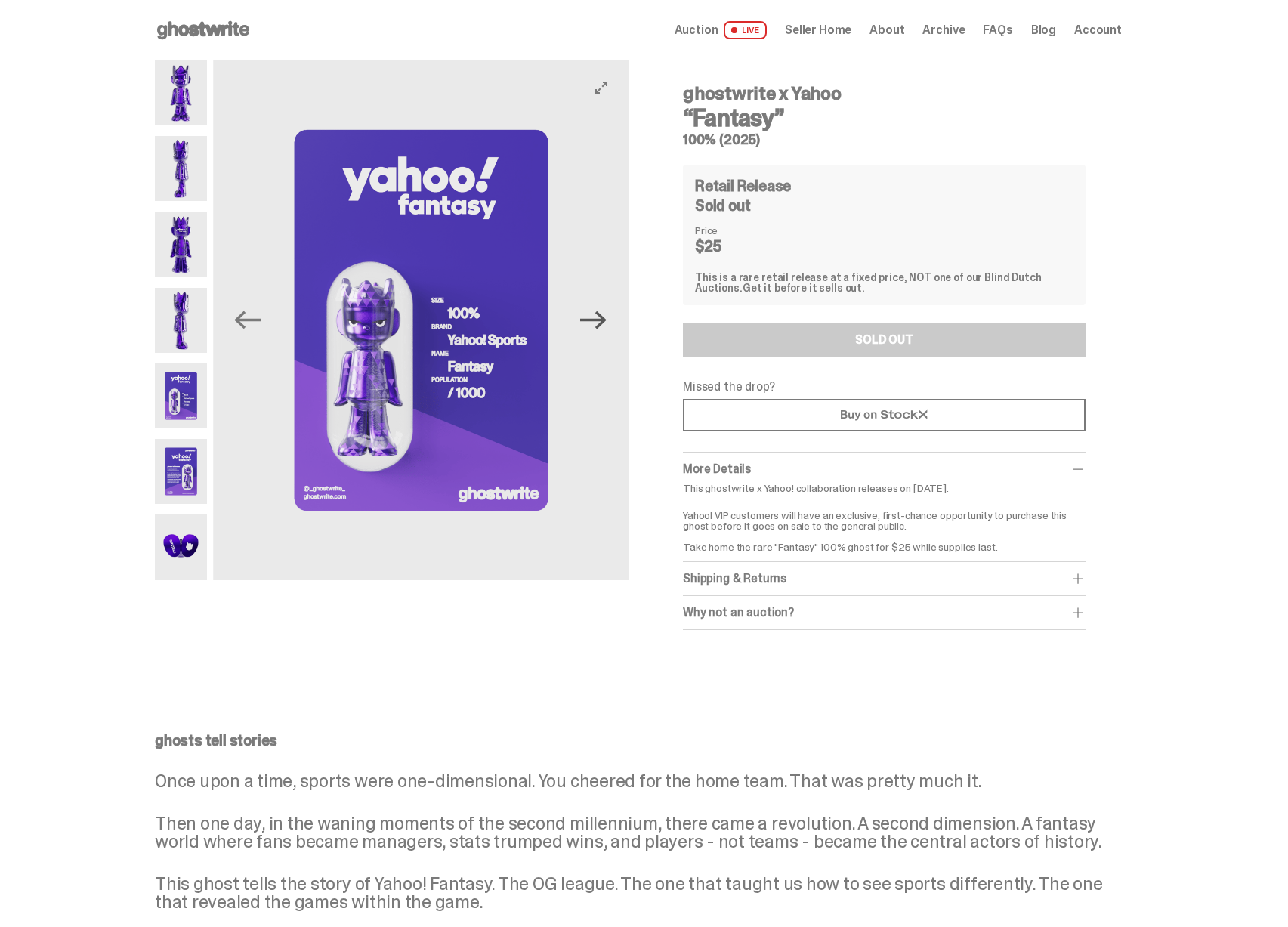
click at [605, 323] on icon "Next" at bounding box center [593, 320] width 26 height 18
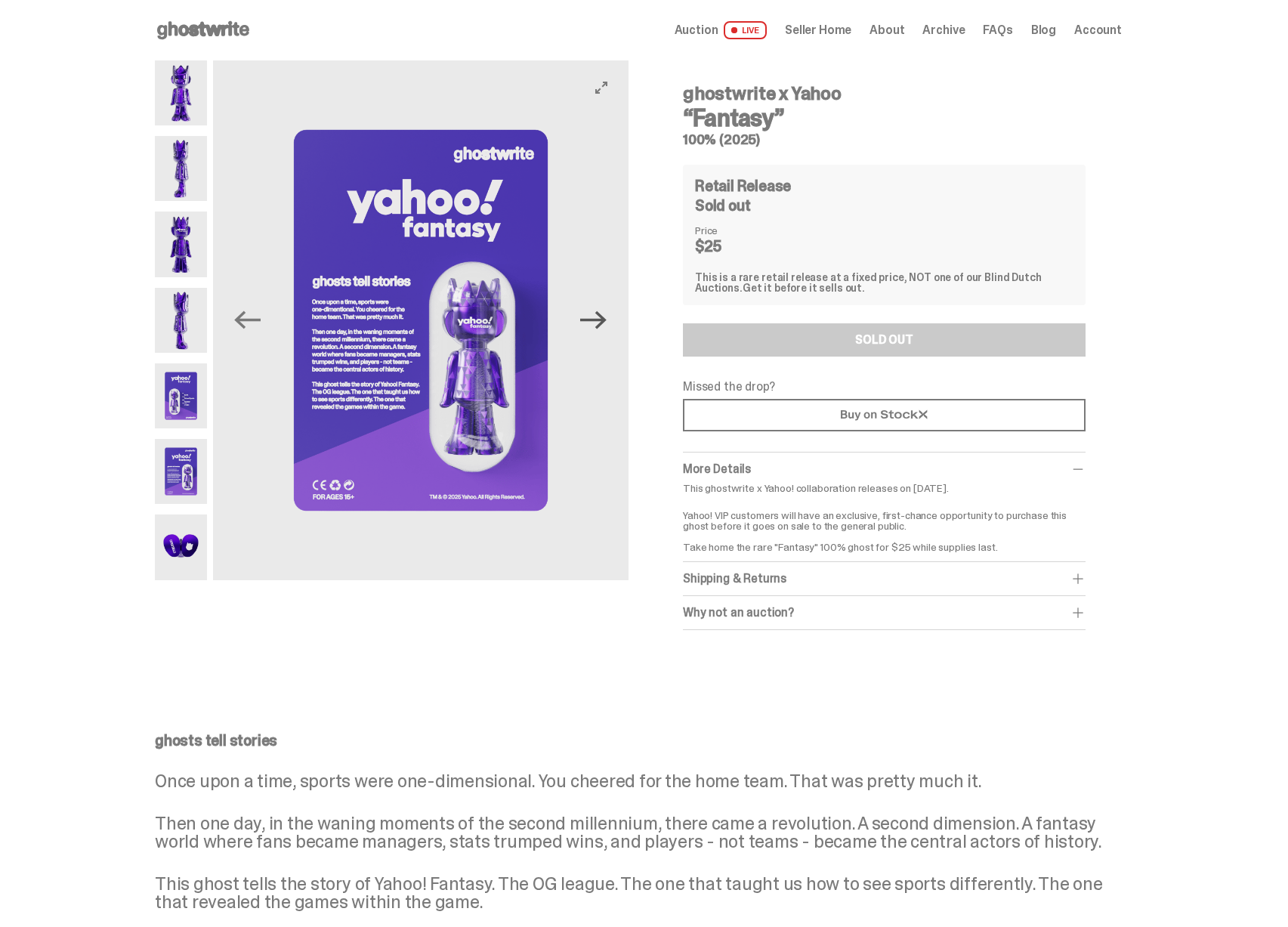
click at [605, 323] on icon "Next" at bounding box center [593, 320] width 26 height 18
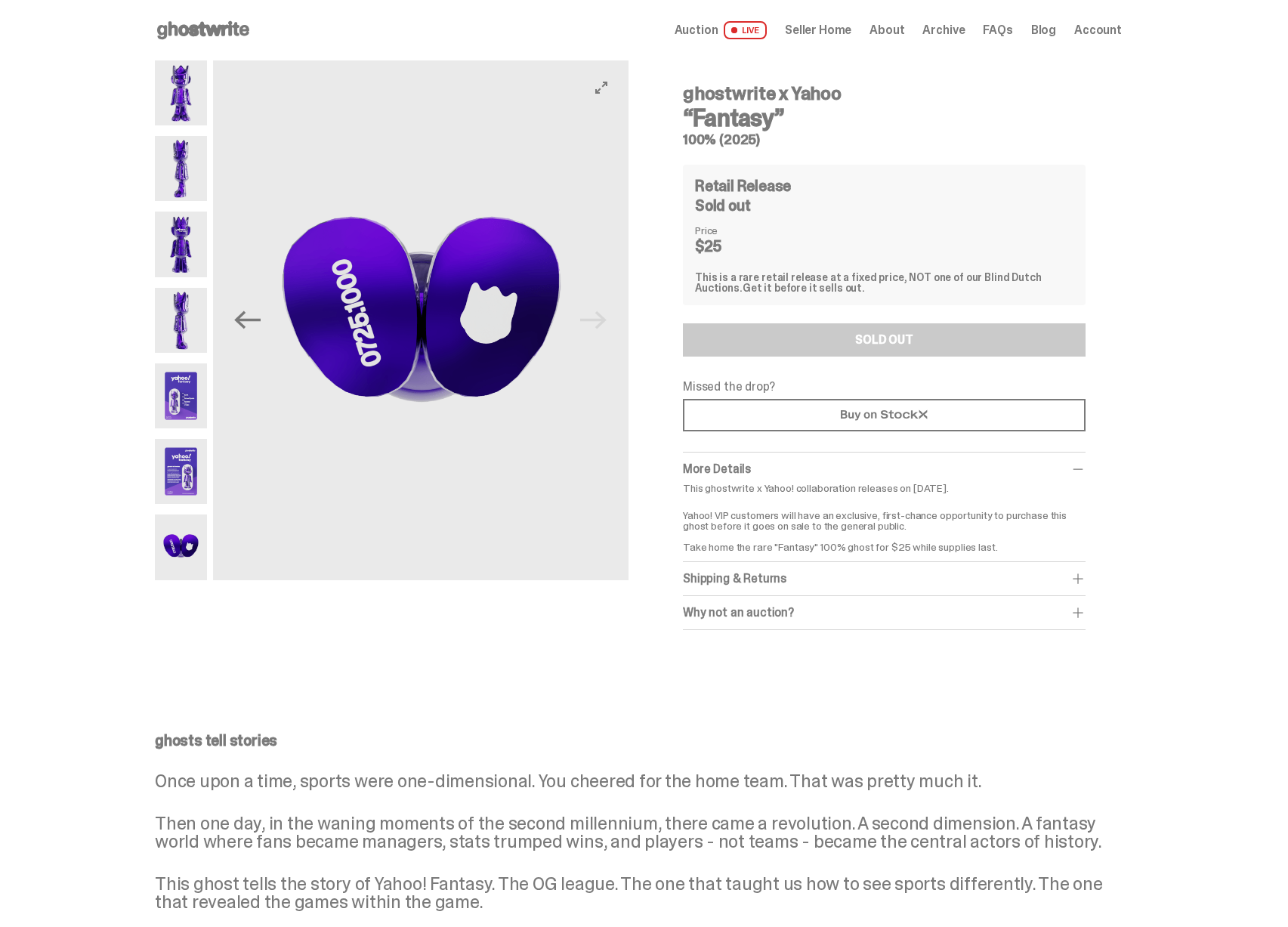
click at [605, 323] on img at bounding box center [421, 320] width 415 height 520
click at [717, 25] on span "Auction" at bounding box center [697, 31] width 44 height 12
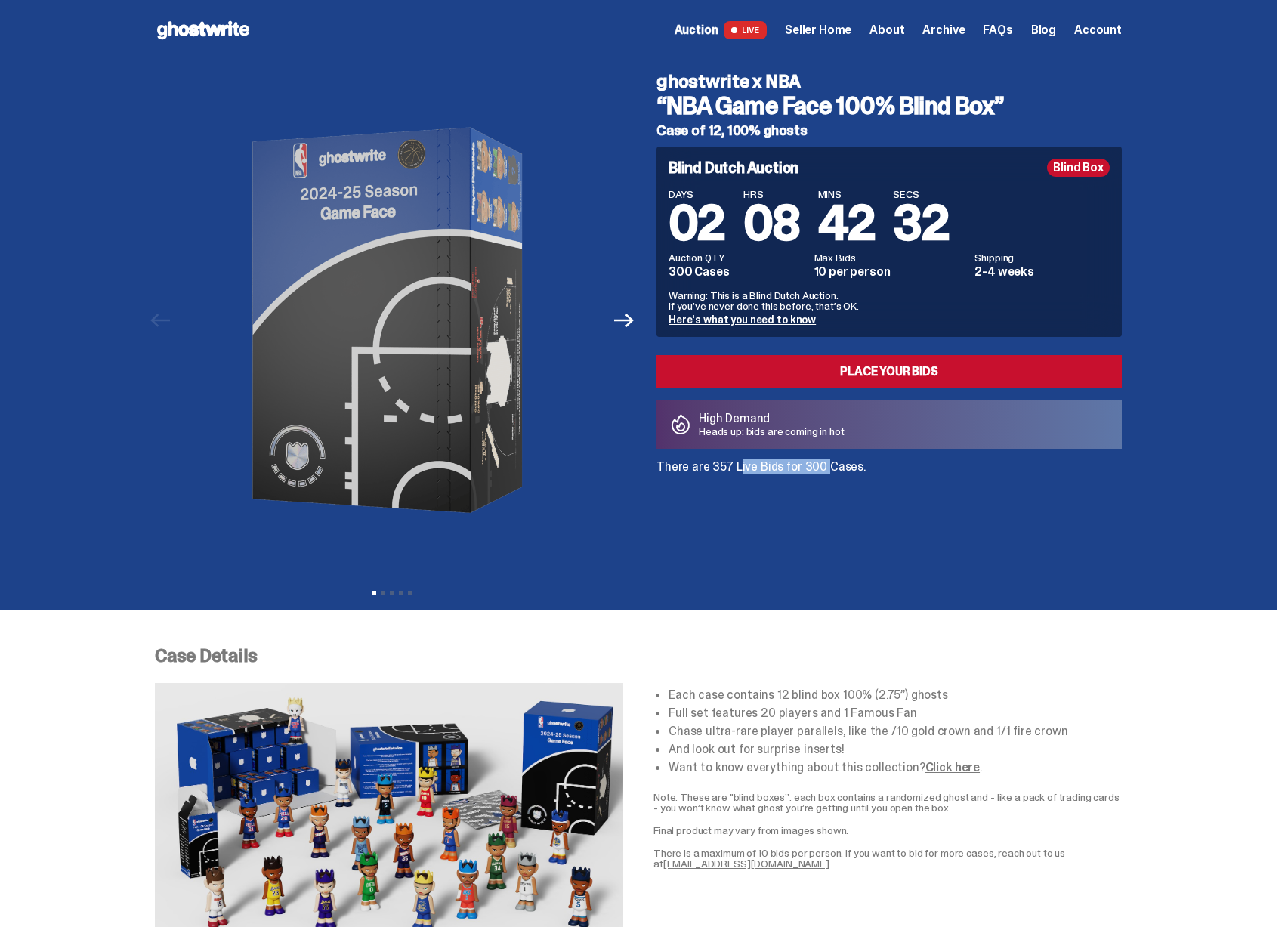
drag, startPoint x: 725, startPoint y: 464, endPoint x: 806, endPoint y: 466, distance: 81.0
click at [806, 466] on p "There are 357 Live Bids for 300 Cases." at bounding box center [888, 467] width 465 height 12
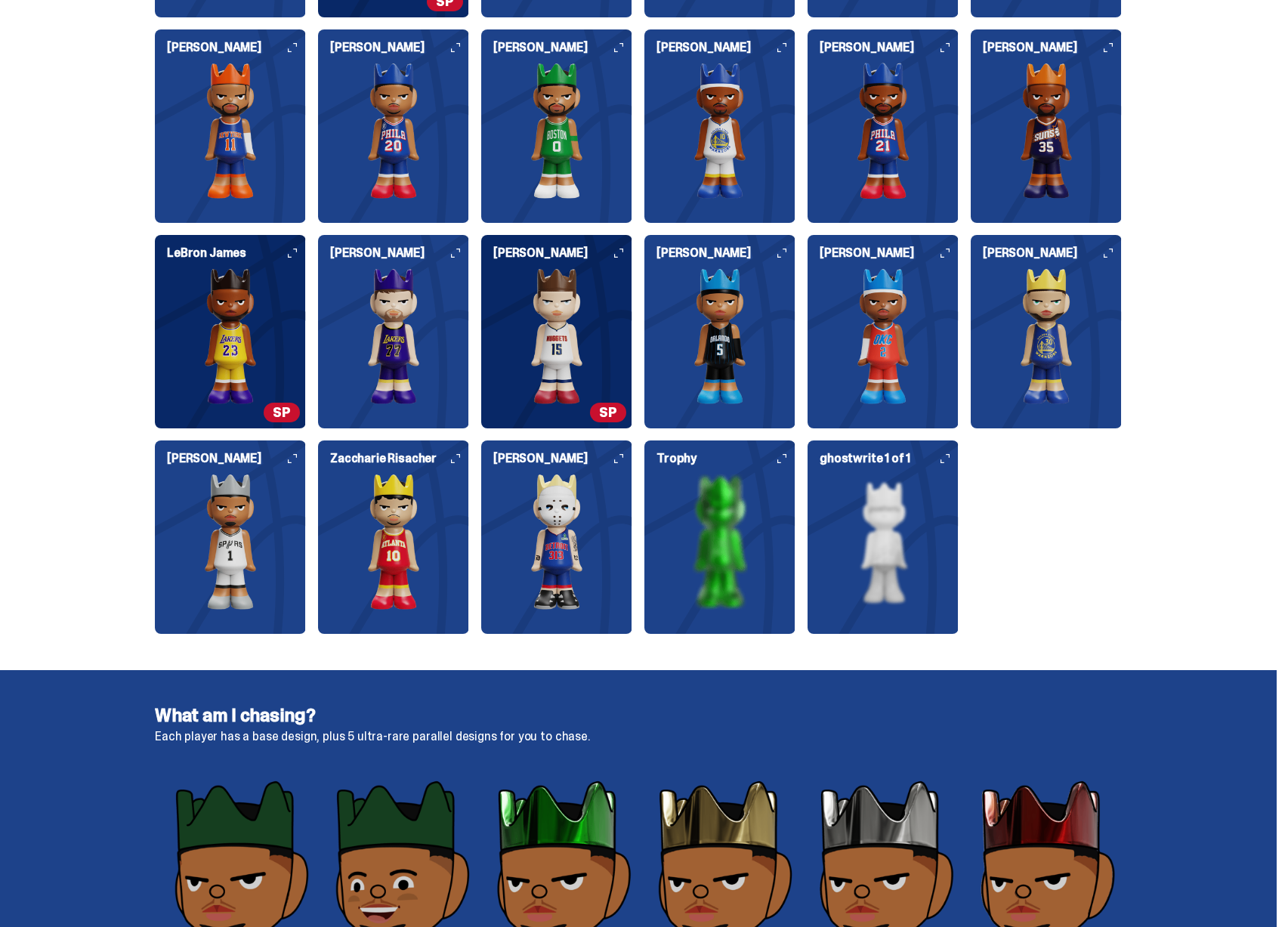
scroll to position [1858, 0]
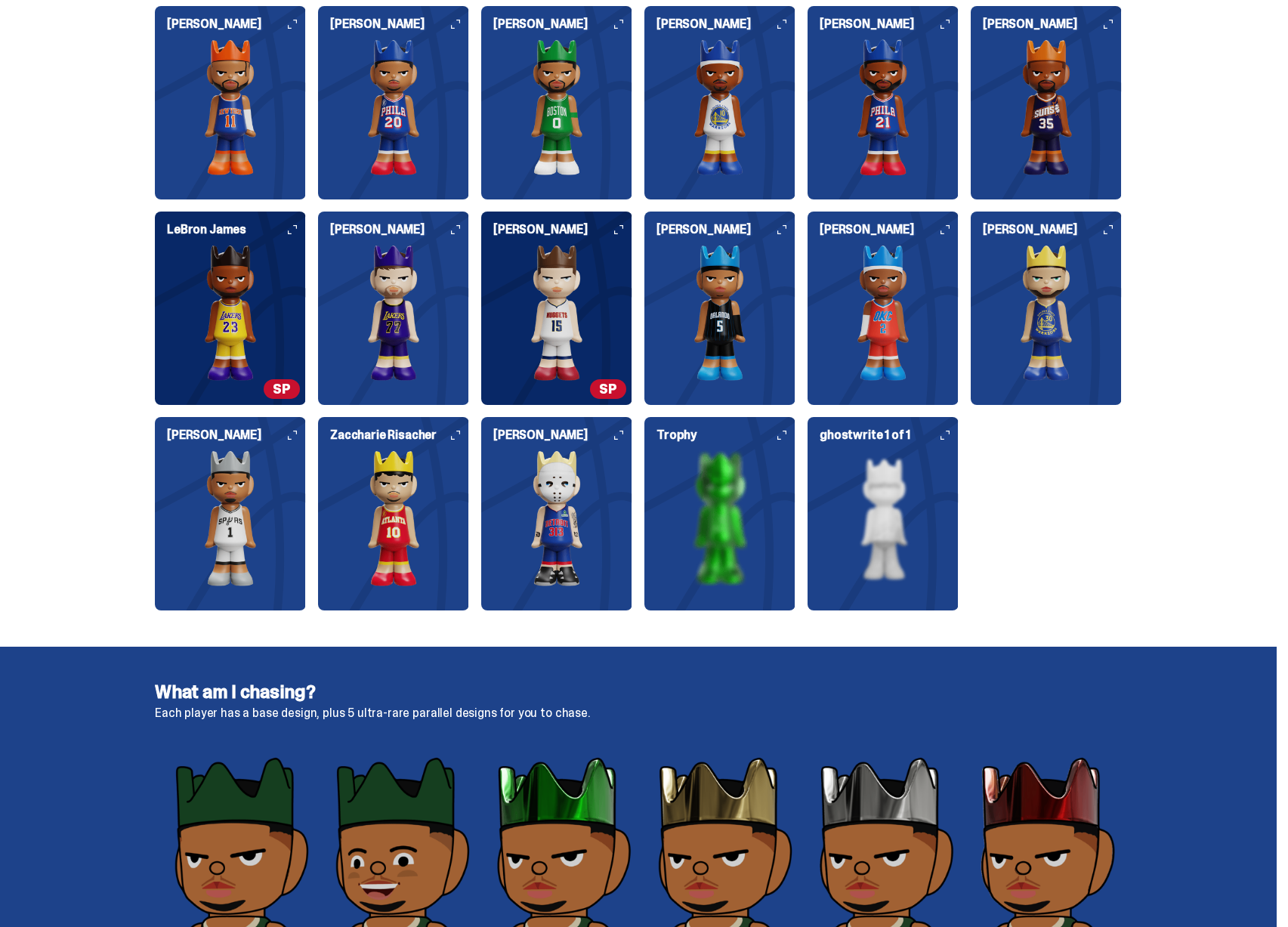
click at [713, 497] on img at bounding box center [719, 518] width 151 height 136
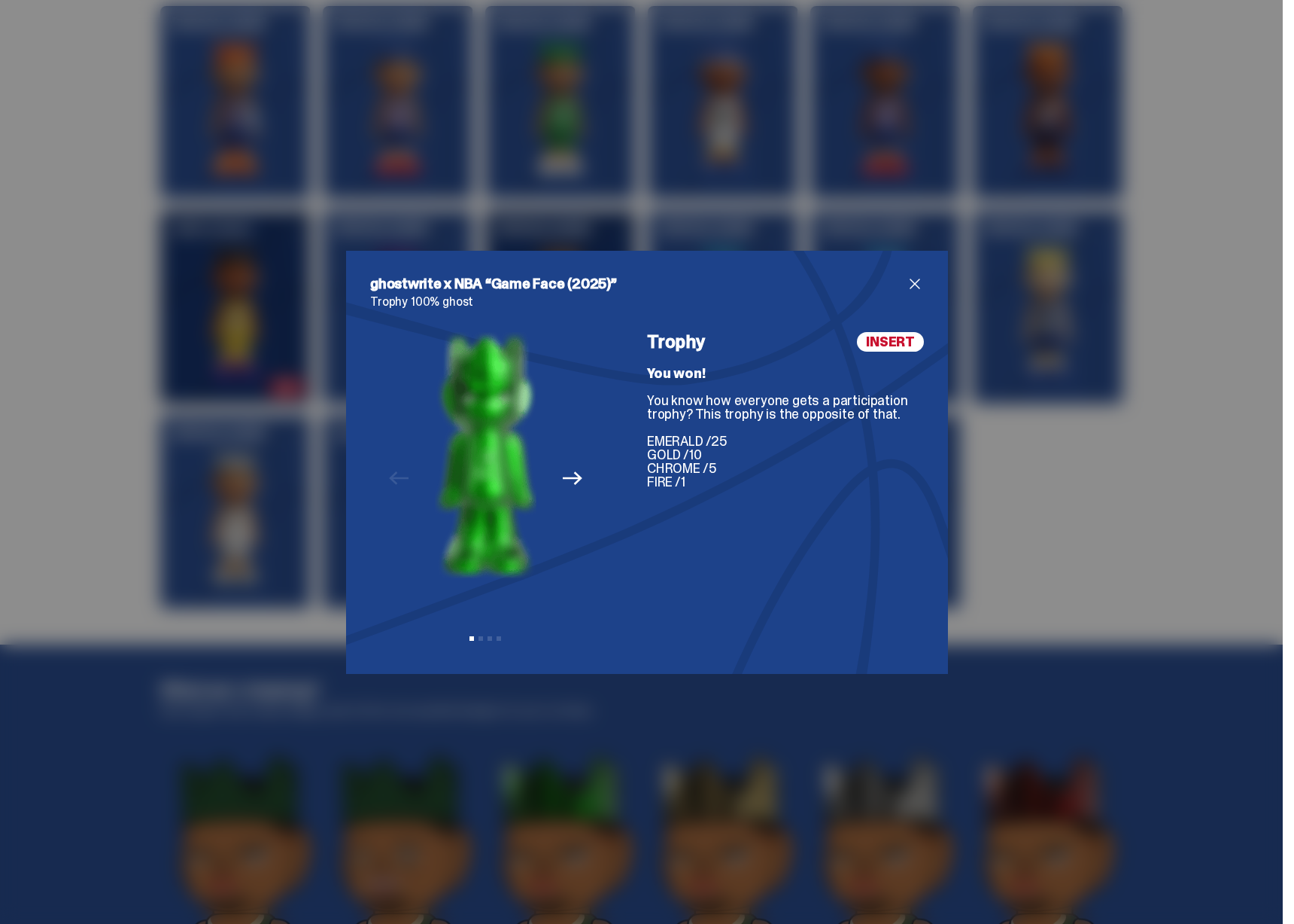
click at [568, 476] on icon "Next" at bounding box center [573, 478] width 19 height 19
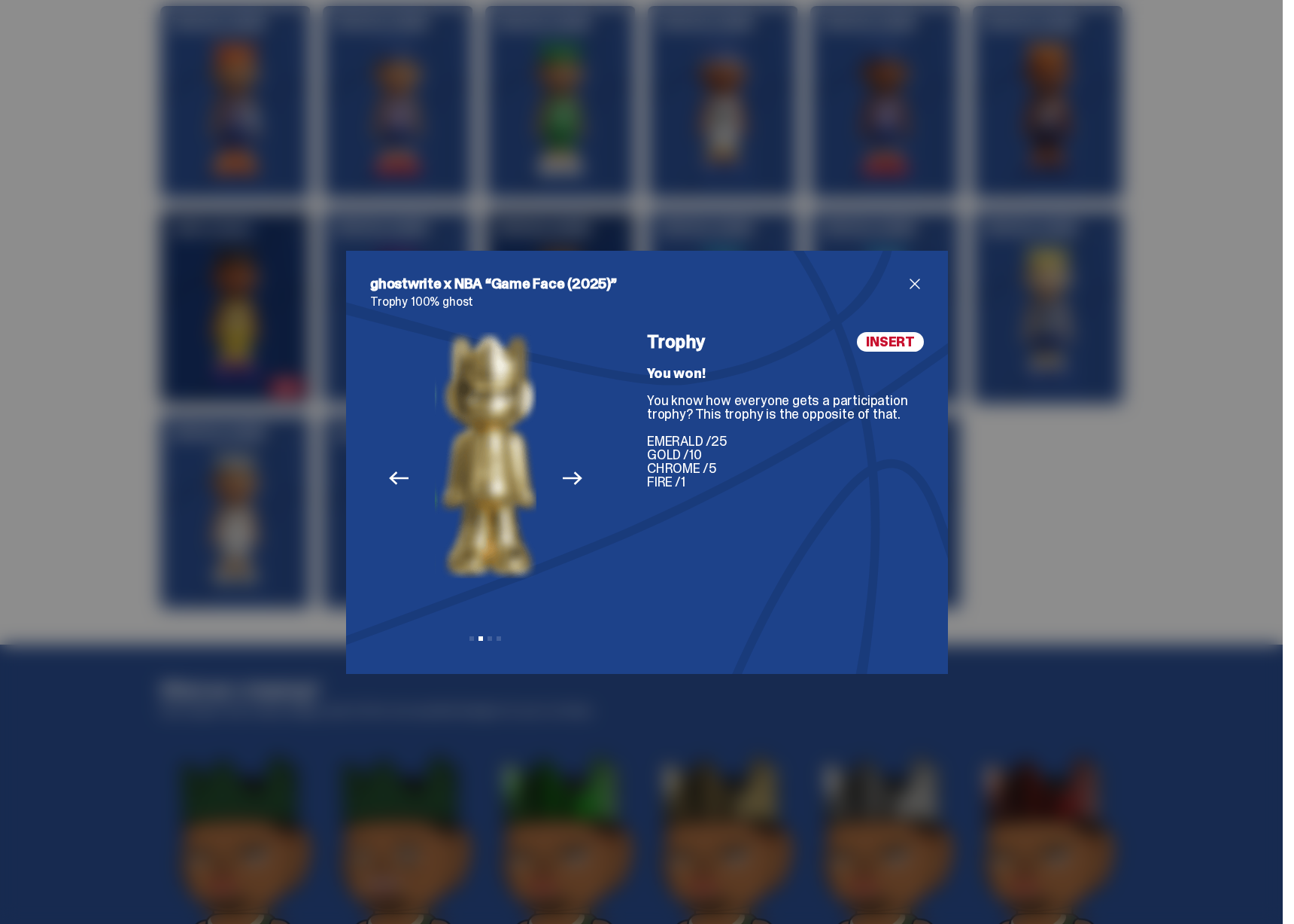
click at [568, 476] on icon "Next" at bounding box center [573, 478] width 19 height 19
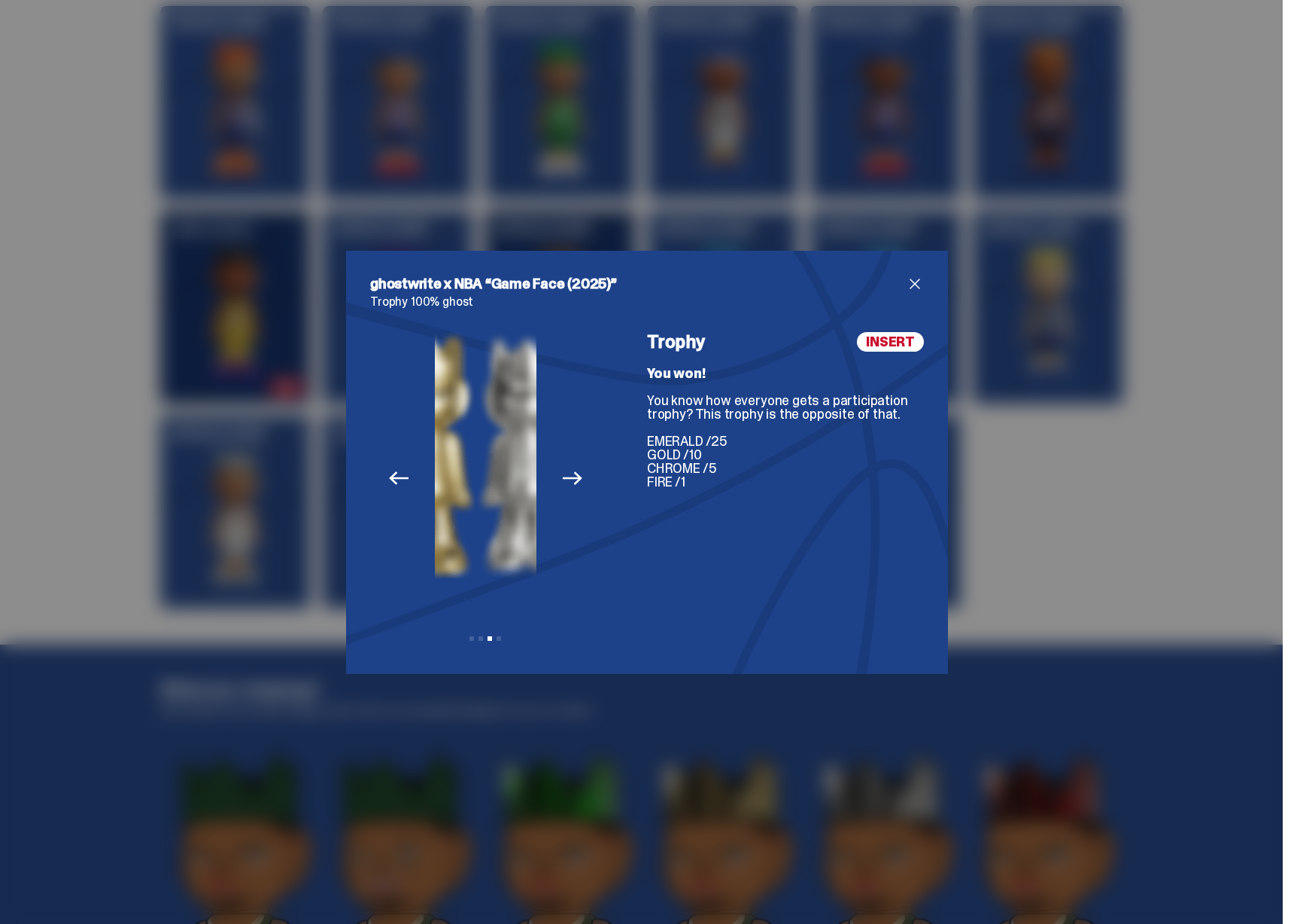
click at [568, 476] on icon "Next" at bounding box center [573, 478] width 19 height 19
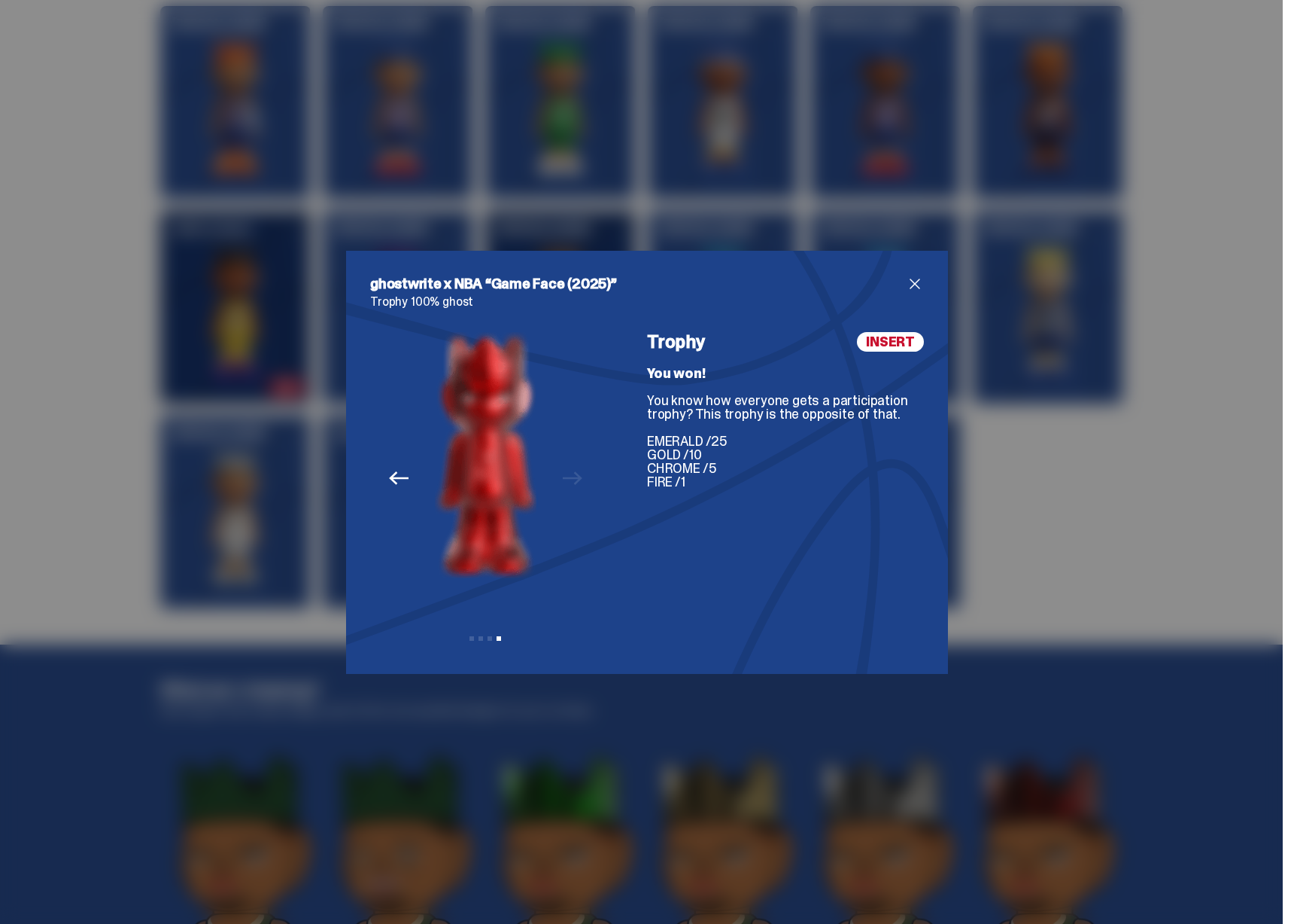
click at [1078, 493] on div "ghostwrite x NBA “Game Face (2025)” Trophy 100% ghost Previous Next View slide …" at bounding box center [647, 462] width 1294 height 924
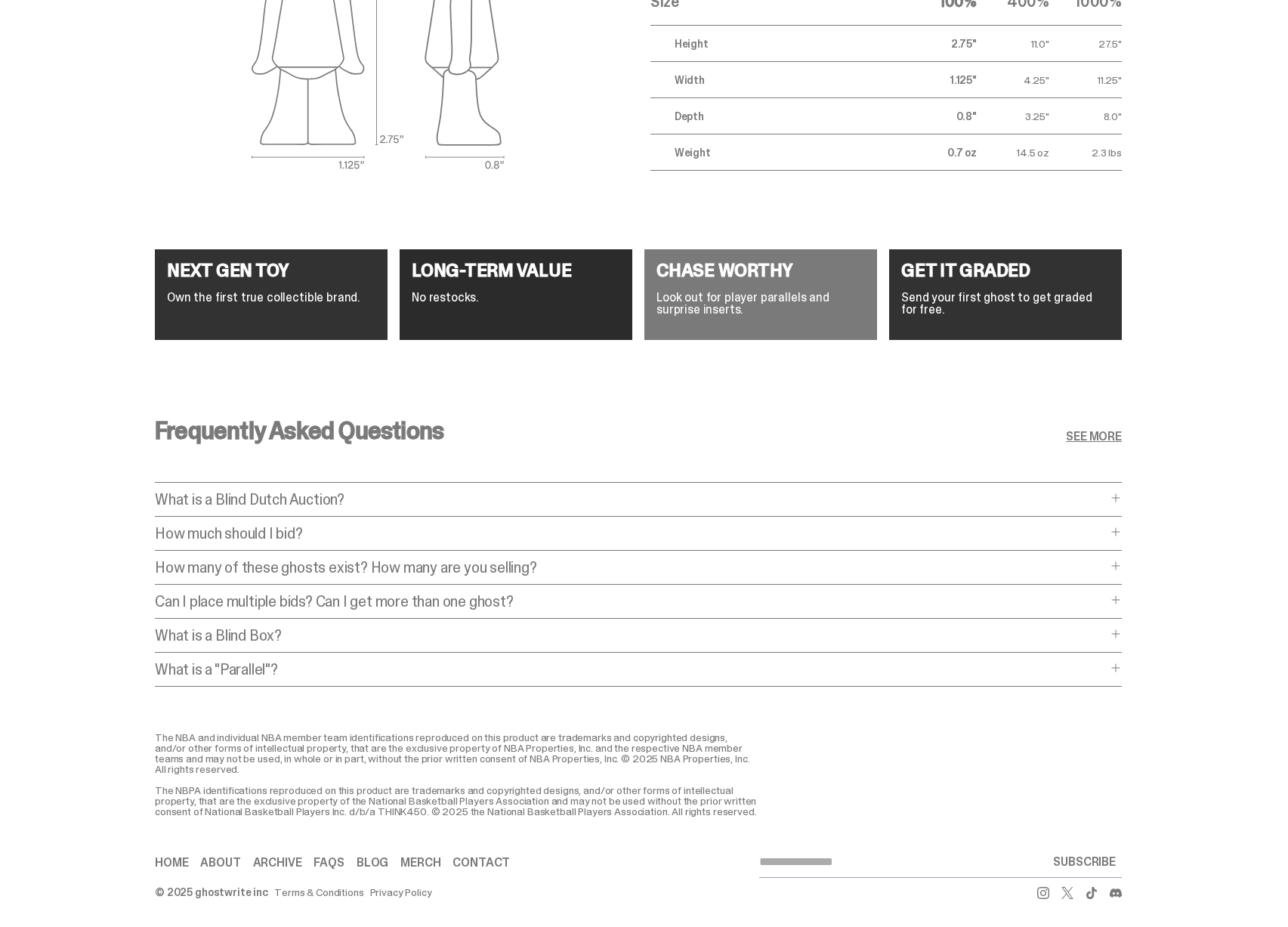
scroll to position [5667, 0]
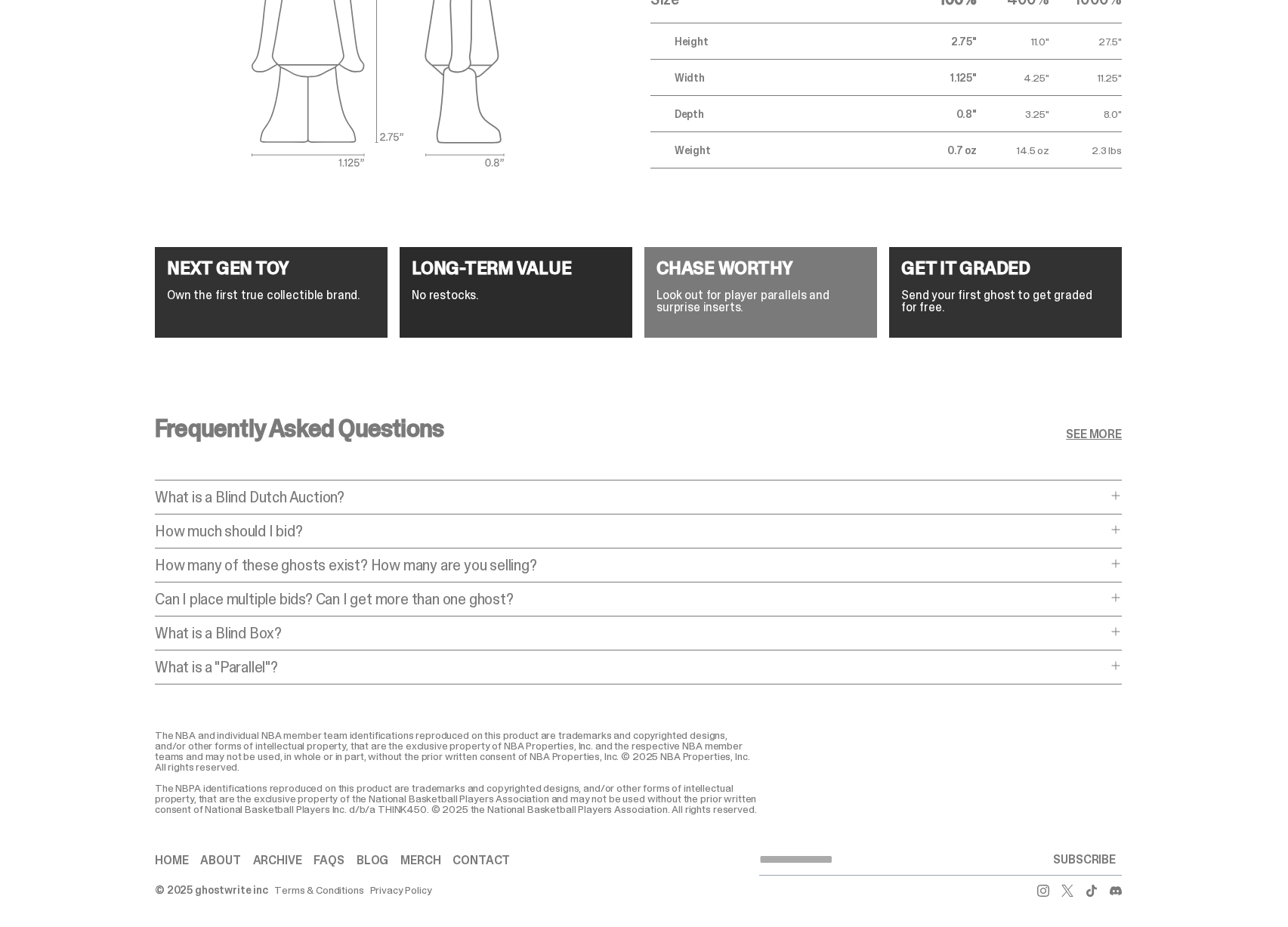
click at [255, 662] on p "What is a "Parallel"?" at bounding box center [631, 666] width 952 height 15
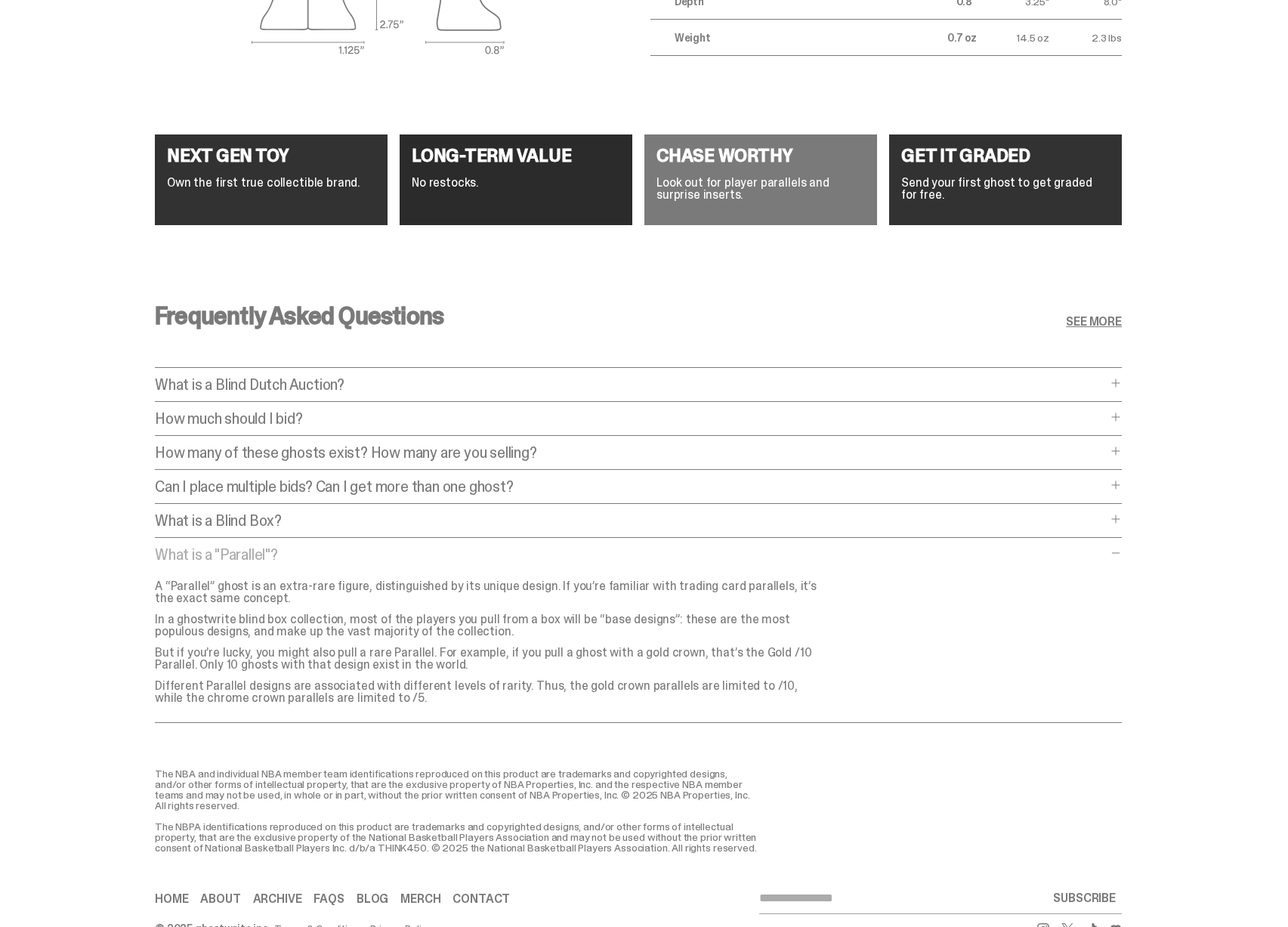
scroll to position [5818, 0]
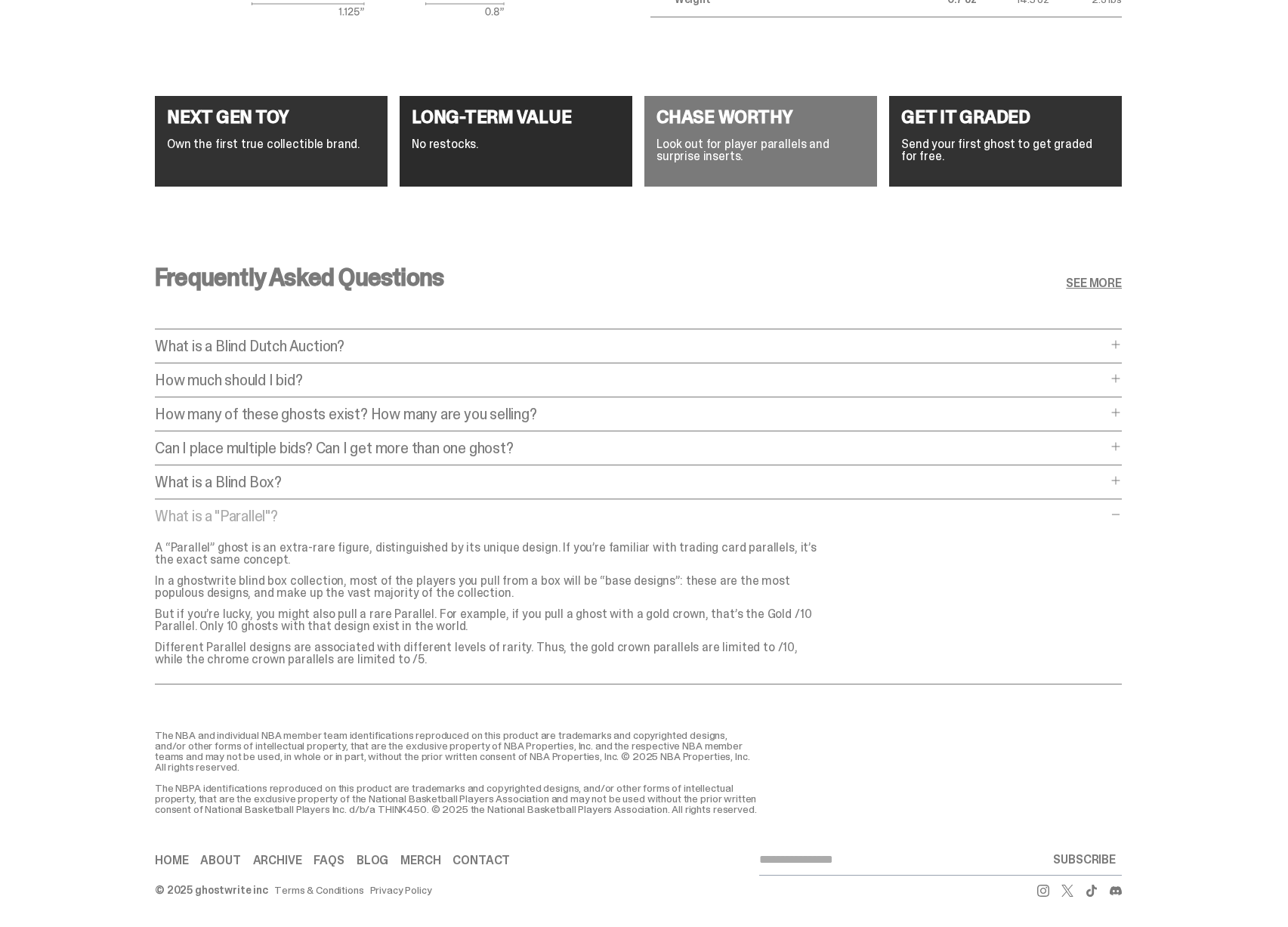
click at [259, 456] on div "Frequently Asked Questions SEE MORE What is a Blind Dutch Auction? What is a Bl…" at bounding box center [638, 478] width 966 height 500
click at [254, 474] on p "What is a Blind Box?" at bounding box center [631, 481] width 952 height 15
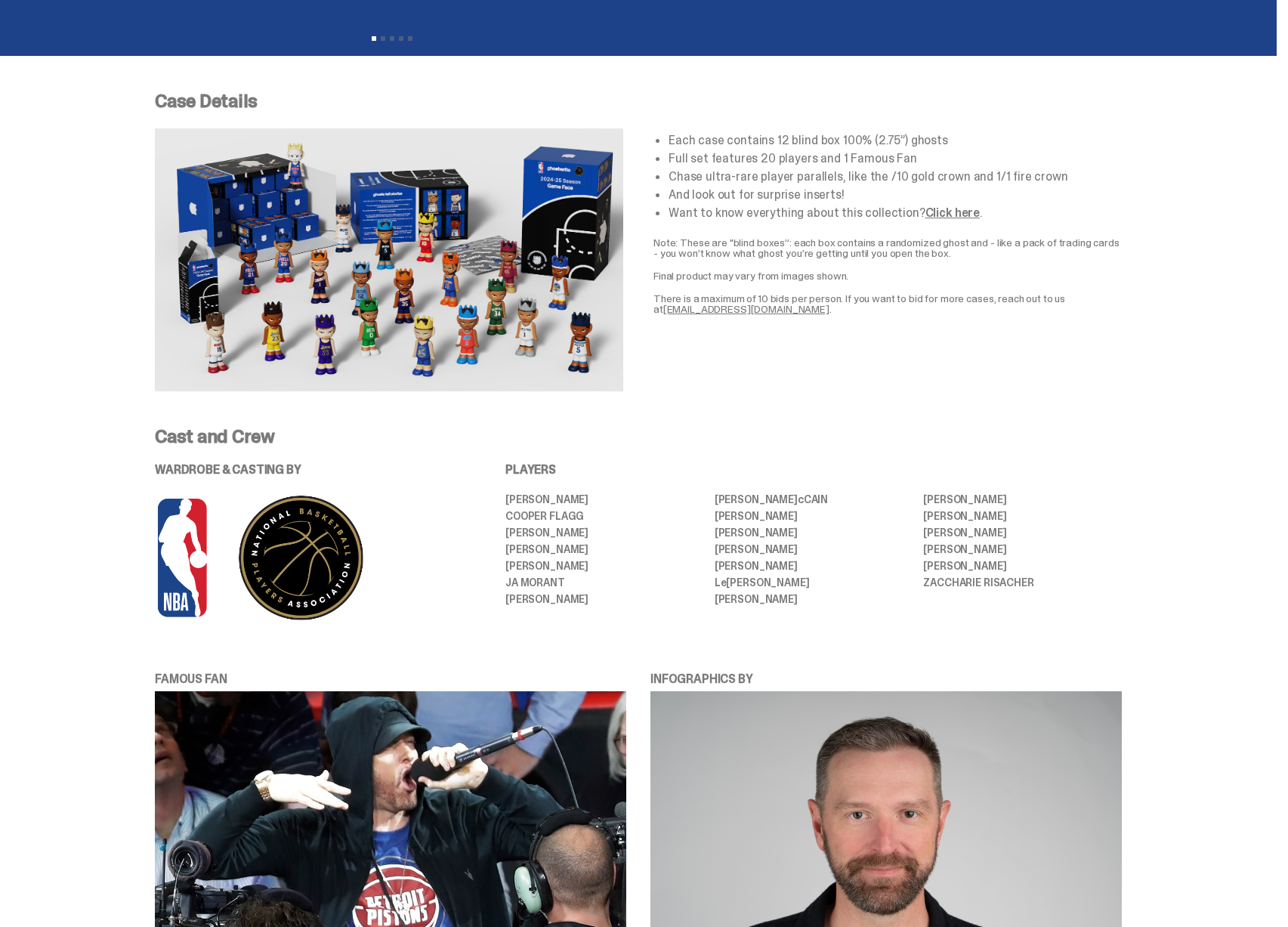
scroll to position [0, 0]
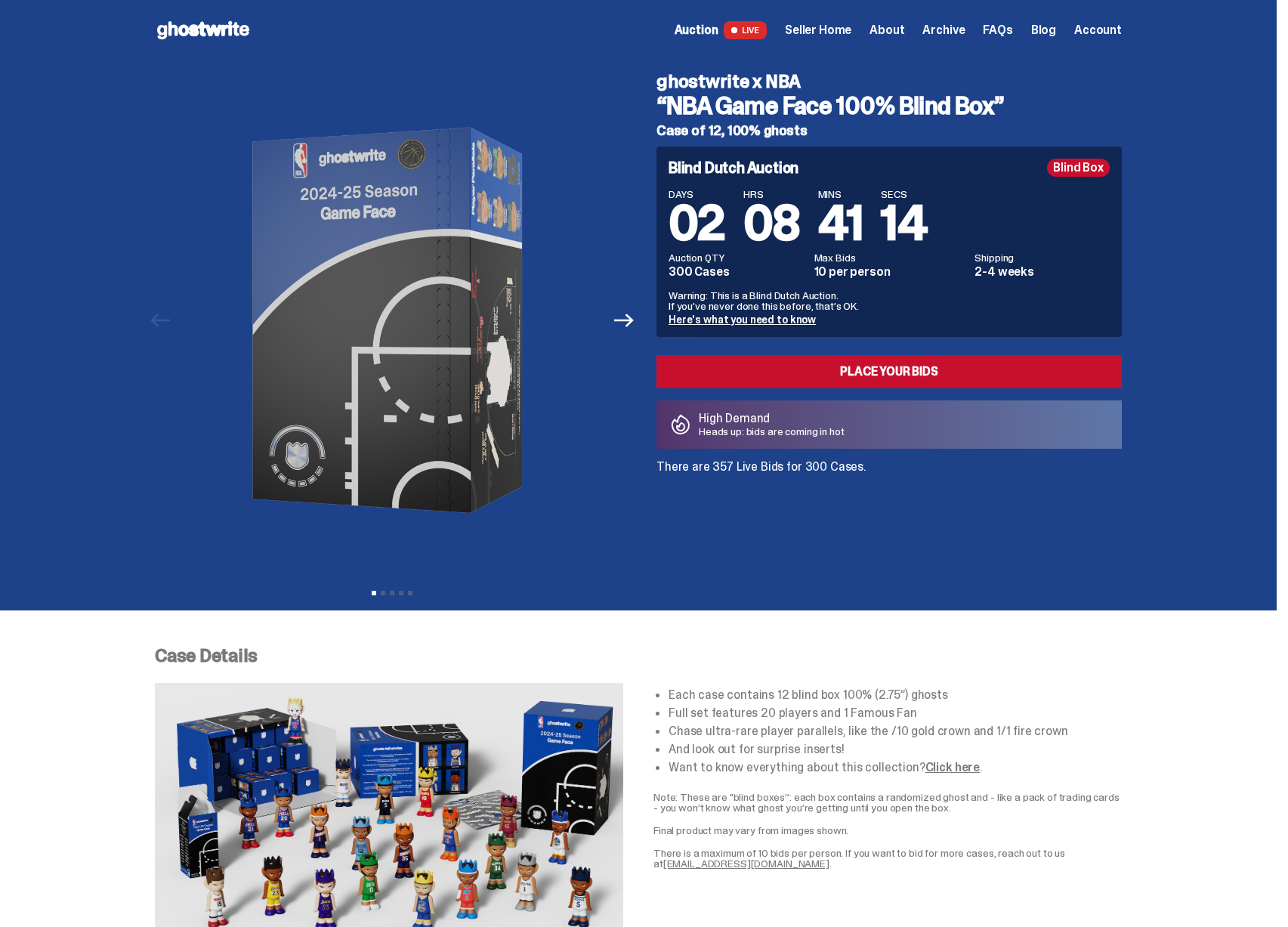
click at [955, 25] on span "Archive" at bounding box center [943, 31] width 42 height 12
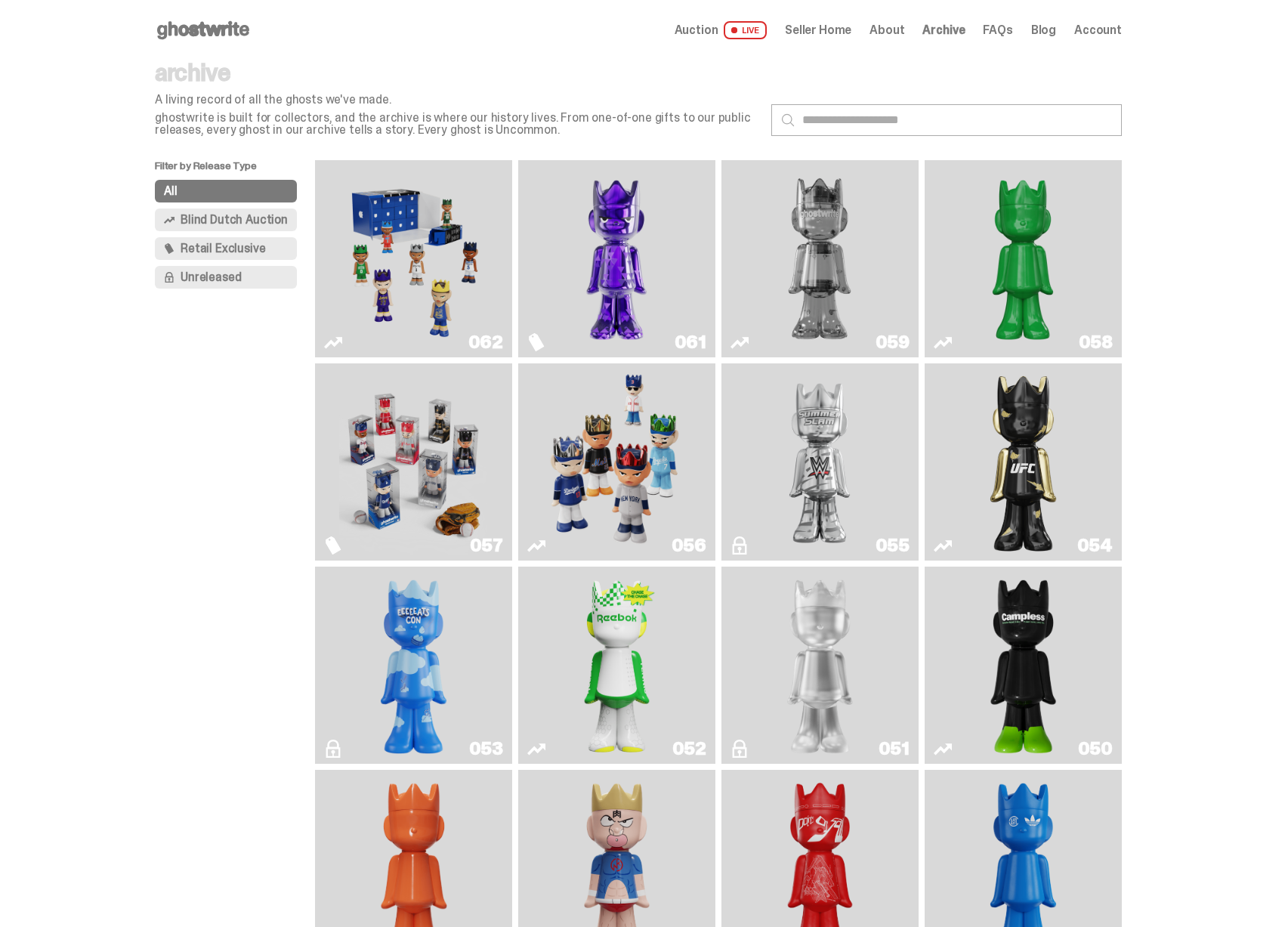
click at [615, 443] on img "Game Face (2025)" at bounding box center [616, 461] width 148 height 185
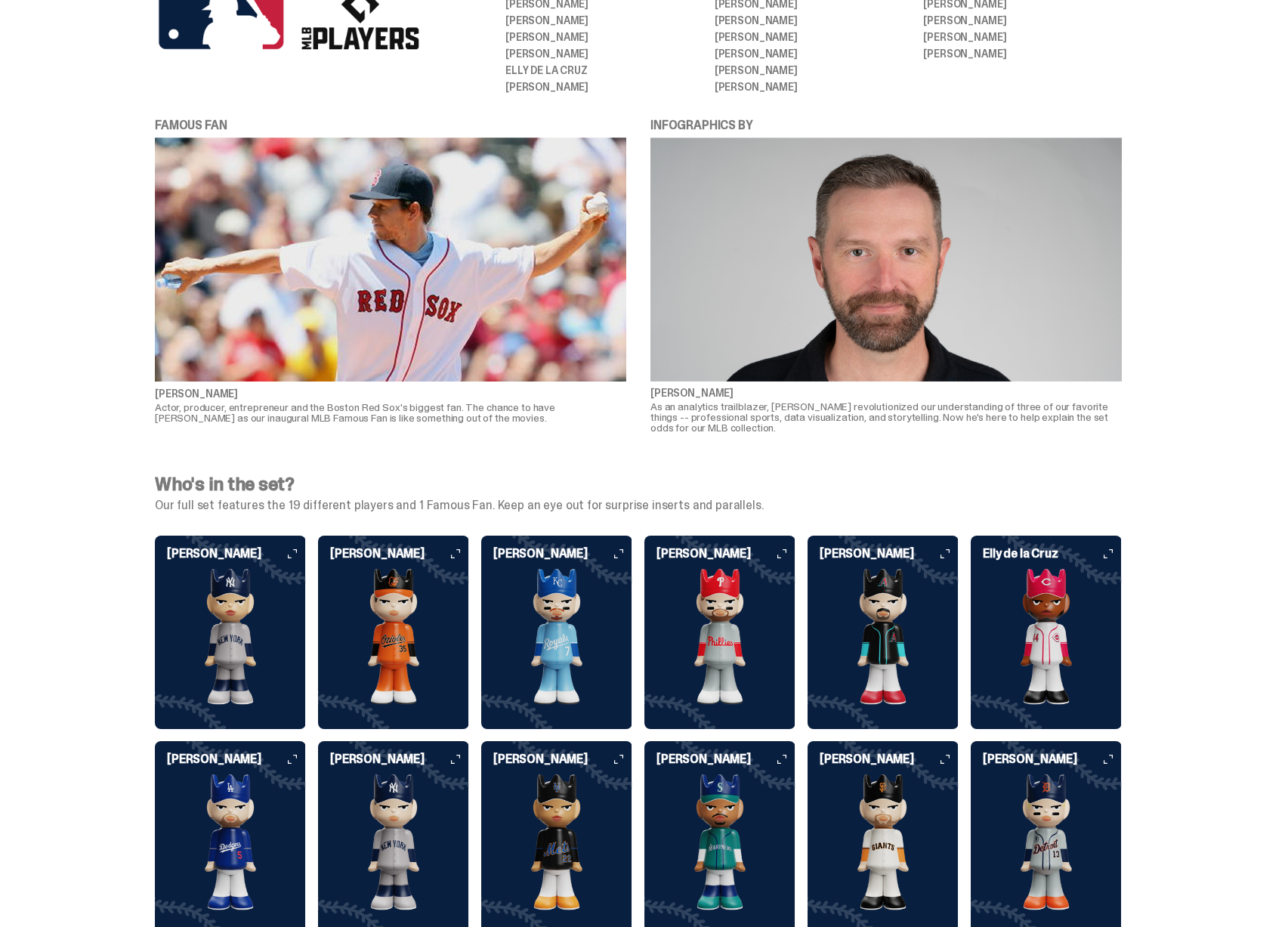
scroll to position [3316, 0]
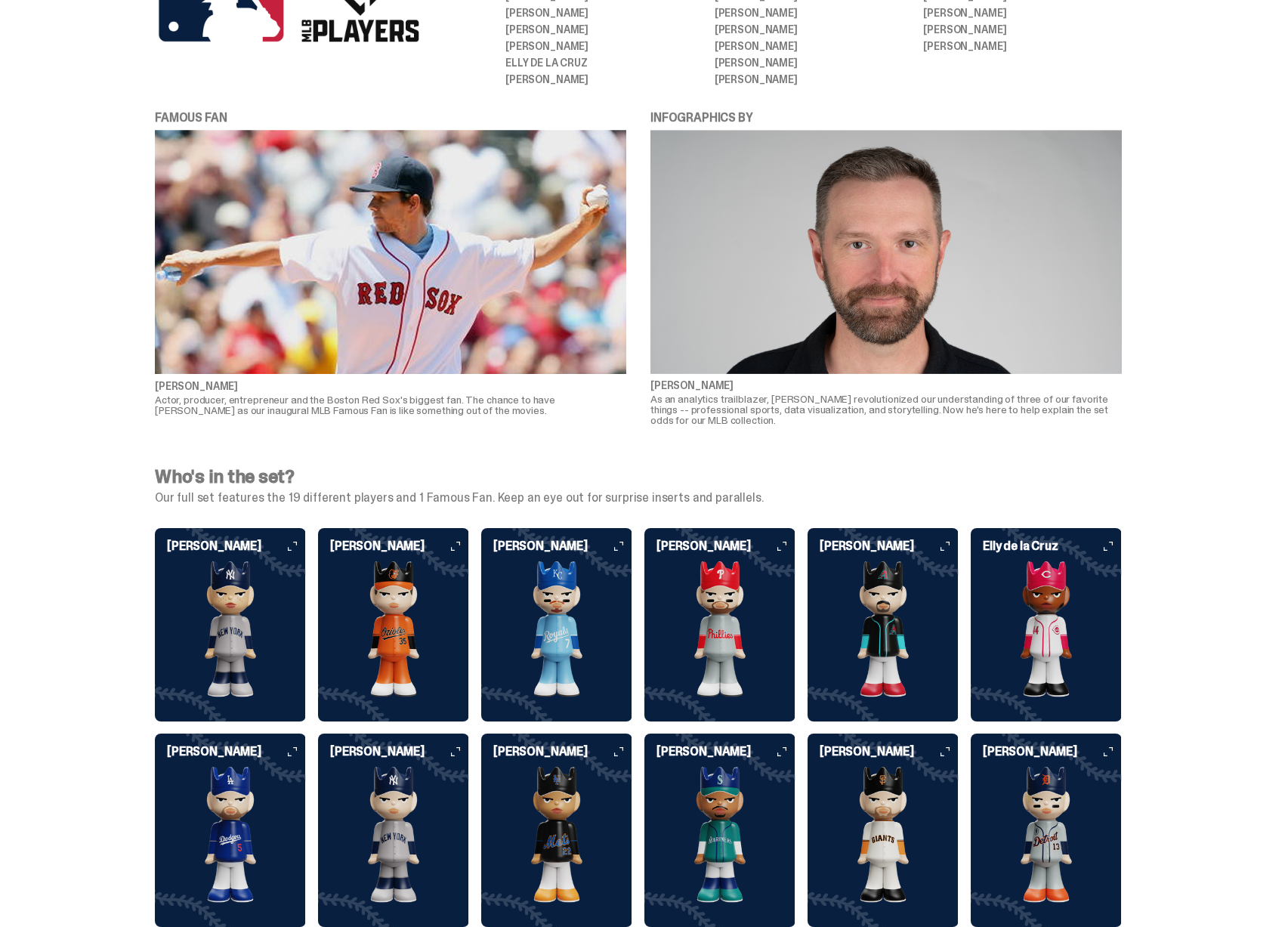
click at [909, 591] on img at bounding box center [882, 628] width 151 height 136
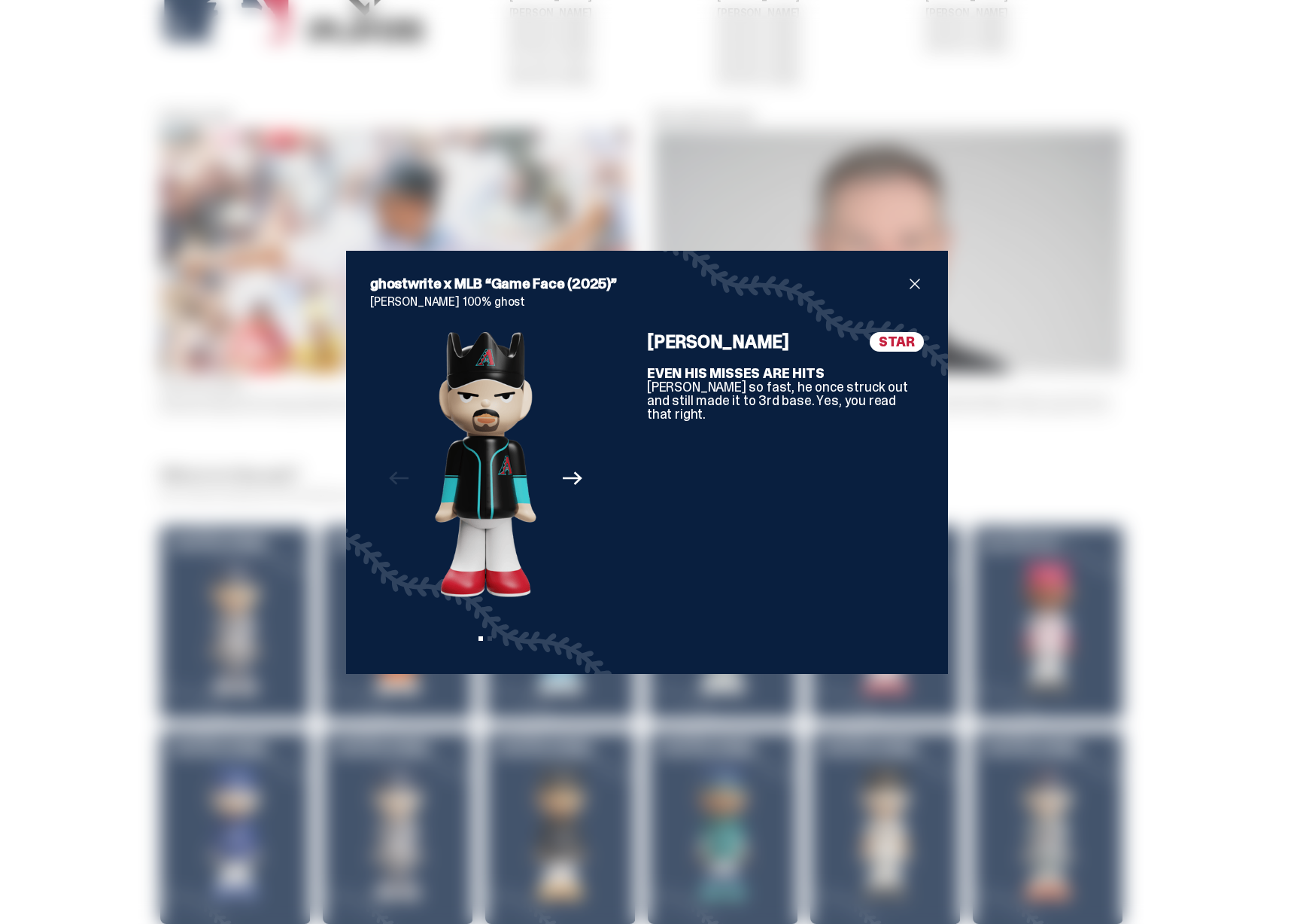
click at [563, 477] on icon "Next" at bounding box center [573, 479] width 19 height 14
click at [1092, 471] on div "ghostwrite x MLB “Game Face (2025)” Corbin Carroll 100% ghost Previous Next Vie…" at bounding box center [647, 462] width 1294 height 924
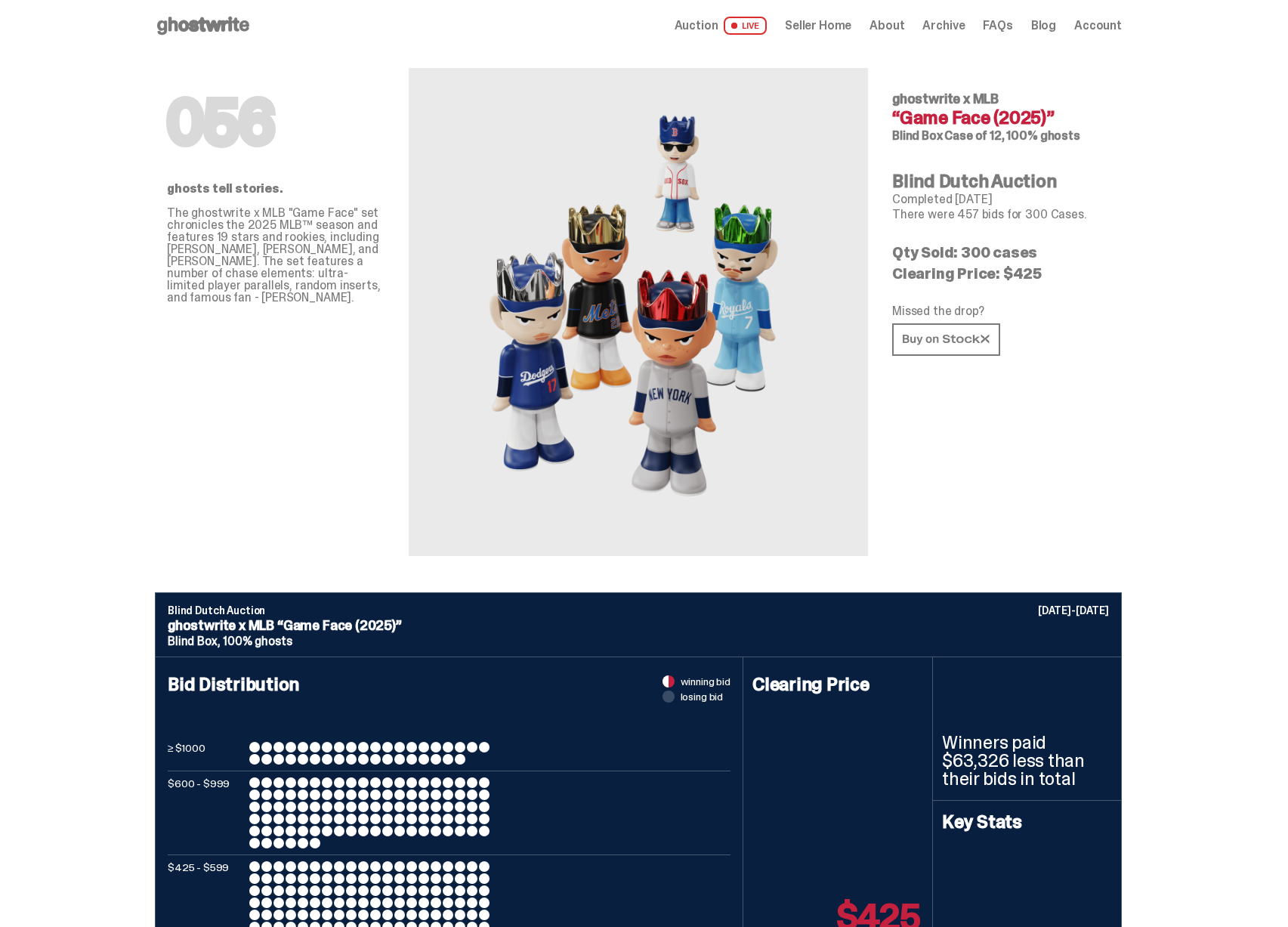
scroll to position [0, 0]
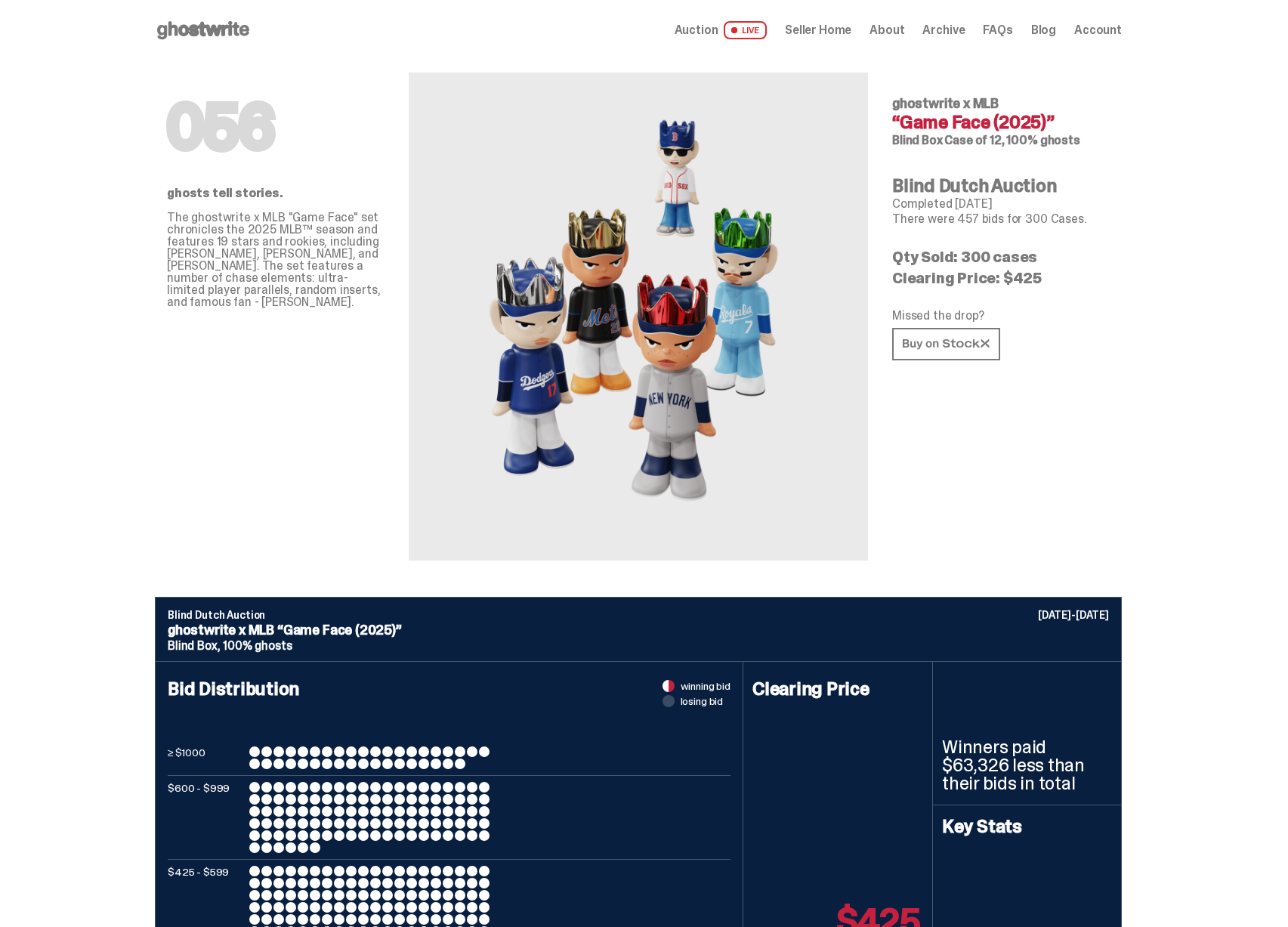
click at [195, 19] on icon at bounding box center [203, 31] width 96 height 25
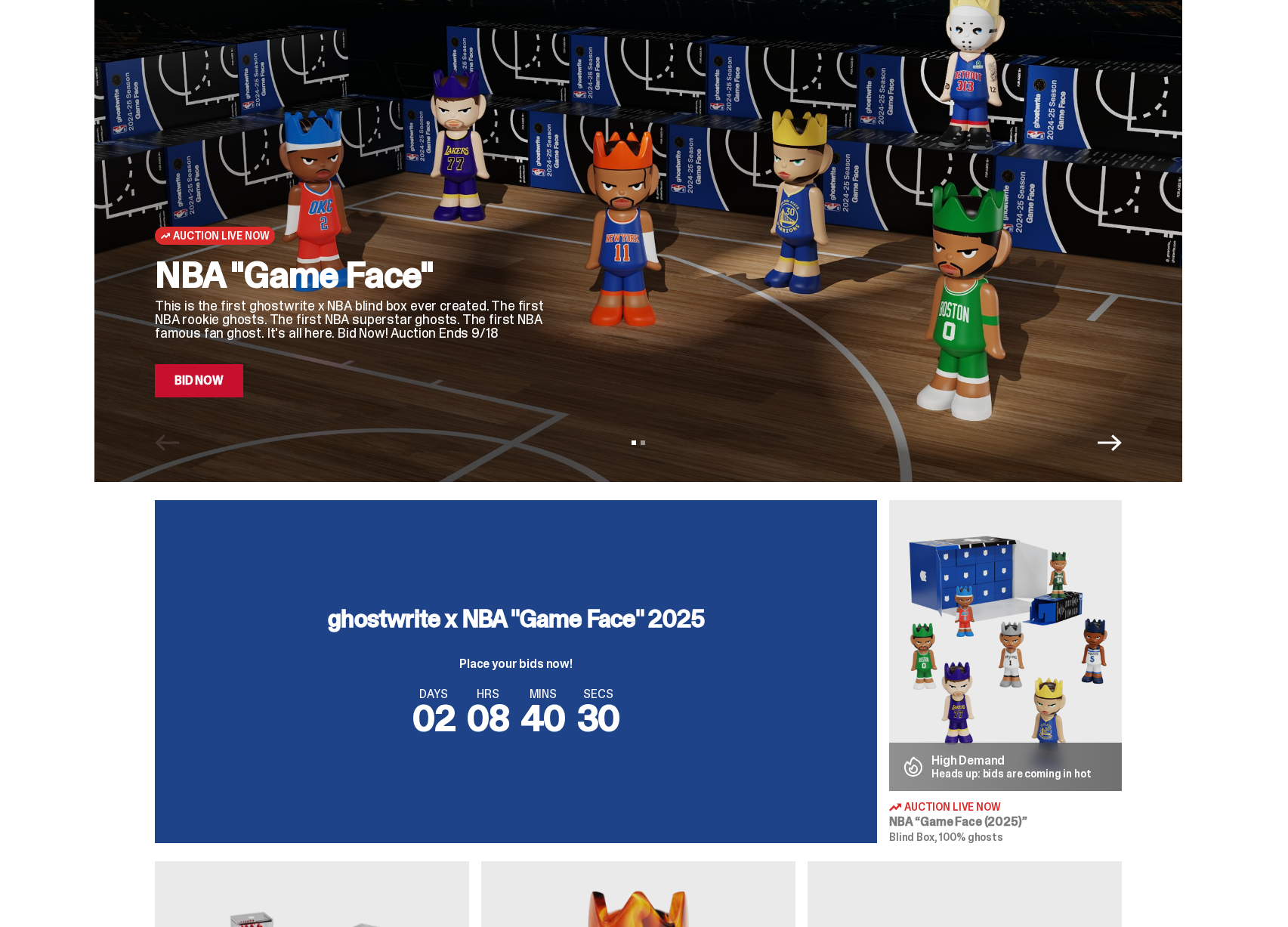
scroll to position [60, 0]
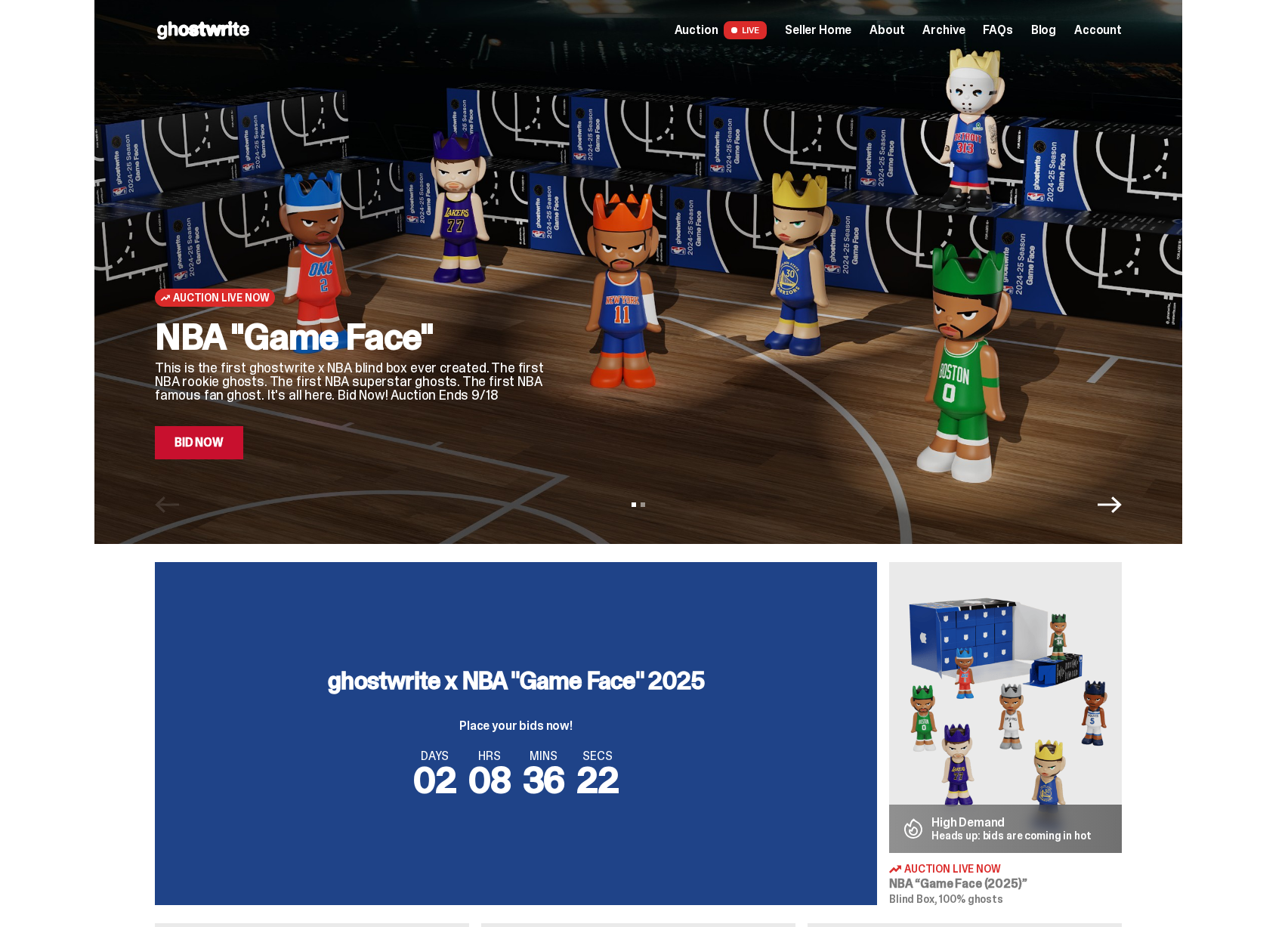
click at [839, 30] on span "Seller Home" at bounding box center [818, 31] width 67 height 12
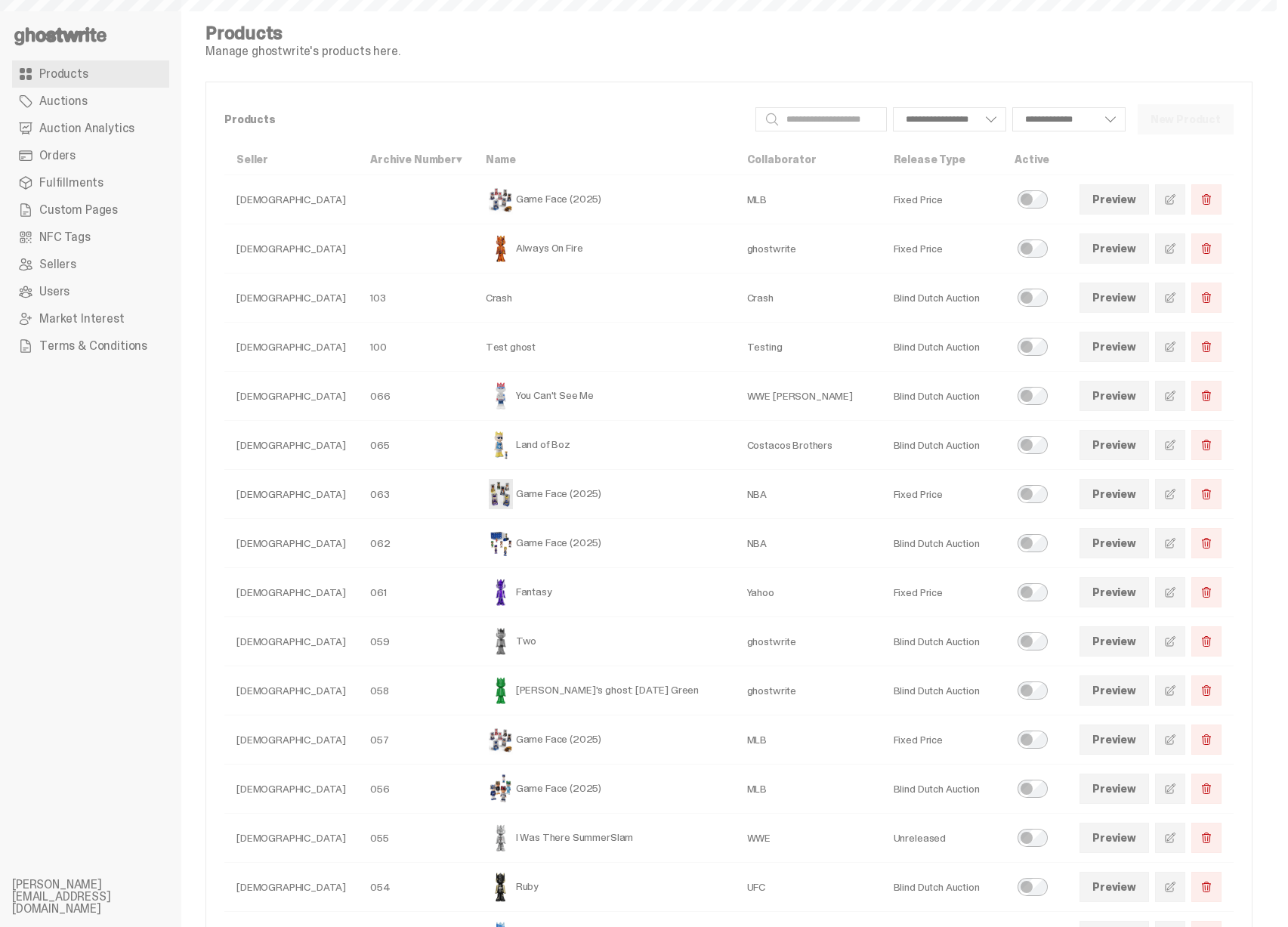
click at [108, 133] on span "Auction Analytics" at bounding box center [87, 129] width 96 height 12
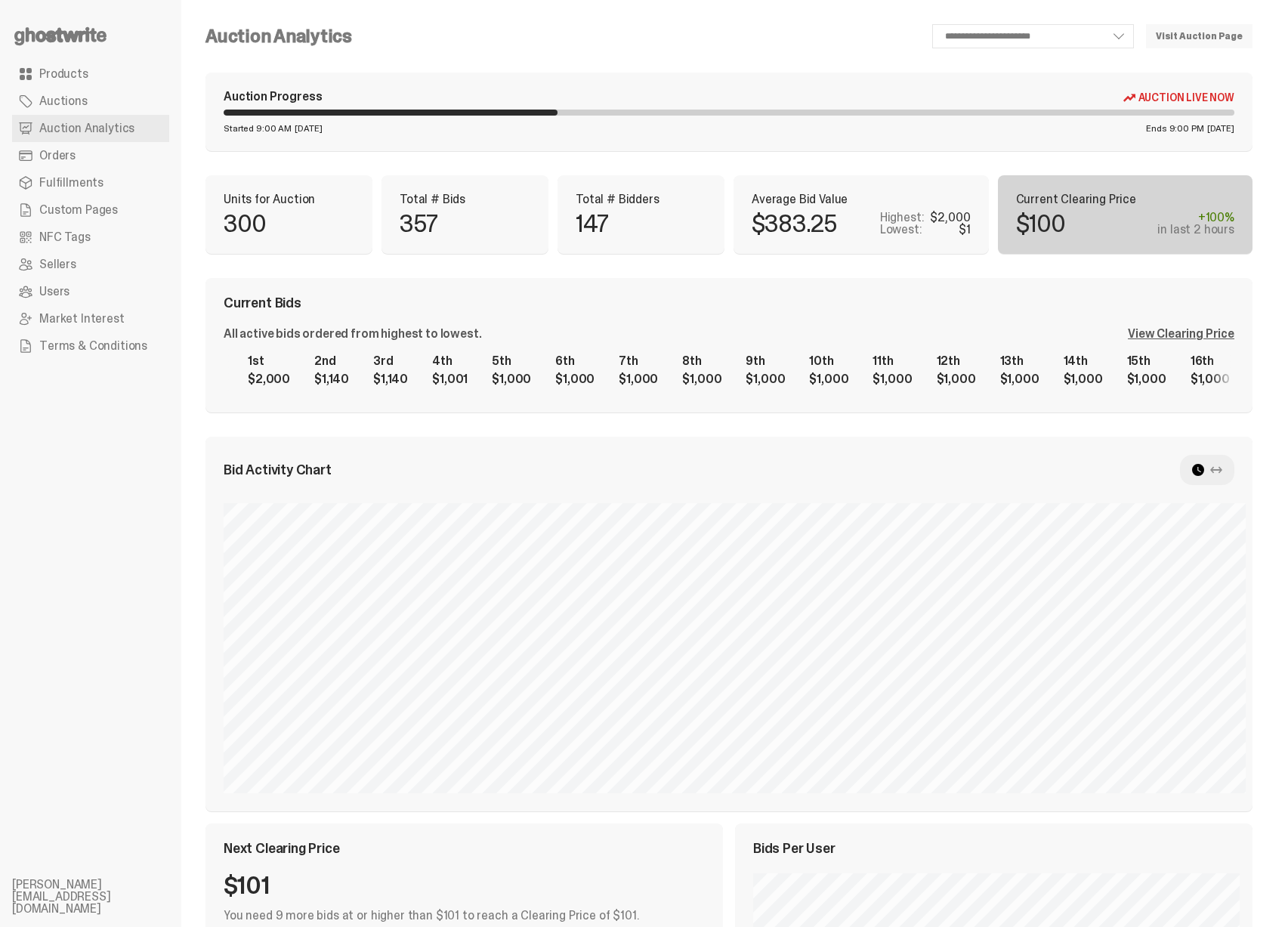
click at [1222, 471] on icon at bounding box center [1216, 470] width 12 height 12
drag, startPoint x: 1206, startPoint y: 468, endPoint x: 1186, endPoint y: 473, distance: 20.6
click at [1204, 468] on use at bounding box center [1198, 470] width 12 height 12
click at [1170, 342] on div "All active bids ordered from highest to lowest. View Clearing Price 1st $2,000 …" at bounding box center [728, 361] width 1010 height 67
click at [1173, 336] on div "View Clearing Price" at bounding box center [1181, 334] width 107 height 12
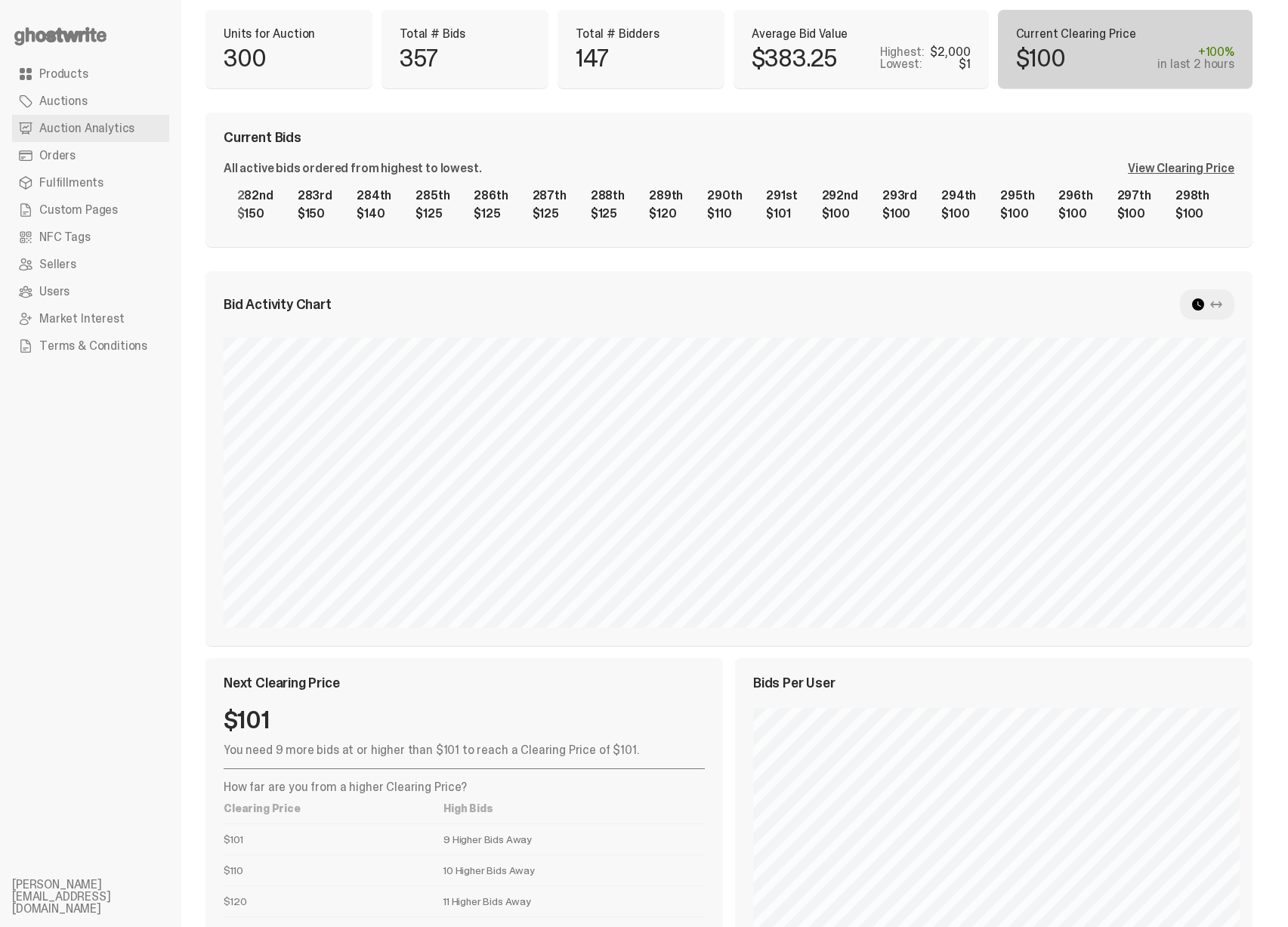
scroll to position [279, 0]
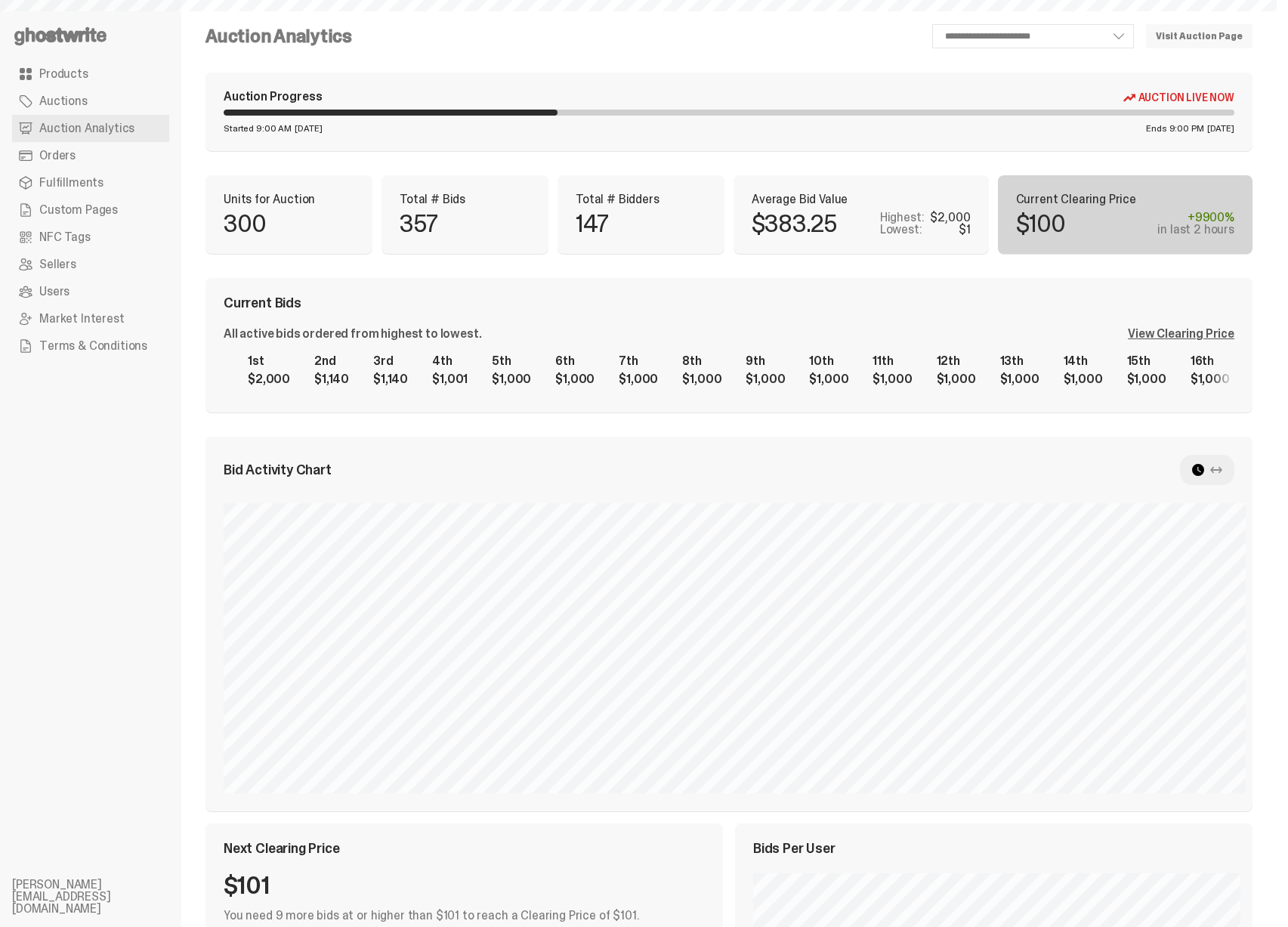
click at [1225, 220] on div "+9900%" at bounding box center [1195, 217] width 77 height 12
select select "**"
click at [1225, 220] on div "+9900%" at bounding box center [1195, 217] width 77 height 12
drag, startPoint x: 1185, startPoint y: 228, endPoint x: 1229, endPoint y: 233, distance: 44.3
click at [1229, 233] on div "in last 2 hours" at bounding box center [1195, 230] width 77 height 12
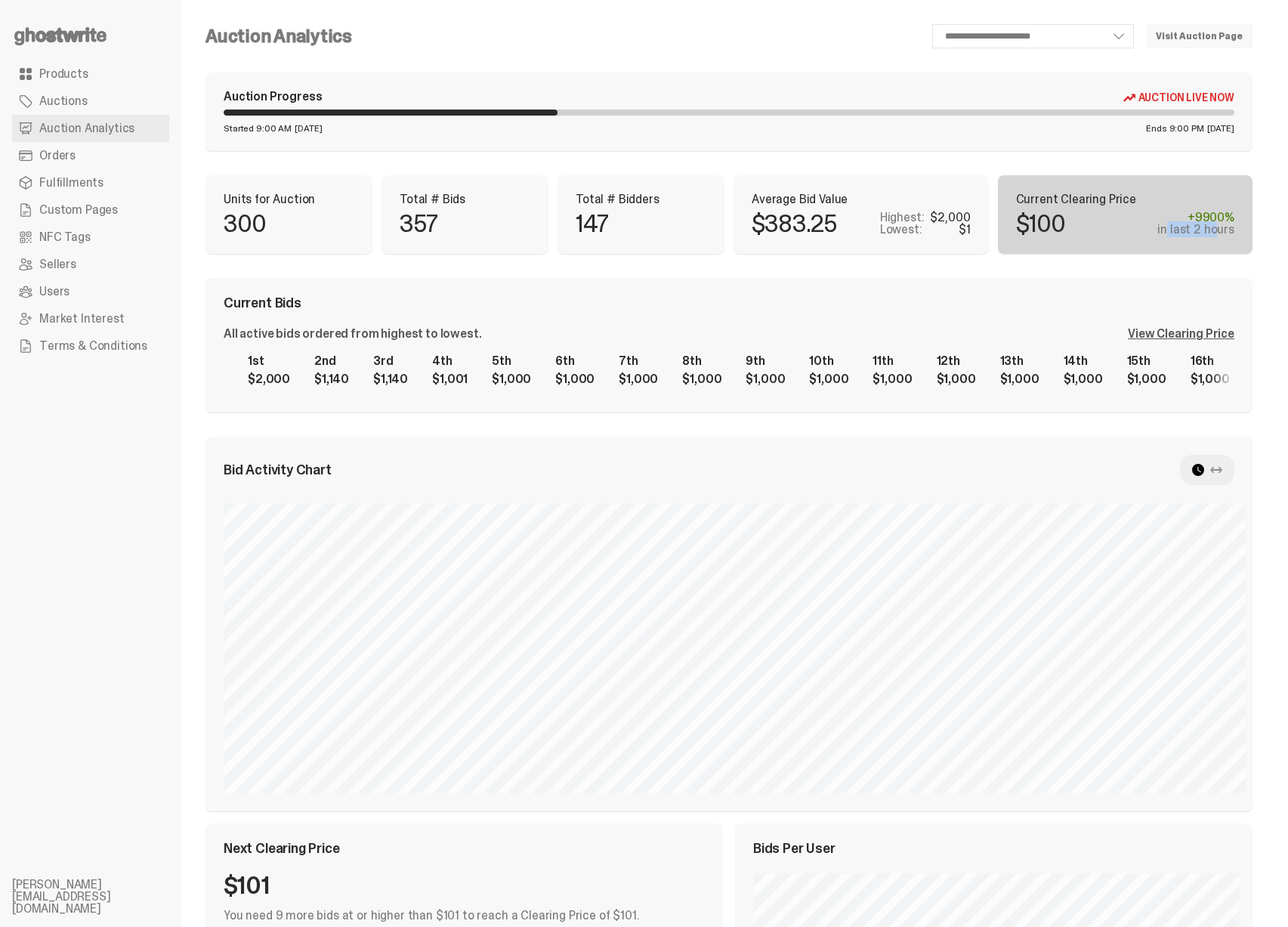
click at [1229, 233] on div "in last 2 hours" at bounding box center [1195, 230] width 77 height 12
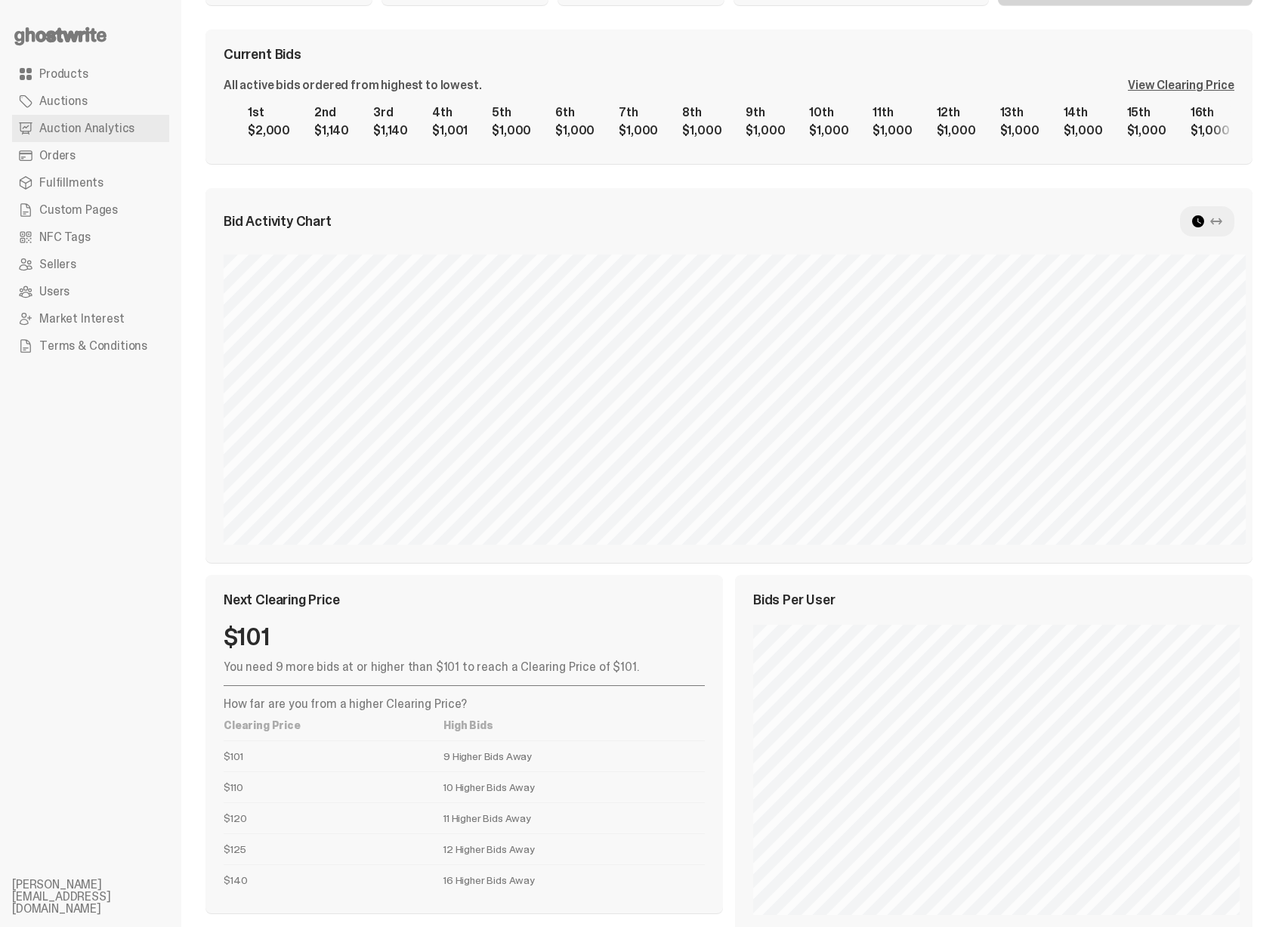
scroll to position [279, 0]
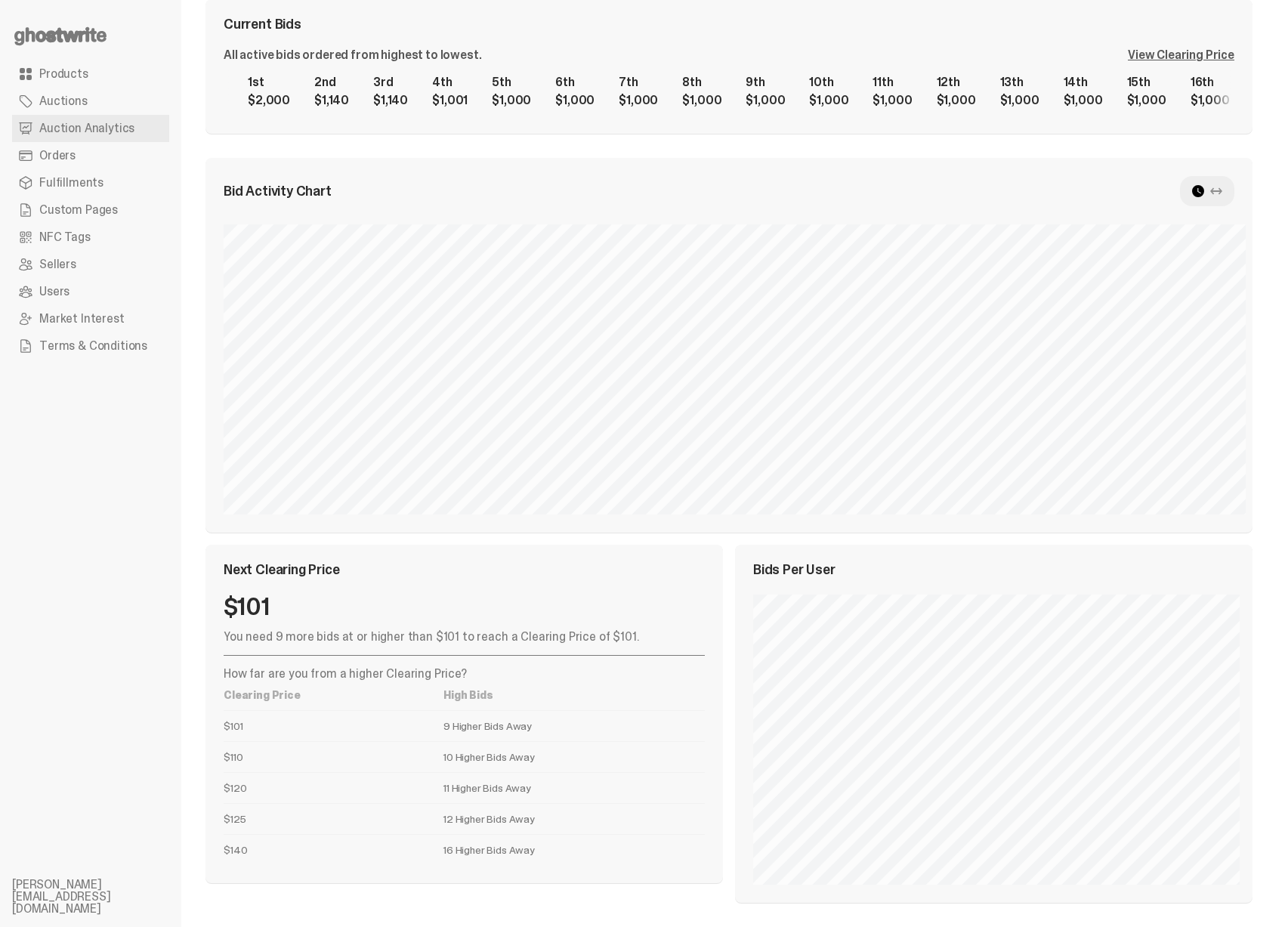
click at [81, 68] on span "Products" at bounding box center [64, 74] width 49 height 12
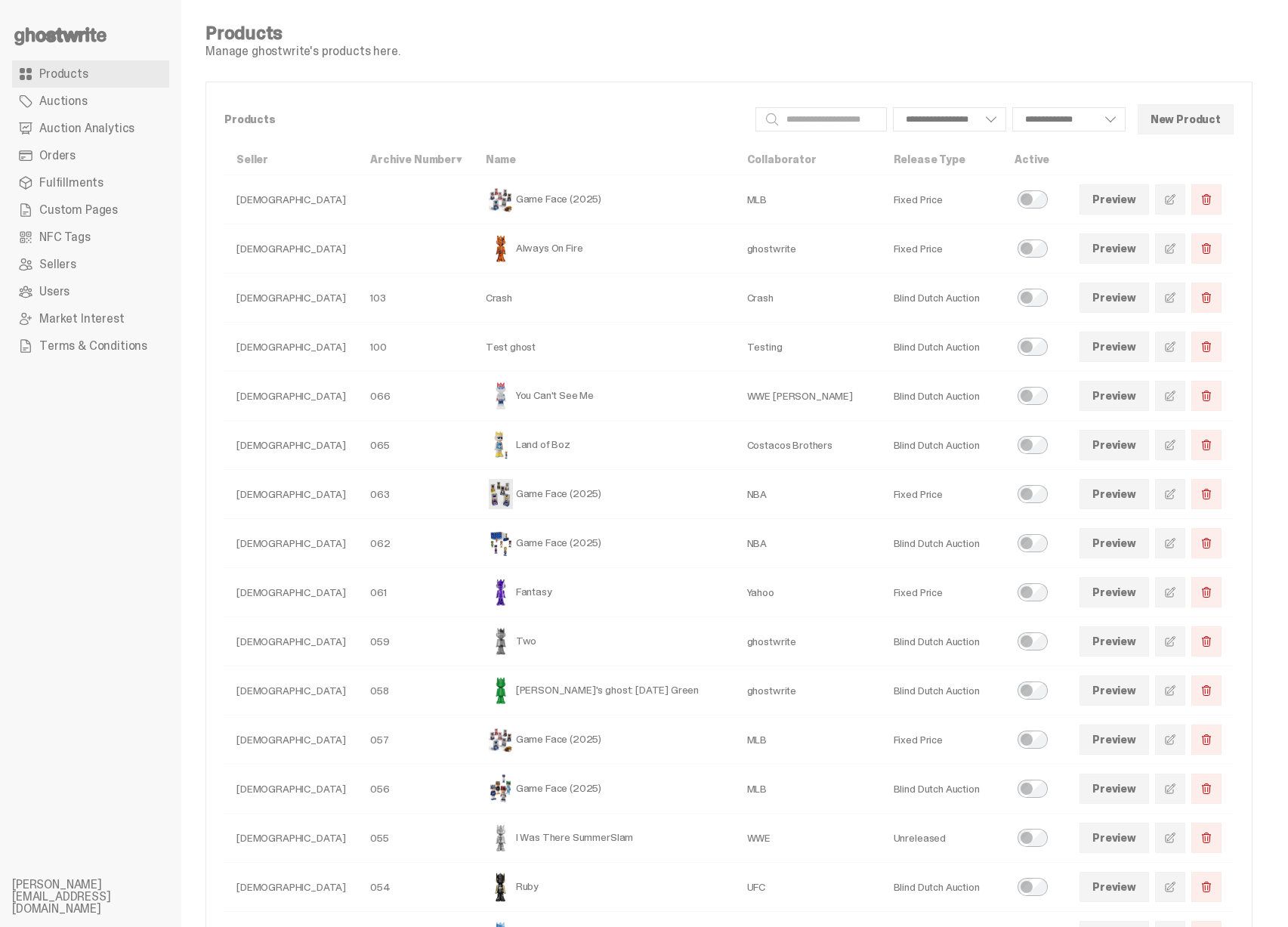
click at [138, 103] on link "Auctions" at bounding box center [90, 101] width 157 height 27
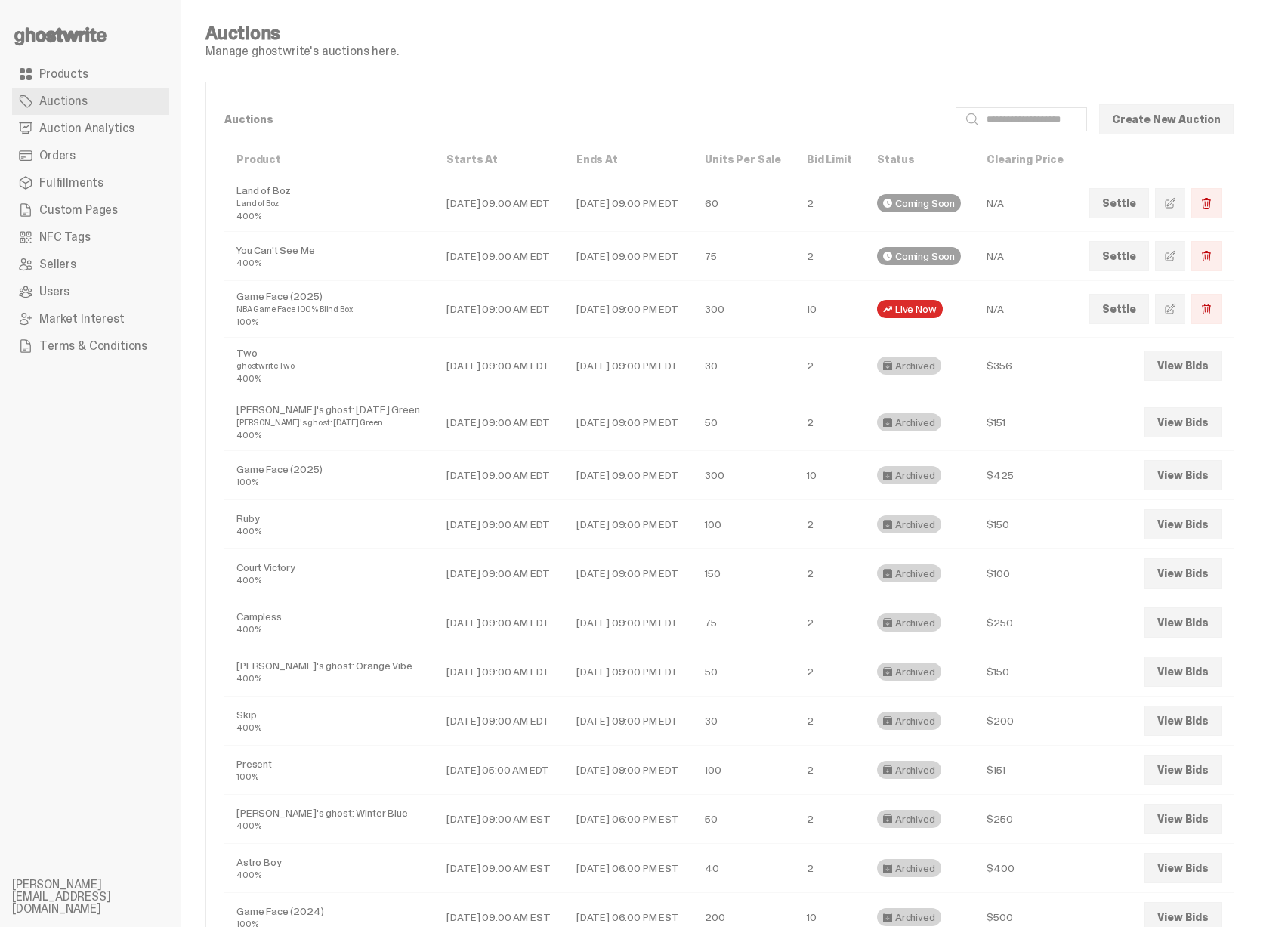
click at [138, 47] on li at bounding box center [90, 37] width 157 height 25
click at [110, 30] on li at bounding box center [90, 37] width 157 height 25
click at [92, 131] on span "Auction Analytics" at bounding box center [87, 129] width 96 height 12
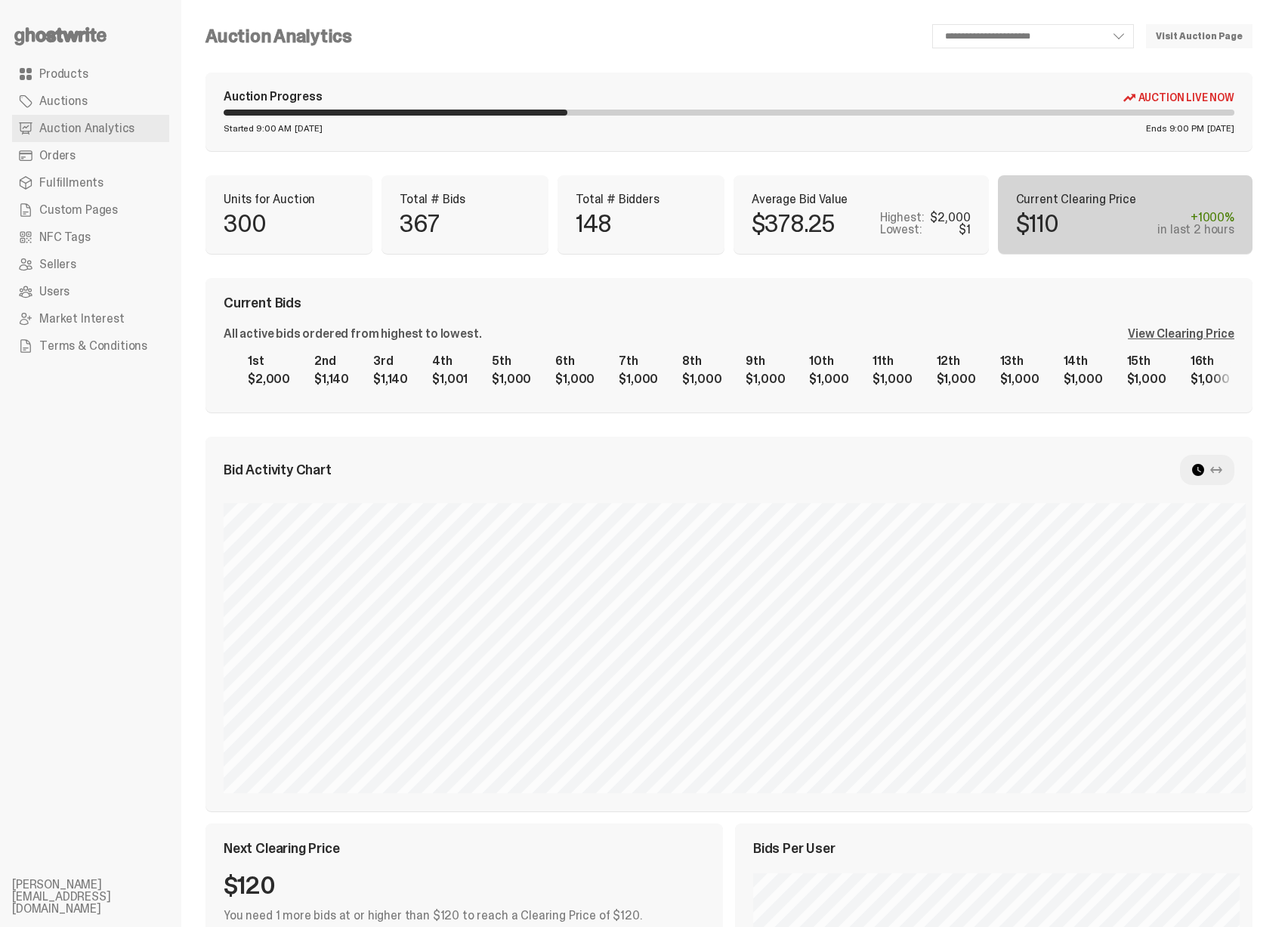
click at [803, 229] on p "$378.25" at bounding box center [793, 223] width 82 height 25
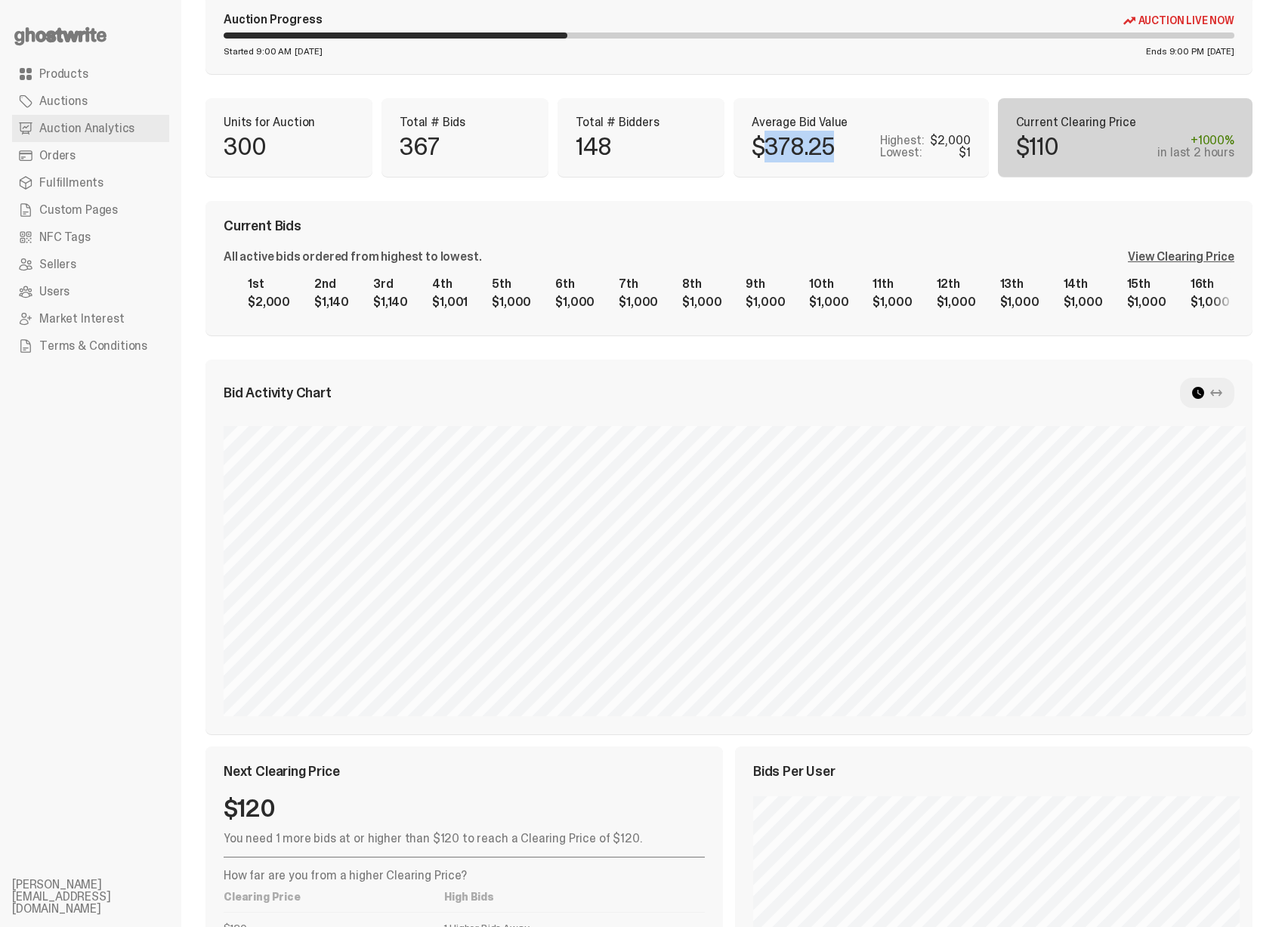
scroll to position [279, 0]
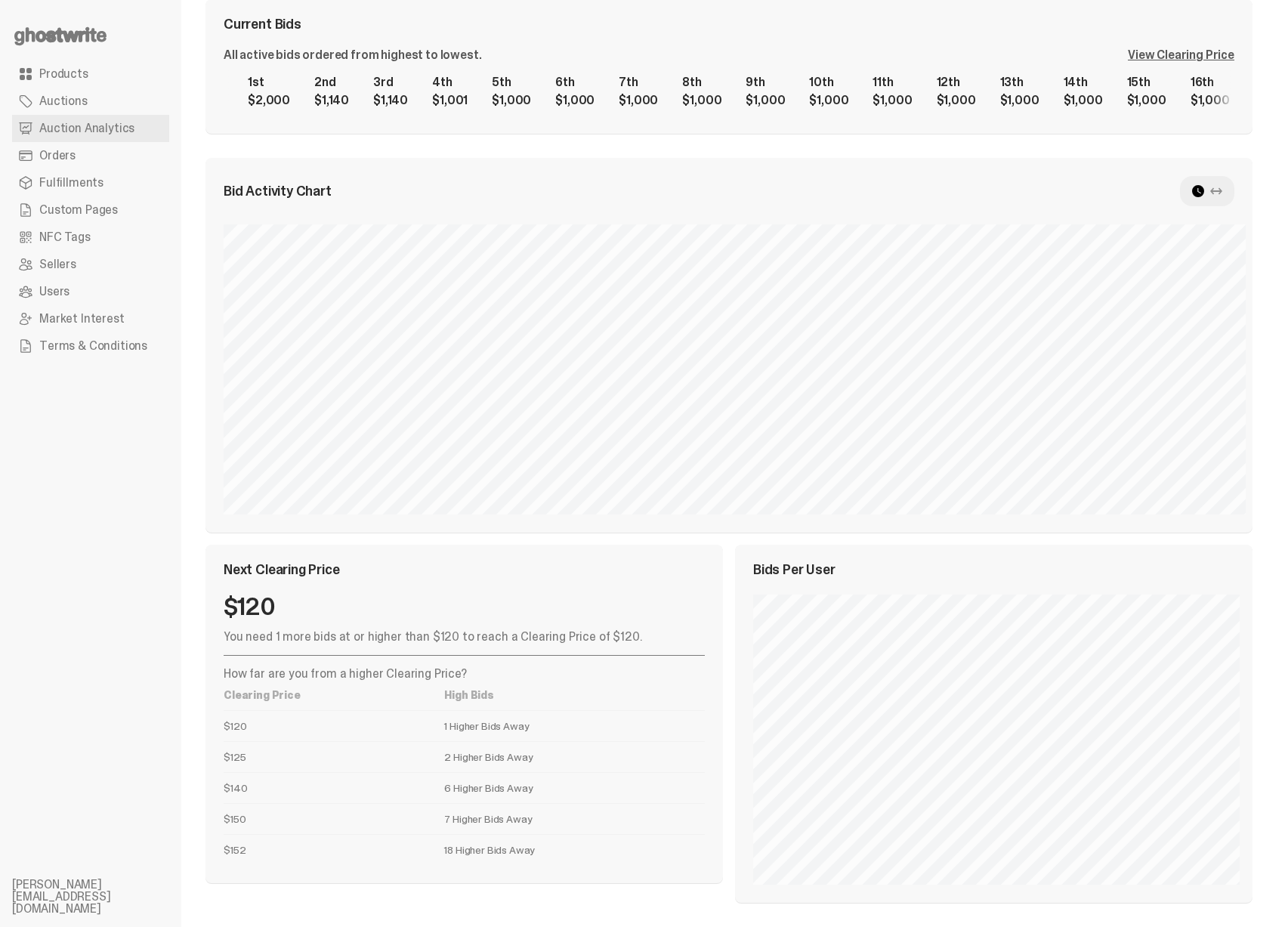
click at [1222, 187] on icon at bounding box center [1216, 191] width 12 height 12
click at [1204, 195] on use at bounding box center [1198, 191] width 12 height 12
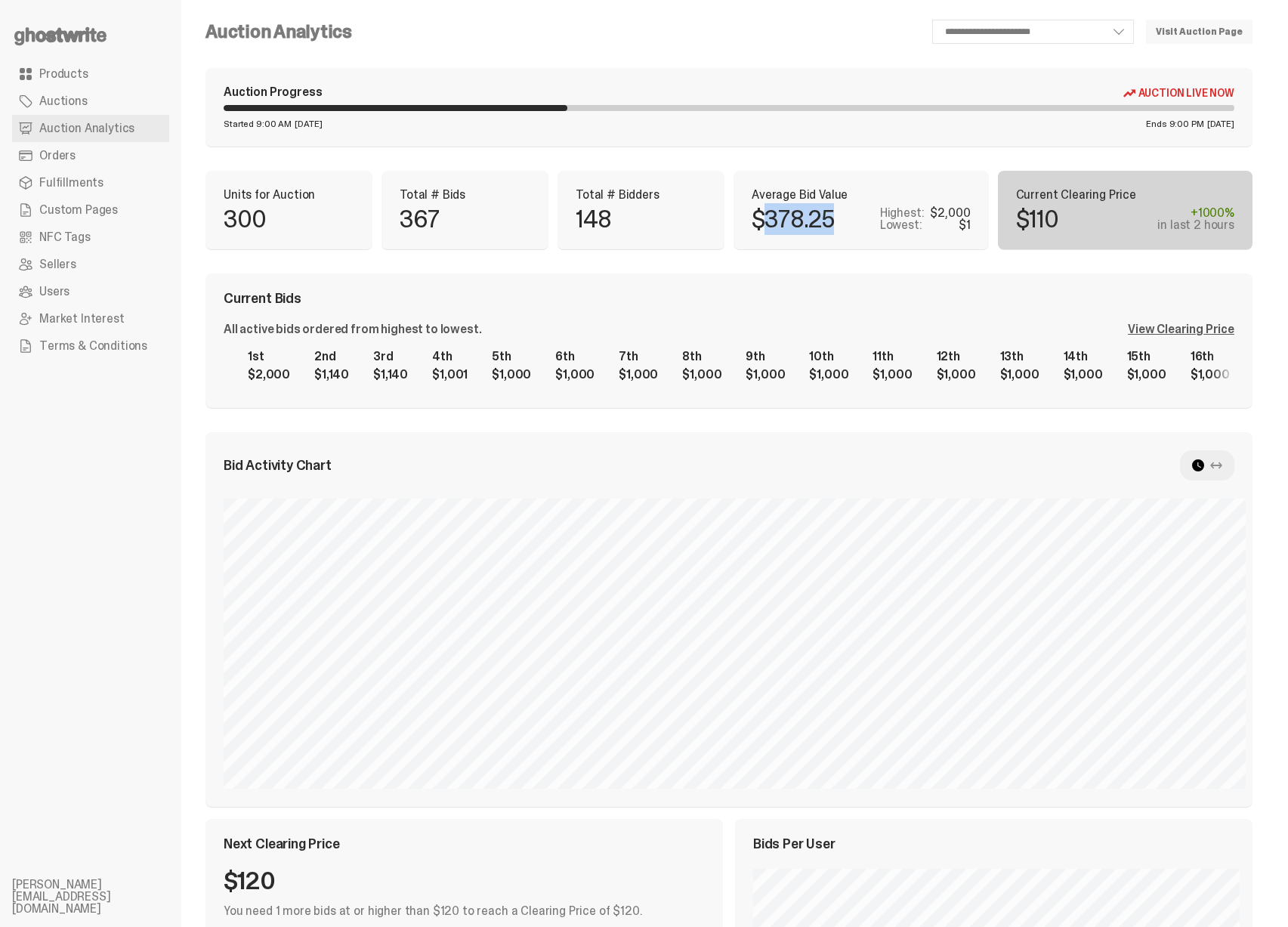
scroll to position [0, 0]
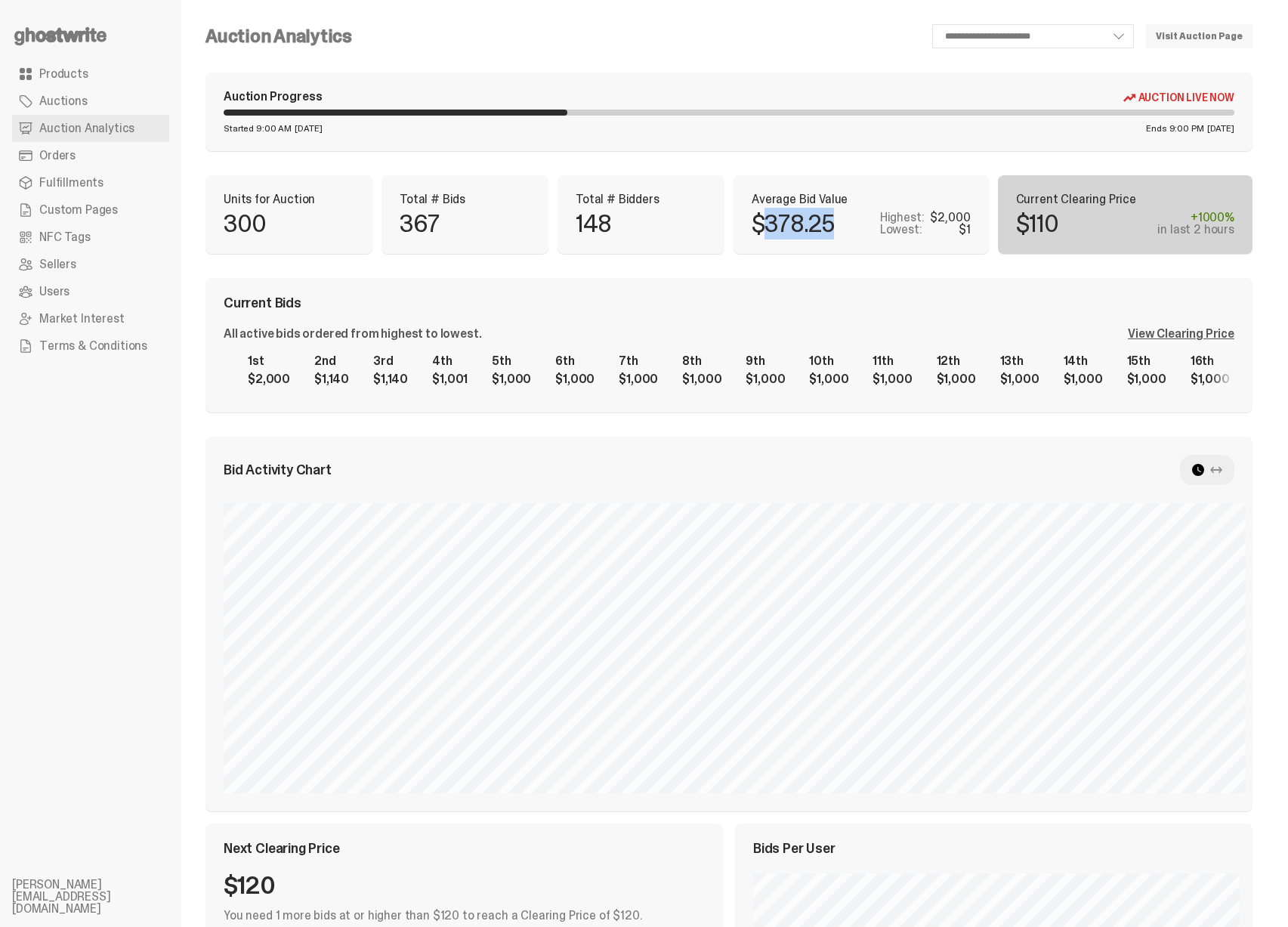
click at [111, 180] on link "Fulfillments" at bounding box center [90, 182] width 157 height 27
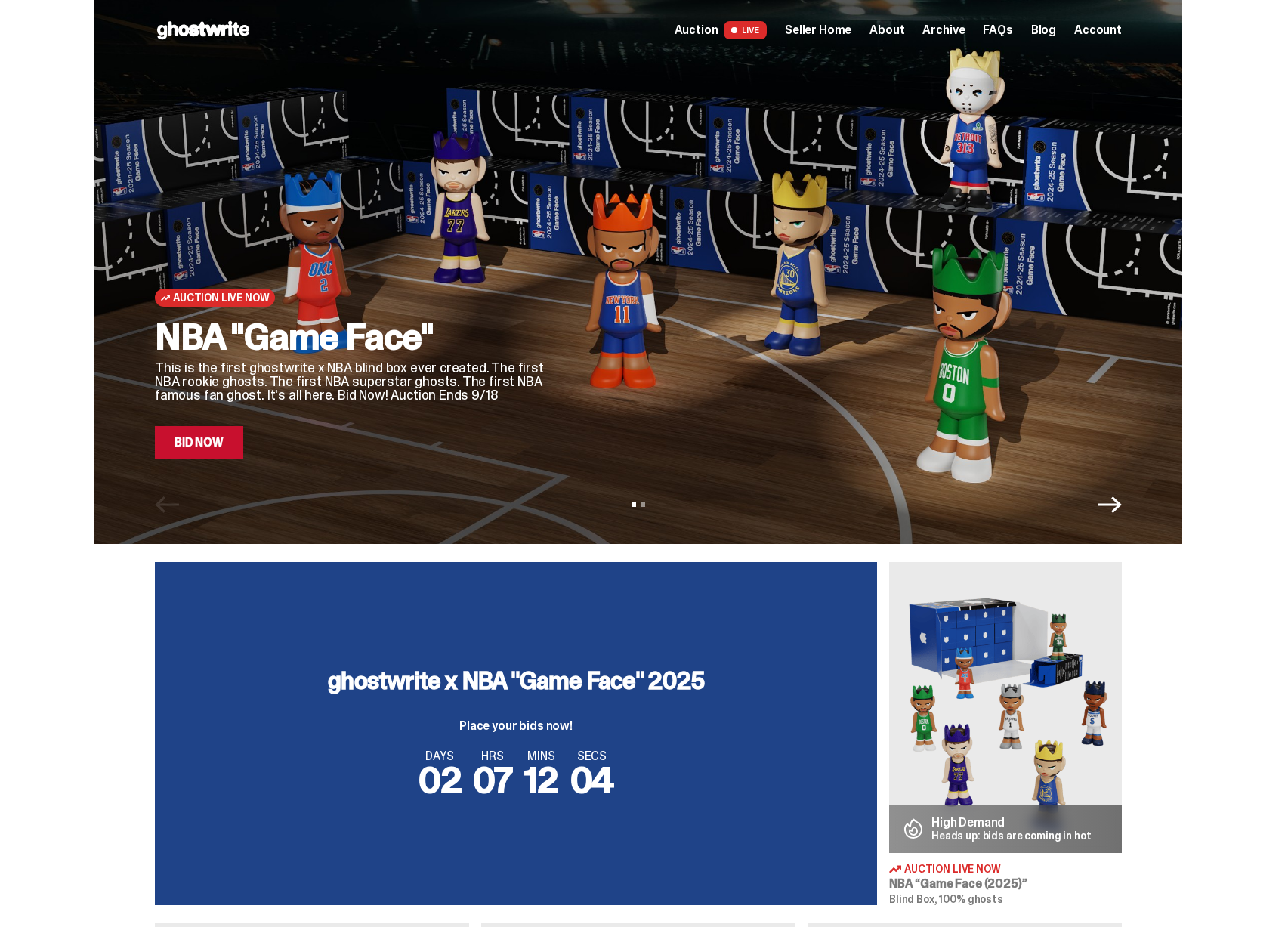
click at [942, 30] on span "Archive" at bounding box center [943, 31] width 42 height 12
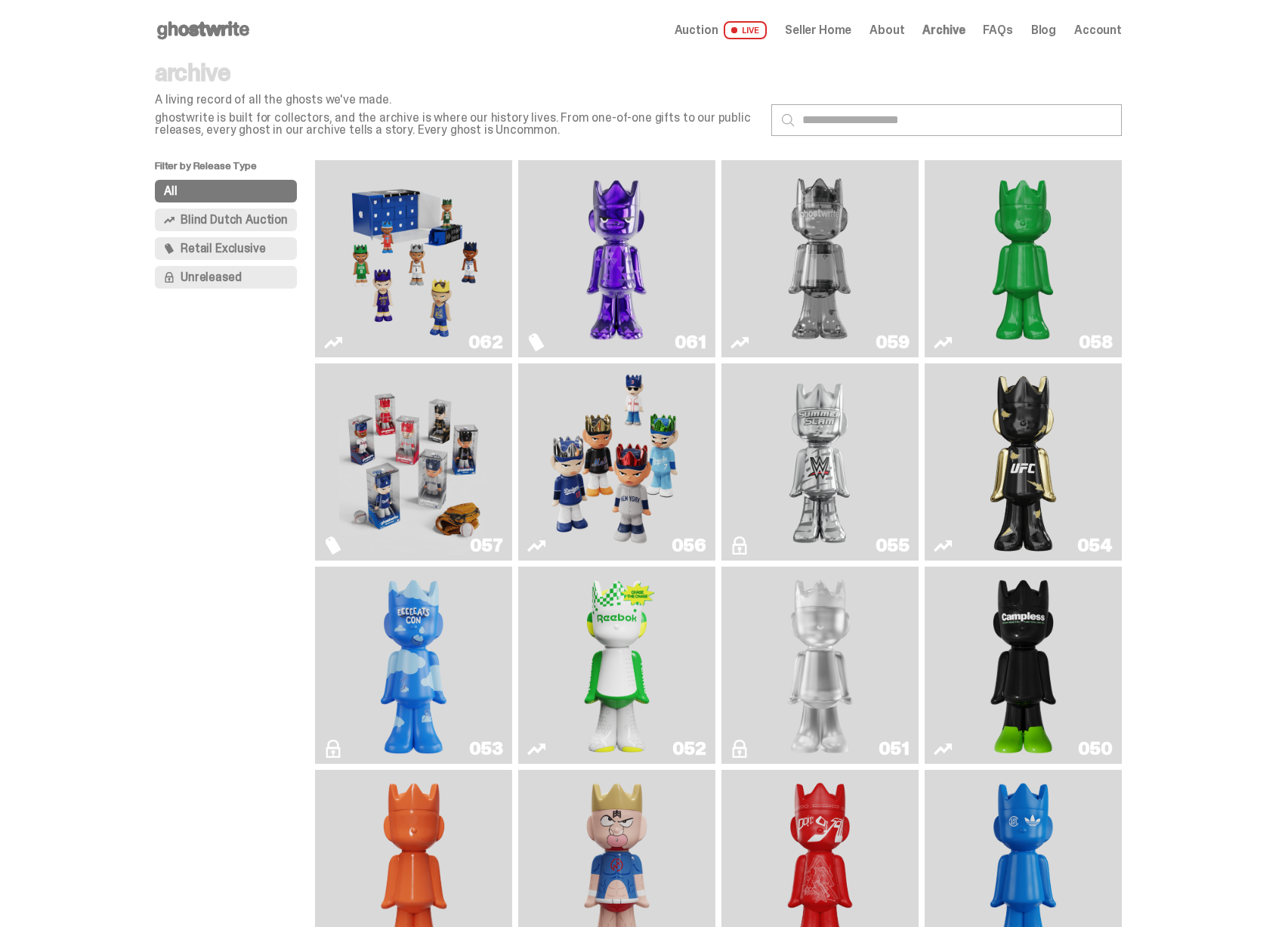
click at [767, 415] on img "I Was There SummerSlam" at bounding box center [819, 461] width 148 height 185
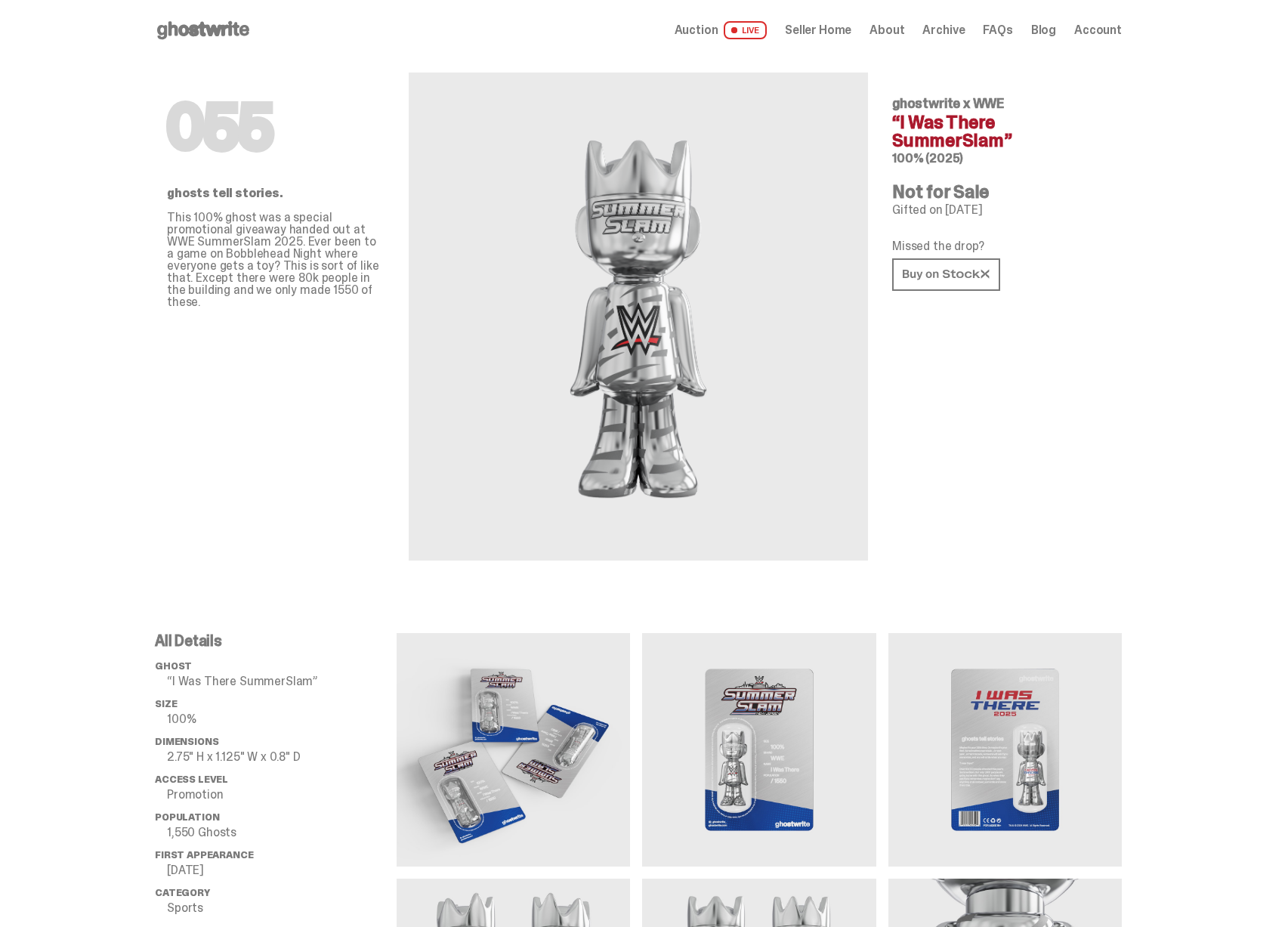
drag, startPoint x: 242, startPoint y: 129, endPoint x: 320, endPoint y: 130, distance: 78.0
click at [321, 130] on h1 "055" at bounding box center [275, 126] width 217 height 60
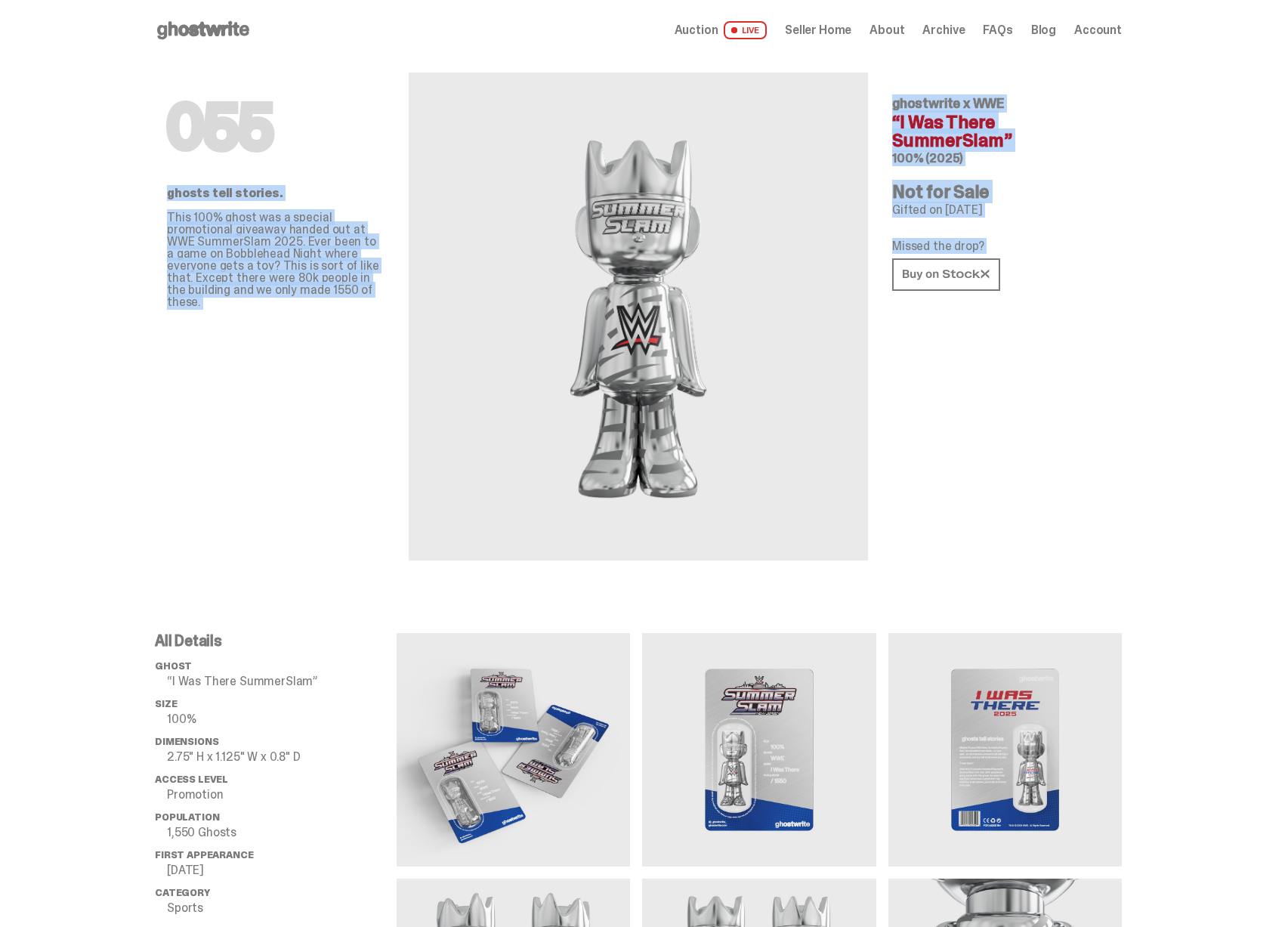
drag, startPoint x: 241, startPoint y: 114, endPoint x: 1058, endPoint y: 282, distance: 834.1
click at [1058, 282] on div "055 ghosts tell stories. This 100% ghost was a special promotional giveaway han…" at bounding box center [638, 882] width 1277 height 1645
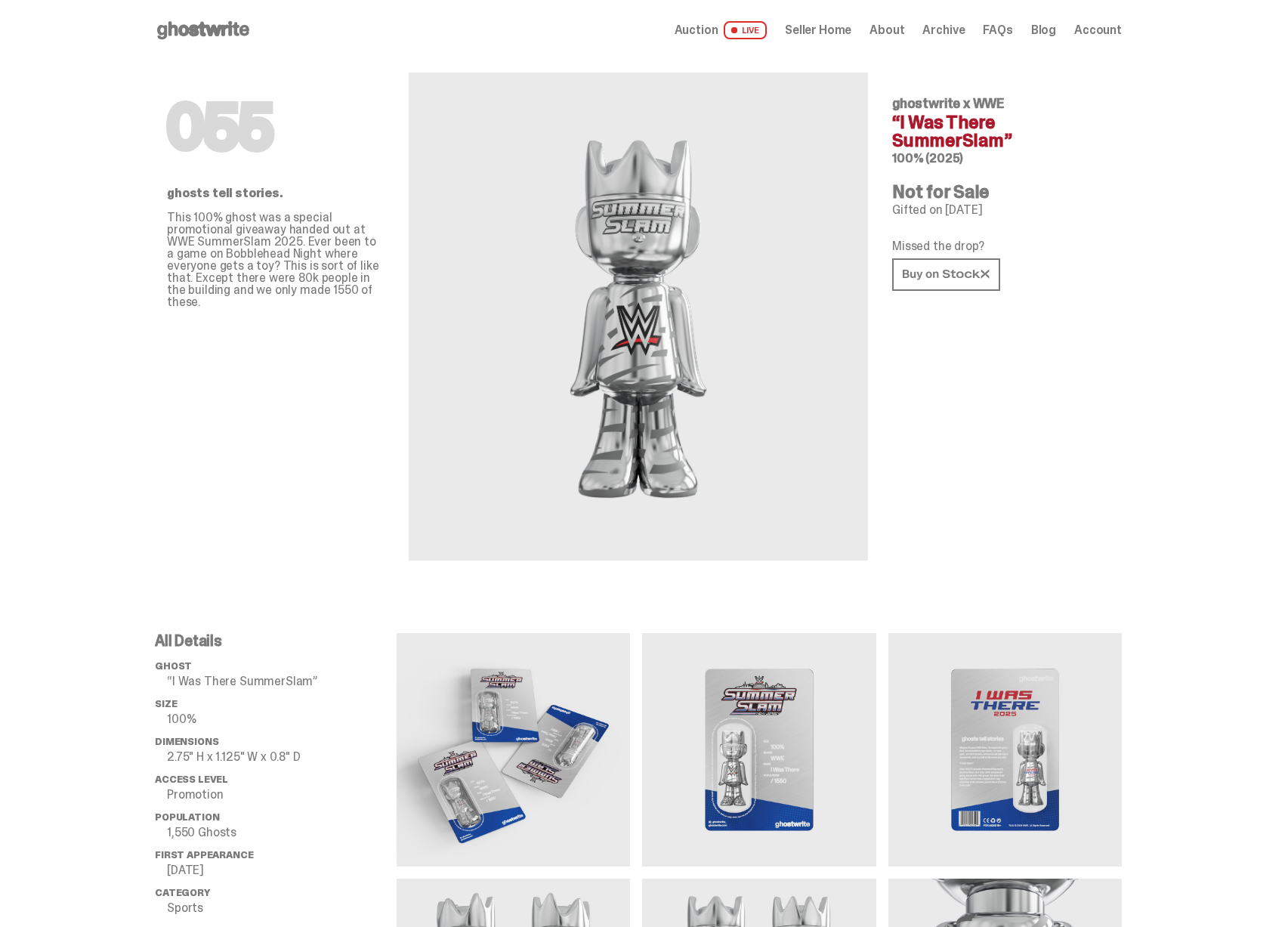
click at [1058, 282] on div "Missed the drop?" at bounding box center [1001, 266] width 217 height 53
drag, startPoint x: 1065, startPoint y: 304, endPoint x: 260, endPoint y: 96, distance: 831.4
click at [260, 96] on div "055 ghosts tell stories. This 100% ghost was a special promotional giveaway han…" at bounding box center [638, 329] width 966 height 536
click at [260, 96] on h1 "055" at bounding box center [275, 126] width 217 height 60
drag, startPoint x: 216, startPoint y: 93, endPoint x: 986, endPoint y: 296, distance: 796.3
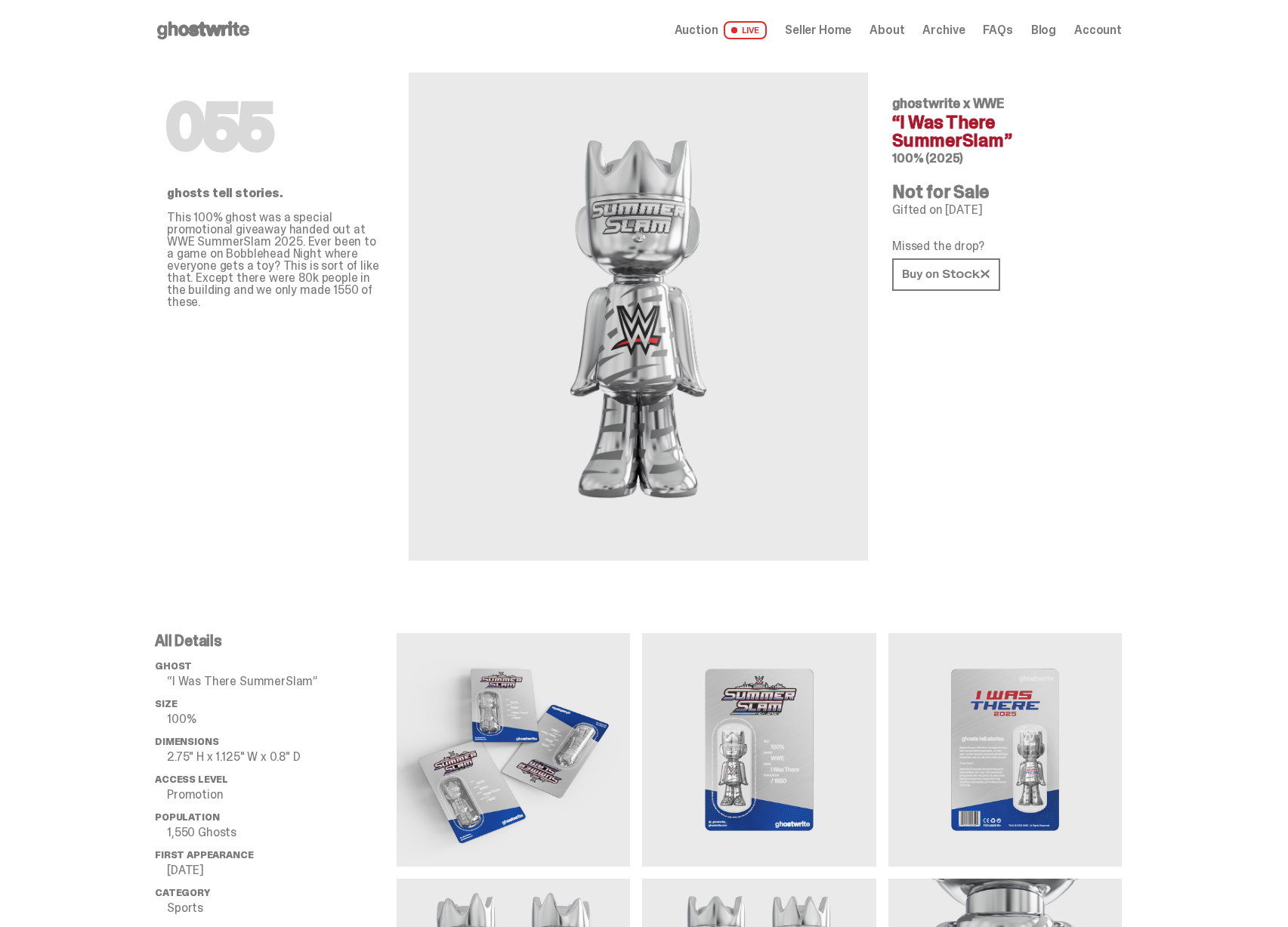
click at [950, 287] on div "055 ghosts tell stories. This 100% ghost was a special promotional giveaway han…" at bounding box center [638, 329] width 966 height 536
click at [986, 297] on div "055 ghostwrite x WWE “I Was There SummerSlam” 100% (2025) Not for Sale Gifted o…" at bounding box center [1001, 310] width 217 height 500
click at [949, 190] on h4 "Not for Sale" at bounding box center [1001, 192] width 217 height 18
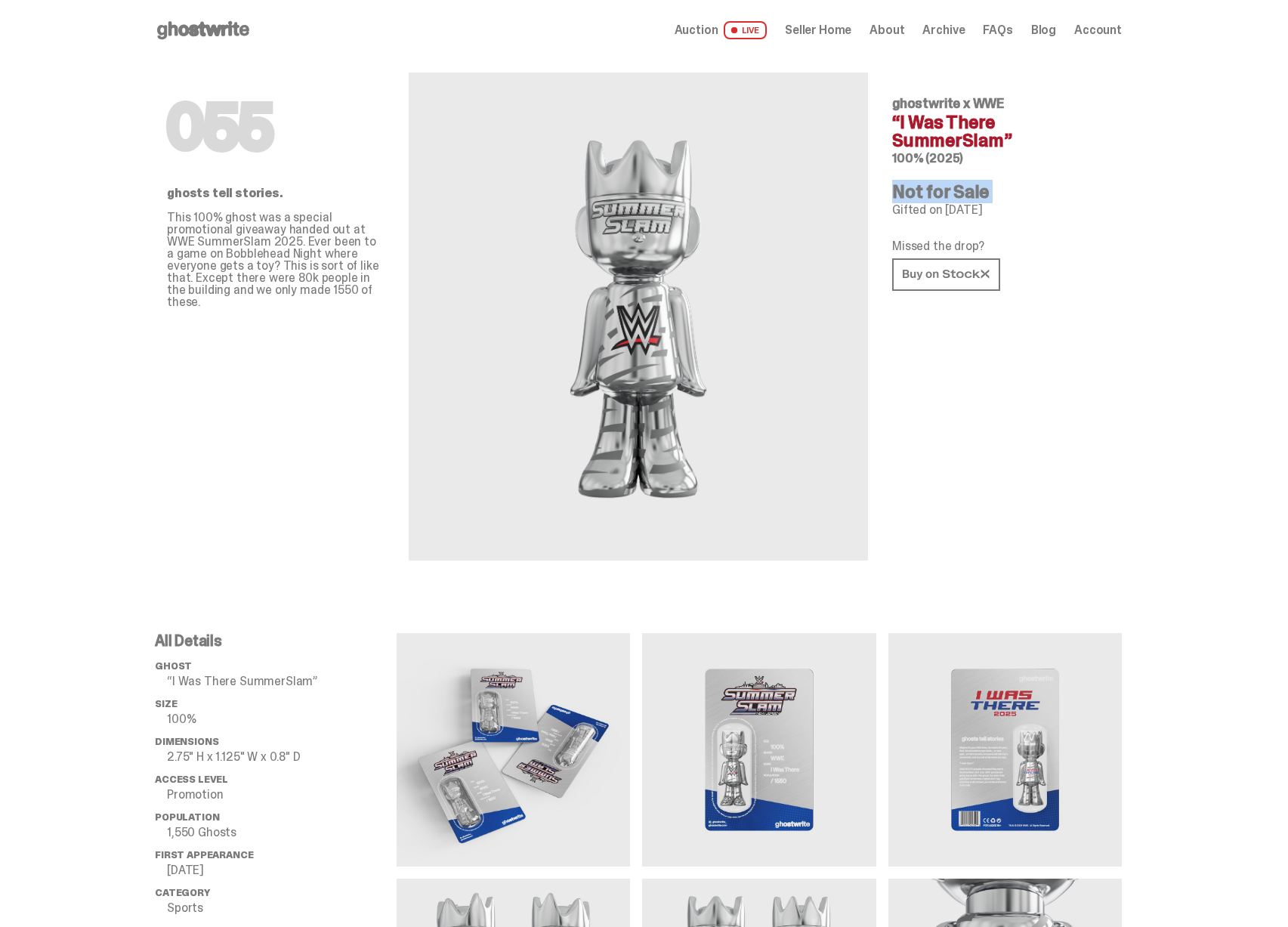
click at [949, 190] on h4 "Not for Sale" at bounding box center [1001, 192] width 217 height 18
drag, startPoint x: 916, startPoint y: 112, endPoint x: 976, endPoint y: 152, distance: 72.1
click at [974, 152] on div "ghostwrite x WWE “I Was There SummerSlam” 100% (2025)" at bounding box center [1001, 131] width 217 height 68
click at [976, 152] on h6 "100% (2025)" at bounding box center [1001, 159] width 217 height 12
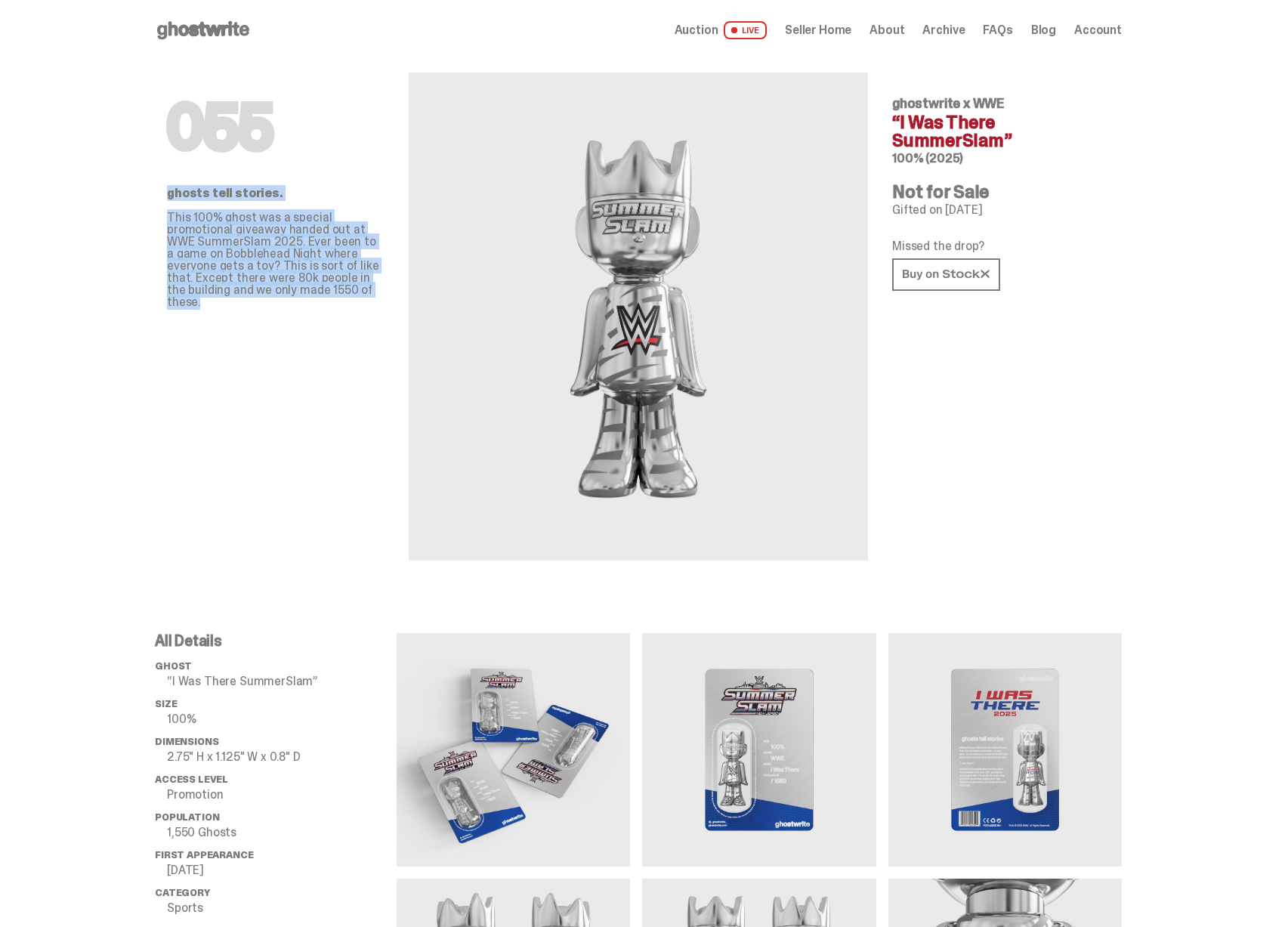
drag, startPoint x: 152, startPoint y: 96, endPoint x: 341, endPoint y: 293, distance: 273.0
click at [341, 293] on div "055 ghosts tell stories. This 100% ghost was a special promotional giveaway han…" at bounding box center [638, 882] width 1277 height 1645
click at [341, 293] on p "This 100% ghost was a special promotional giveaway handed out at WWE SummerSlam…" at bounding box center [275, 259] width 217 height 96
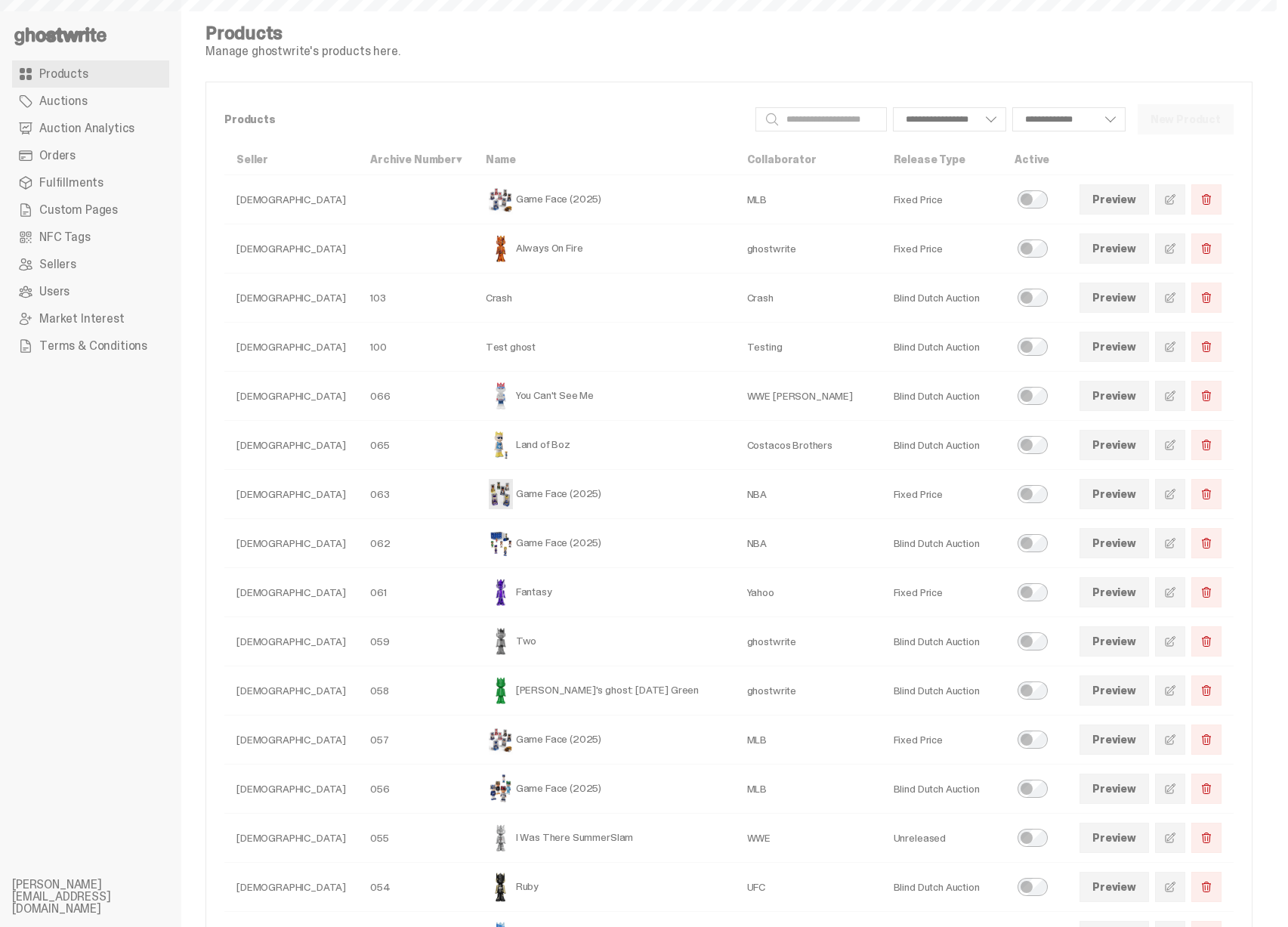
click at [106, 102] on link "Auctions" at bounding box center [90, 101] width 157 height 27
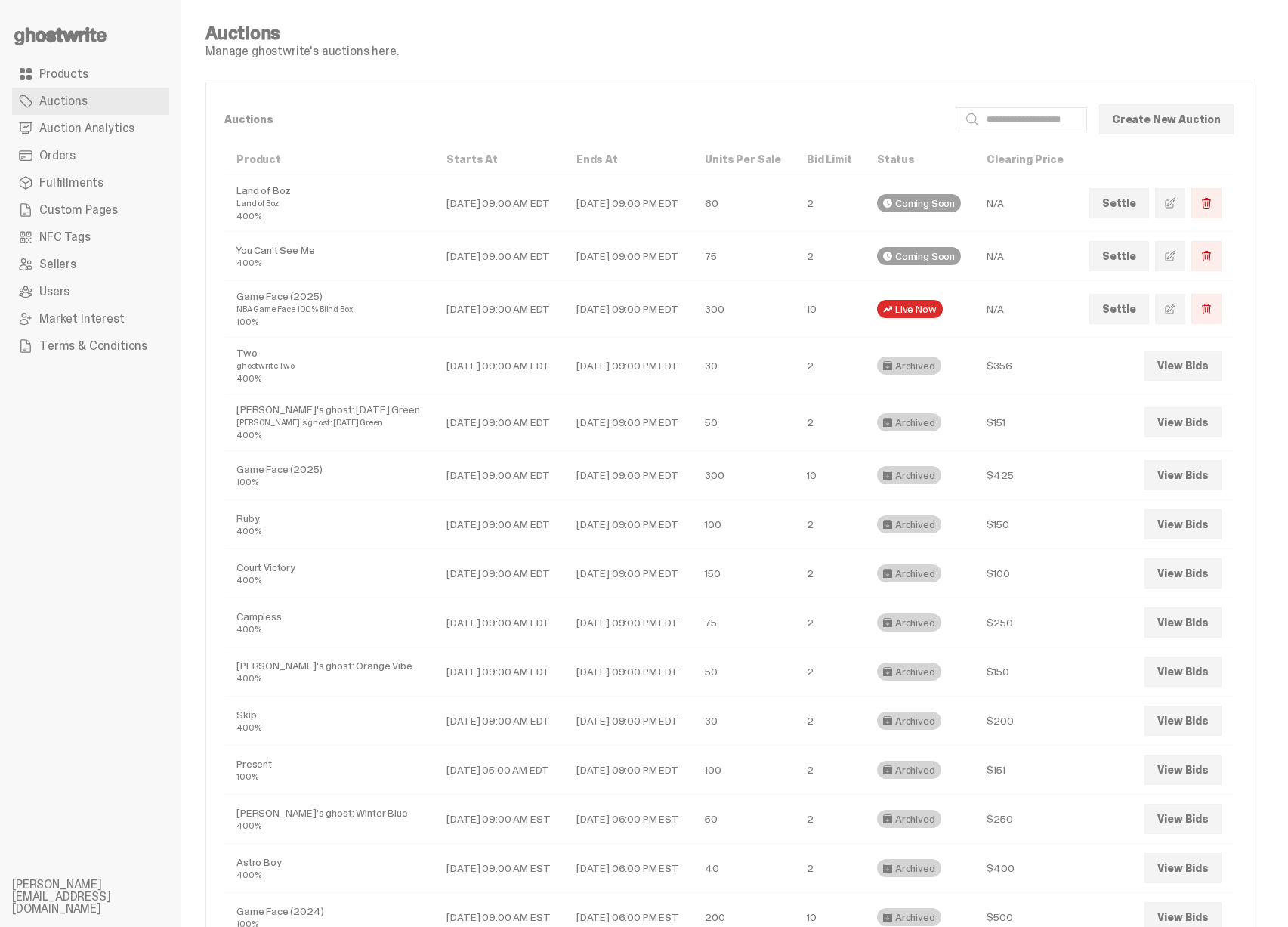
click at [111, 124] on span "Auction Analytics" at bounding box center [87, 129] width 96 height 12
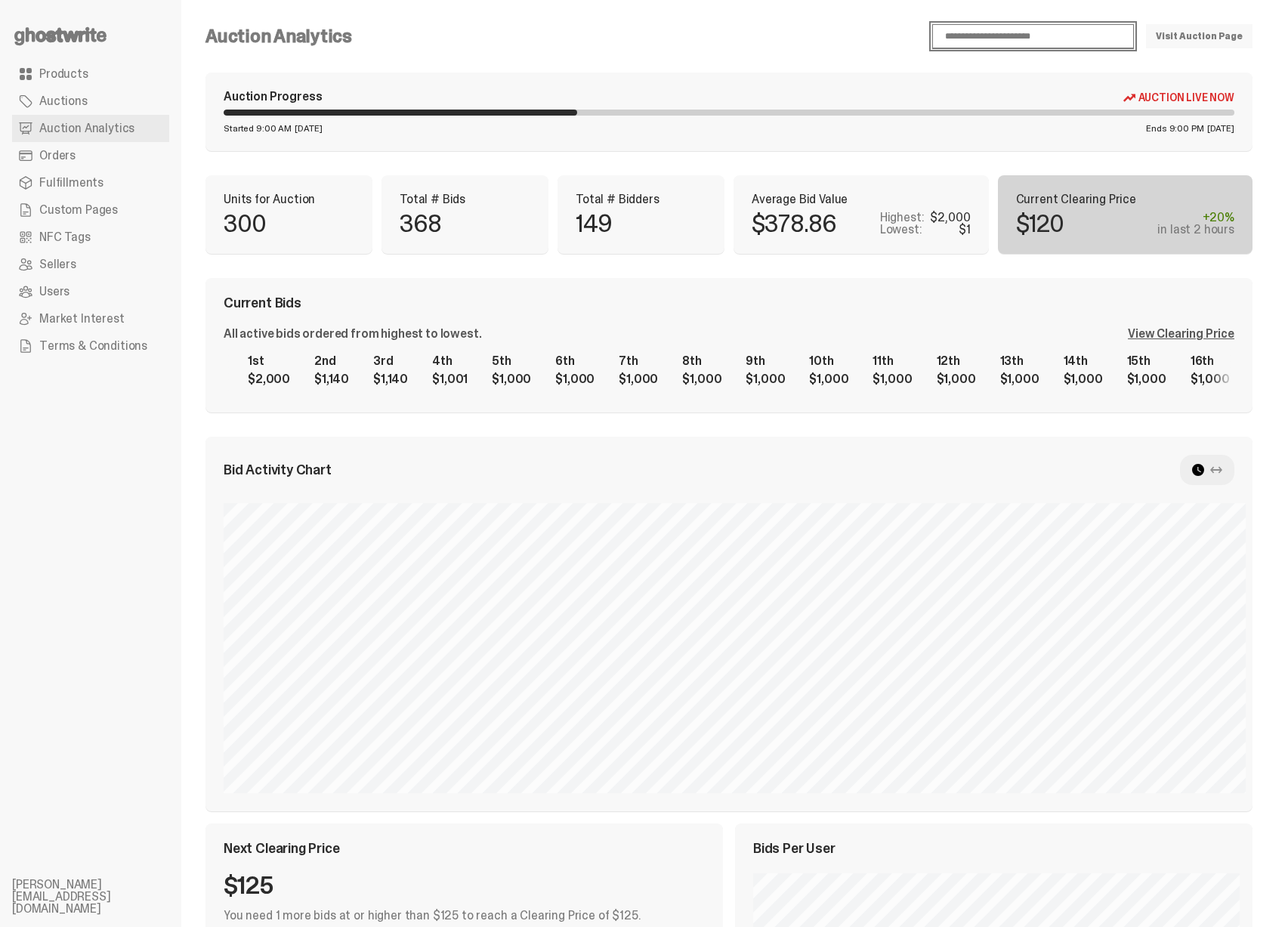
click at [1090, 45] on select "**********" at bounding box center [1033, 37] width 202 height 25
click at [953, 25] on select "**********" at bounding box center [1033, 37] width 202 height 25
select select "**"
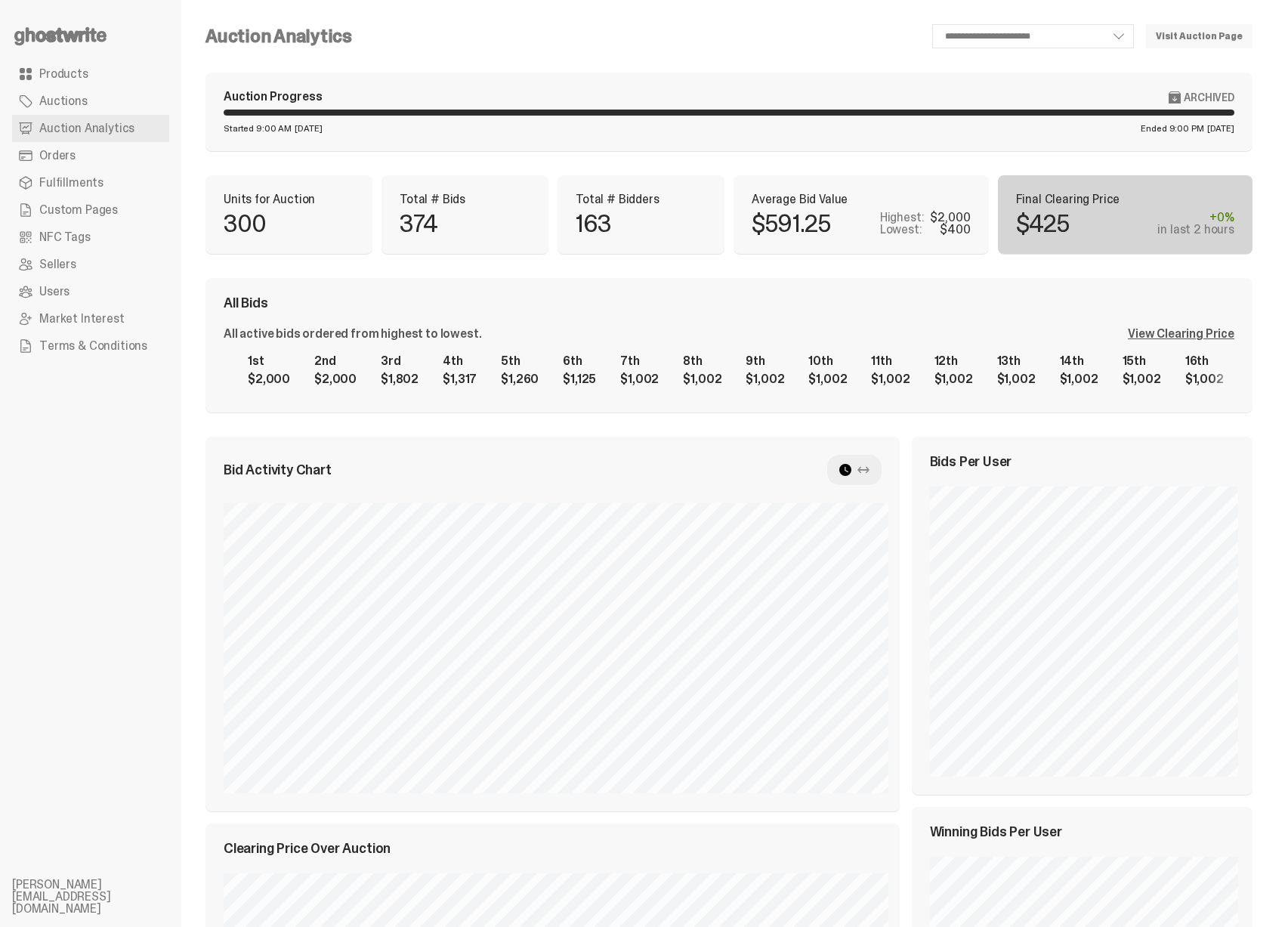
click at [655, 483] on div "Bid Activity Chart" at bounding box center [552, 470] width 658 height 30
